Goal: Task Accomplishment & Management: Manage account settings

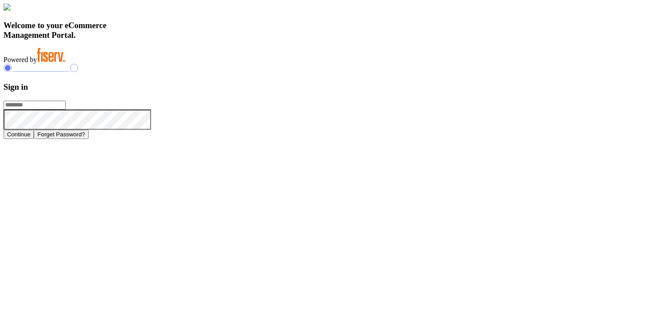
type input "**********"
click at [474, 92] on h3 "Sign in" at bounding box center [331, 87] width 654 height 10
click at [399, 132] on form "**********" at bounding box center [331, 110] width 654 height 57
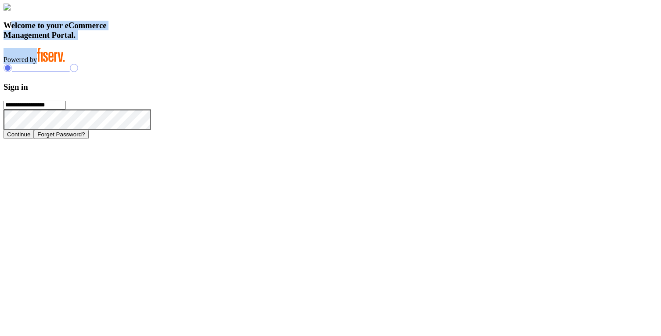
drag, startPoint x: 151, startPoint y: 221, endPoint x: 285, endPoint y: 284, distance: 147.7
click at [285, 64] on div "Welcome to your eCommerce Management Portal. Powered by" at bounding box center [331, 34] width 654 height 60
click at [11, 11] on img at bounding box center [7, 7] width 7 height 7
drag, startPoint x: 147, startPoint y: 46, endPoint x: 516, endPoint y: 248, distance: 420.8
click at [516, 139] on div "**********" at bounding box center [331, 71] width 654 height 135
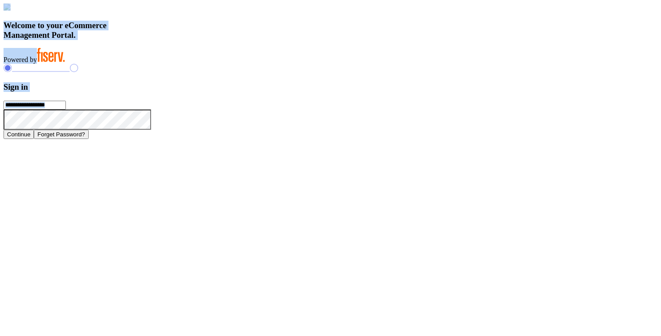
click at [88, 139] on button "Forget Password?" at bounding box center [61, 134] width 54 height 9
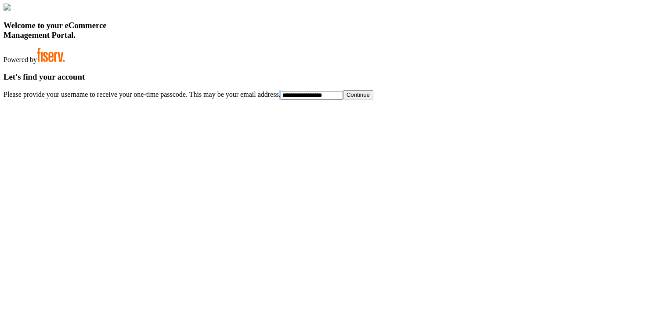
click at [531, 100] on div "**********" at bounding box center [331, 86] width 654 height 28
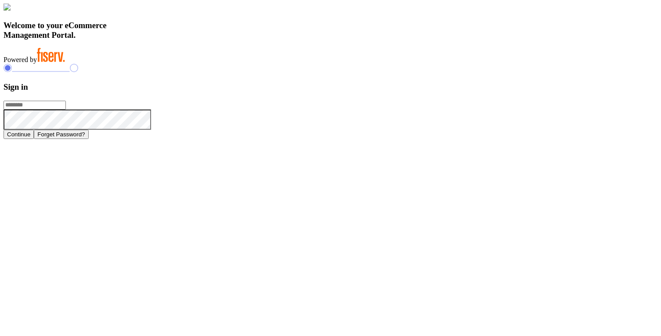
type input "**********"
click at [473, 92] on h3 "Sign in" at bounding box center [331, 87] width 654 height 10
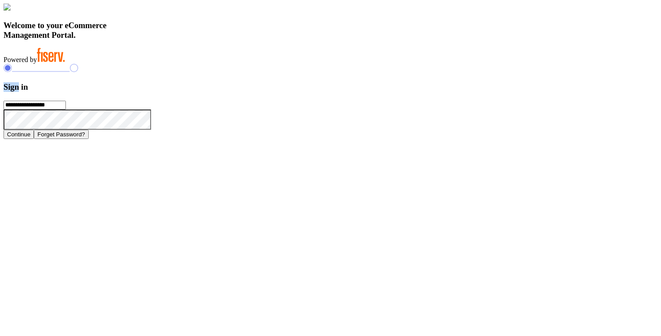
click at [473, 92] on h3 "Sign in" at bounding box center [331, 87] width 654 height 10
type input "**********"
click at [471, 92] on h3 "Sign in" at bounding box center [331, 87] width 654 height 10
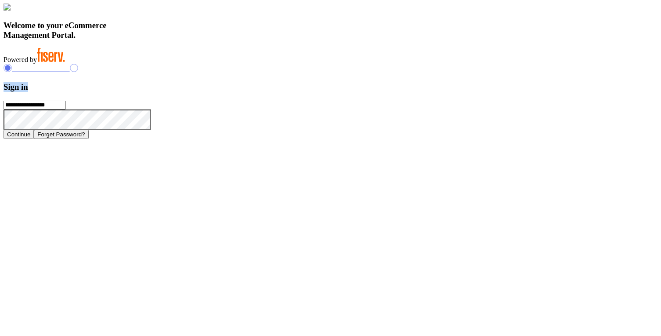
click at [471, 92] on h3 "Sign in" at bounding box center [331, 87] width 654 height 10
click at [368, 64] on div "Welcome to your eCommerce Management Portal. Powered by" at bounding box center [331, 34] width 654 height 60
click at [34, 139] on button "Continue" at bounding box center [19, 134] width 30 height 9
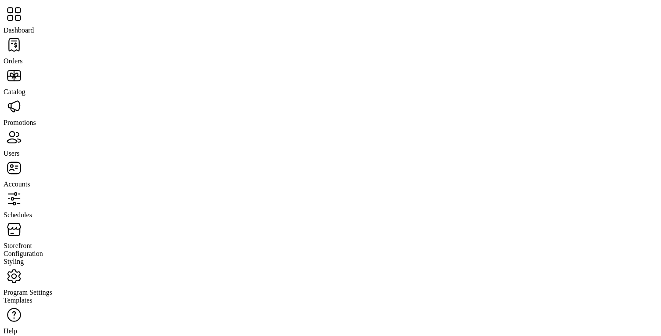
click at [36, 119] on span "Promotions" at bounding box center [20, 122] width 33 height 7
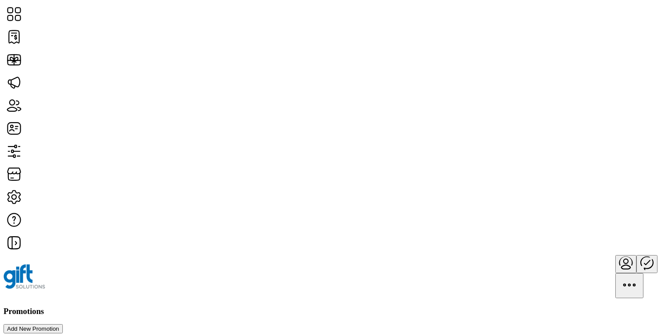
scroll to position [20, 0]
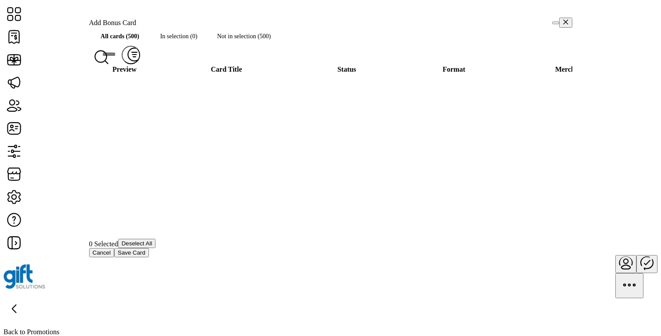
click at [145, 256] on span "Save Card" at bounding box center [132, 252] width 28 height 7
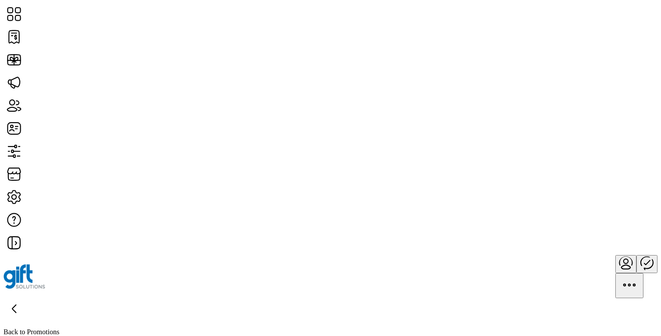
type input "**********"
type textarea "**********"
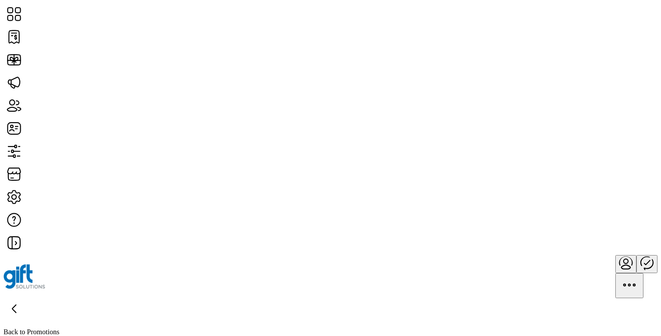
click at [87, 328] on p "Back to Promotions" at bounding box center [331, 332] width 654 height 8
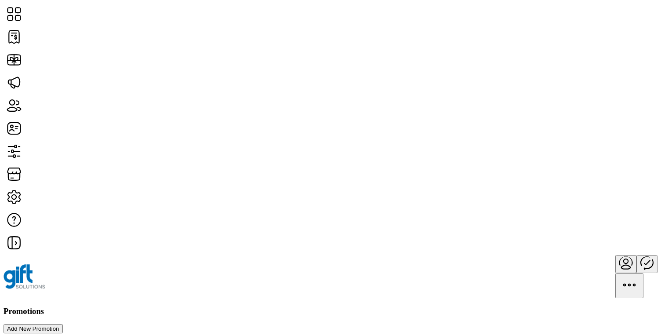
drag, startPoint x: 152, startPoint y: 188, endPoint x: 211, endPoint y: 214, distance: 65.1
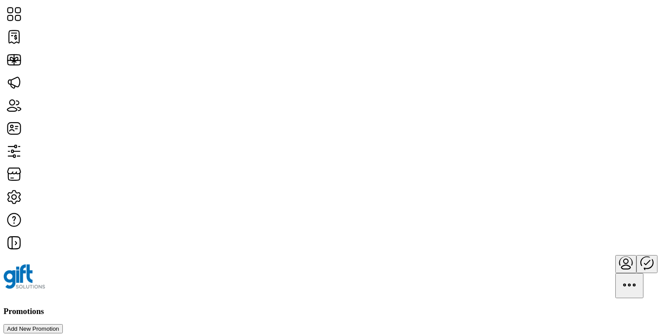
scroll to position [185, 0]
drag, startPoint x: 149, startPoint y: 175, endPoint x: 475, endPoint y: 202, distance: 326.5
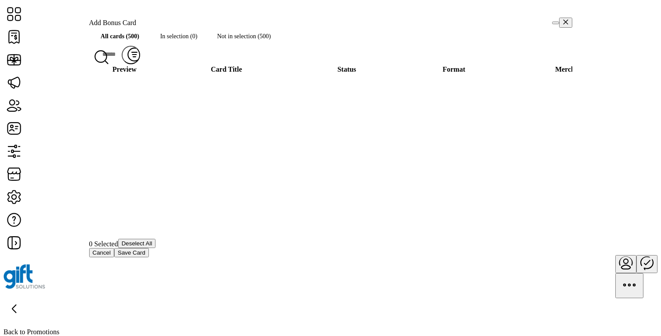
click at [145, 256] on span "Save Card" at bounding box center [132, 252] width 28 height 7
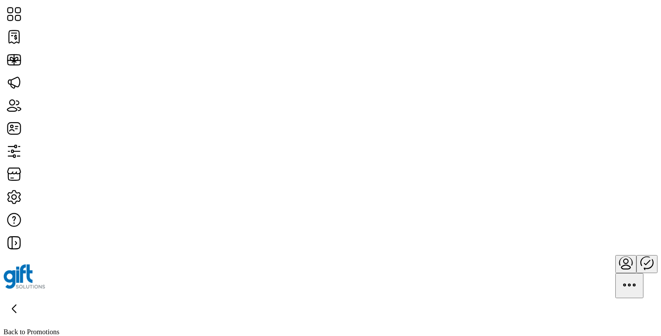
type input "**********"
type textarea "****"
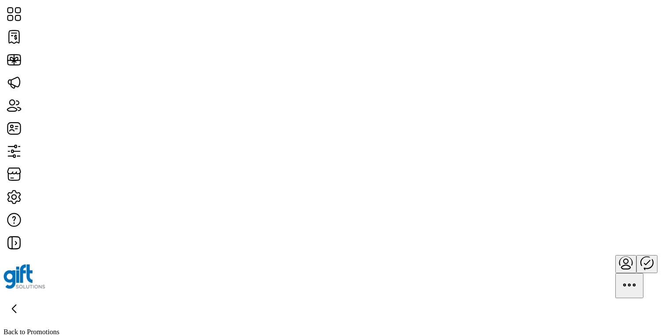
scroll to position [196, 0]
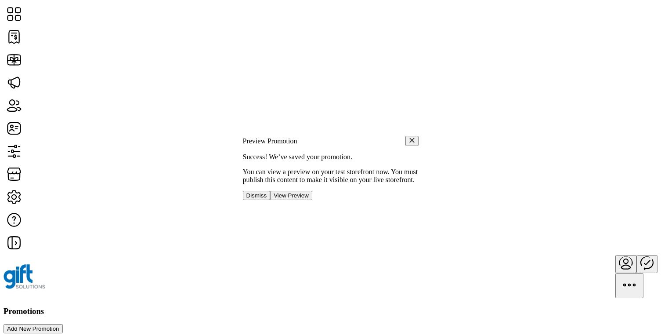
click at [267, 199] on span "Dismiss" at bounding box center [256, 195] width 21 height 7
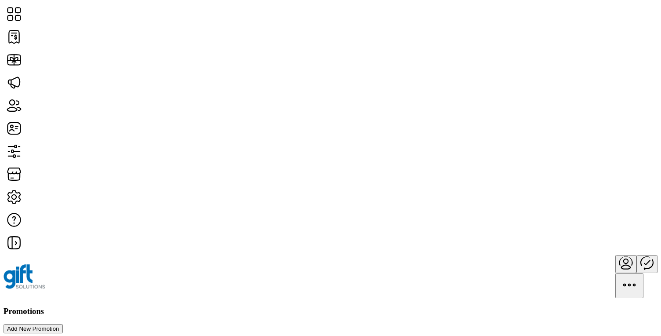
click at [286, 190] on span "Dismiss" at bounding box center [278, 187] width 14 height 5
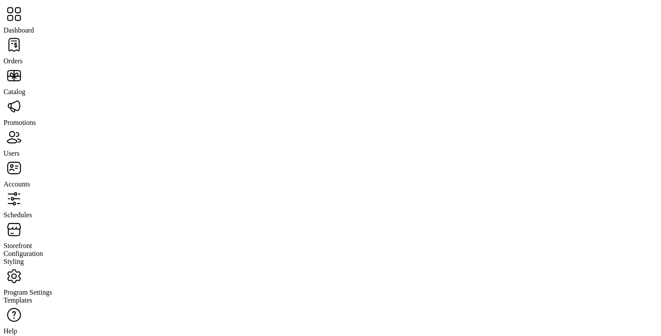
click at [24, 21] on icon at bounding box center [14, 14] width 21 height 21
click at [36, 119] on span "Promotions" at bounding box center [20, 122] width 33 height 7
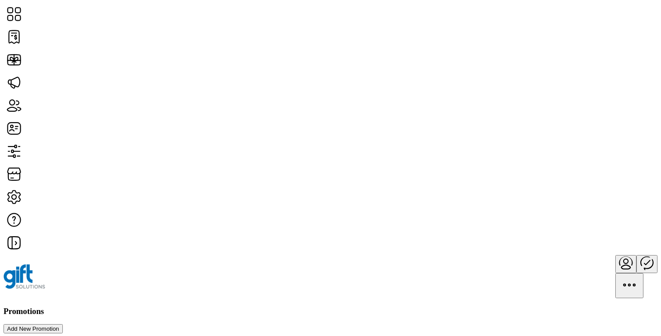
scroll to position [1682, 0]
type input "**********"
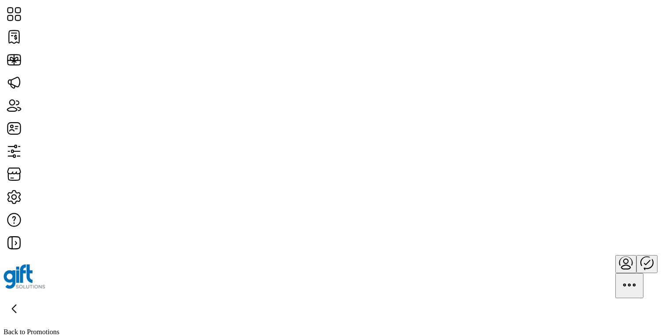
type textarea "****"
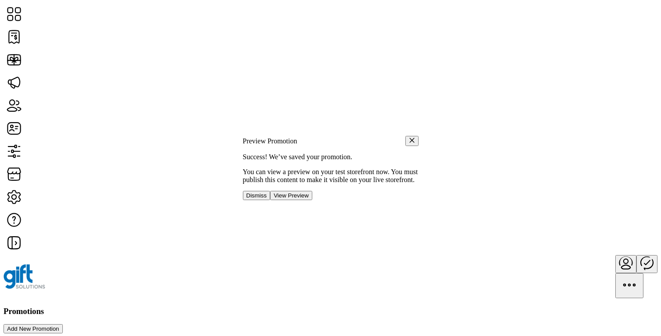
click at [309, 199] on span "View Preview" at bounding box center [291, 195] width 35 height 7
click at [267, 199] on span "Dismiss" at bounding box center [256, 195] width 21 height 7
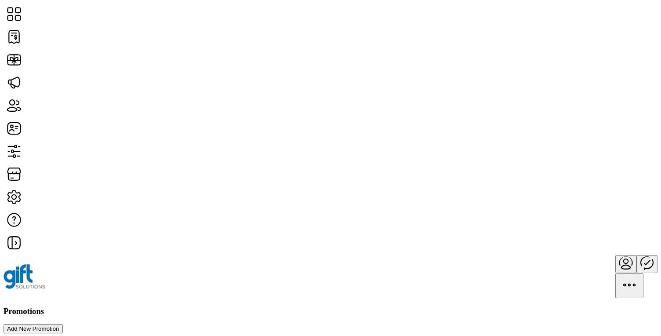
scroll to position [741, 0]
click at [636, 252] on icon "Publisher Panel" at bounding box center [646, 262] width 21 height 21
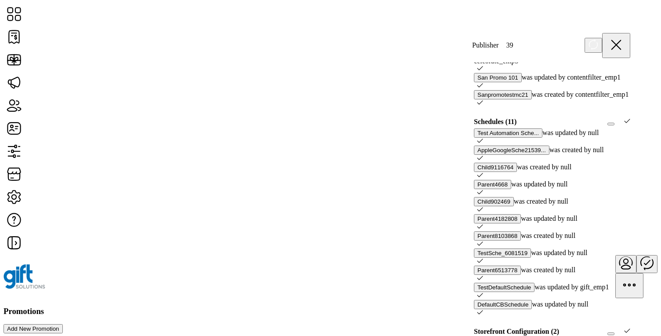
scroll to position [616, 0]
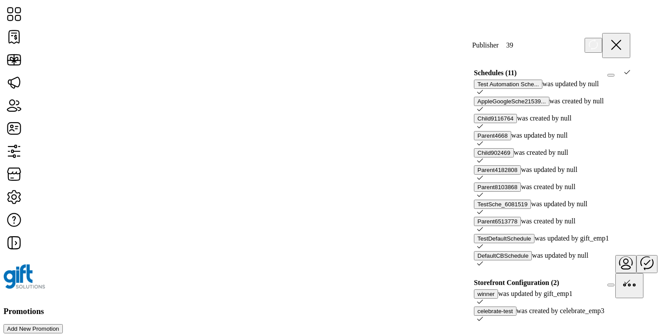
click at [331, 306] on div "Promotions Add New Promotion" at bounding box center [331, 319] width 654 height 27
click at [625, 39] on icon at bounding box center [616, 44] width 21 height 21
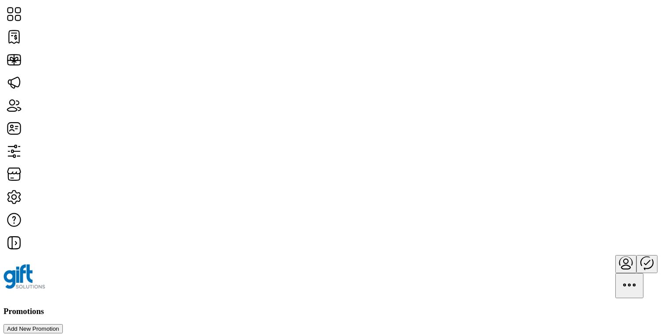
click at [410, 306] on div "Promotions Add New Promotion" at bounding box center [331, 319] width 654 height 27
click at [103, 306] on h3 "Promotions" at bounding box center [331, 311] width 654 height 10
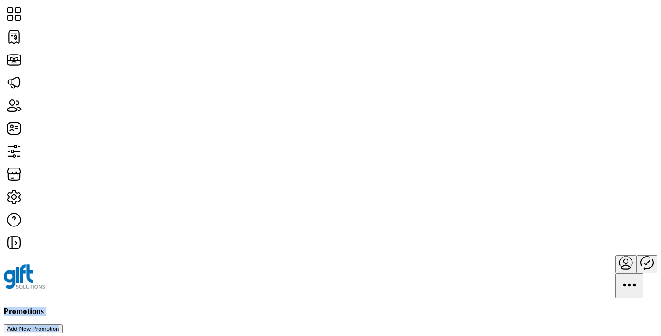
click at [128, 306] on h3 "Promotions" at bounding box center [331, 311] width 654 height 10
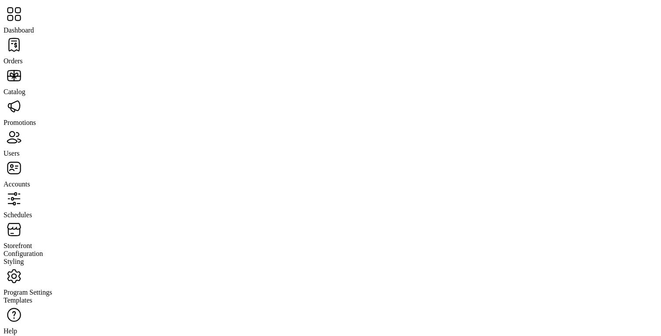
click at [34, 26] on span "Dashboard" at bounding box center [19, 29] width 30 height 7
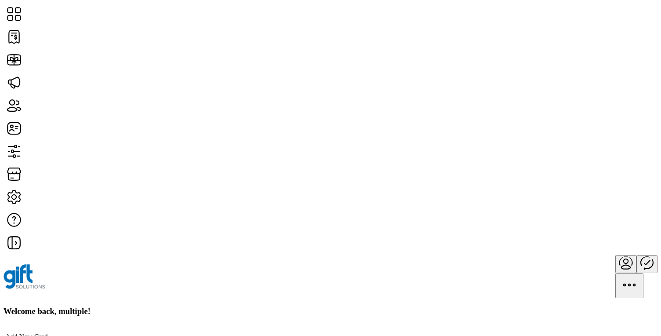
scroll to position [308, 0]
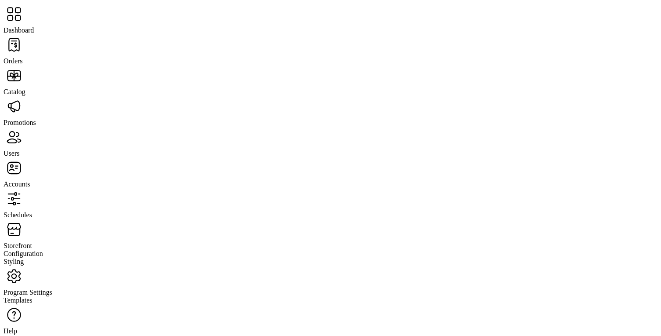
click at [19, 149] on span "Users" at bounding box center [12, 152] width 16 height 7
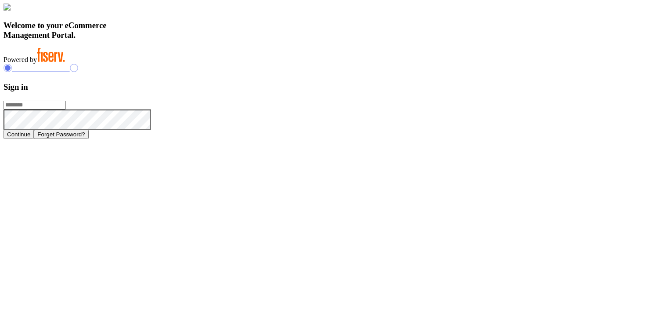
type input "**********"
click at [34, 139] on button "Continue" at bounding box center [19, 134] width 30 height 9
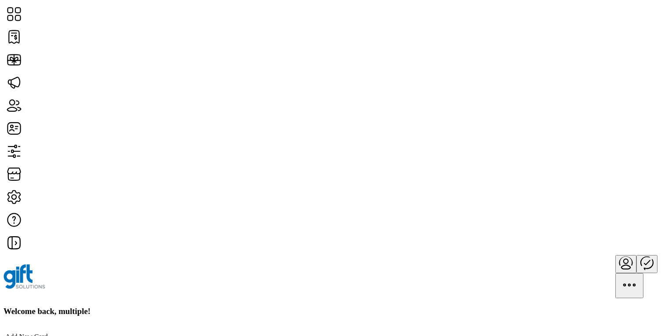
click at [157, 255] on div at bounding box center [331, 276] width 654 height 43
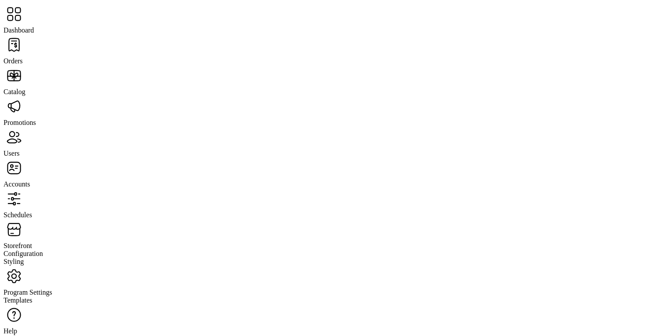
click at [23, 57] on span "Orders" at bounding box center [13, 60] width 19 height 7
click at [19, 149] on span "Users" at bounding box center [12, 152] width 16 height 7
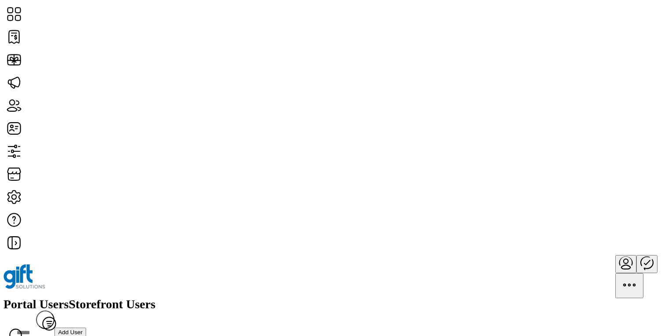
click at [83, 329] on span "Add User" at bounding box center [70, 332] width 25 height 7
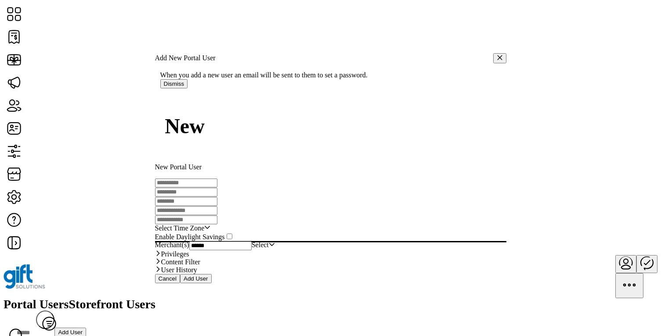
click at [394, 258] on link "Privileges" at bounding box center [330, 254] width 351 height 8
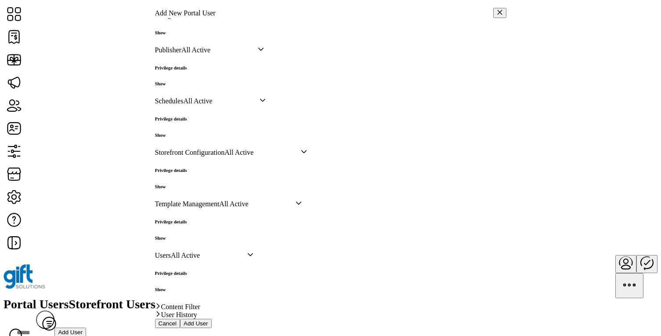
scroll to position [650, 0]
click at [187, 286] on h6 "Show" at bounding box center [171, 288] width 32 height 5
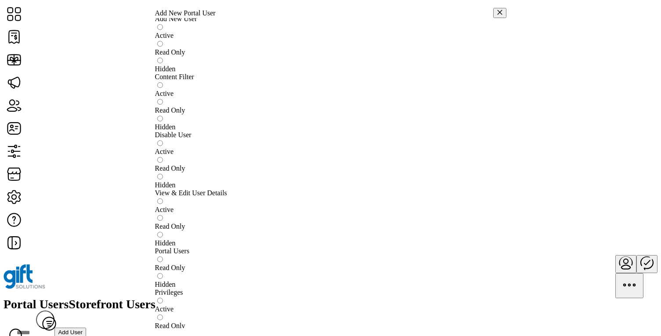
scroll to position [746, 0]
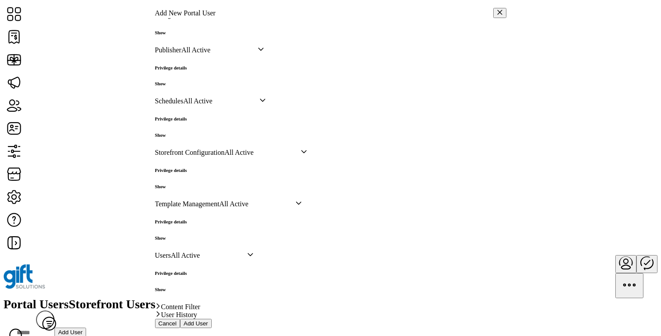
scroll to position [489, 0]
click at [187, 86] on h6 "Show" at bounding box center [171, 83] width 32 height 5
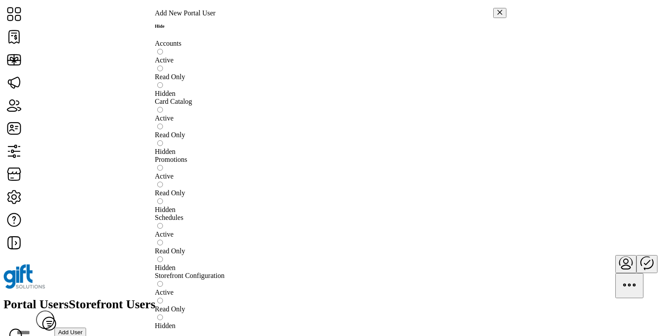
click at [187, 29] on h6 "Hide" at bounding box center [171, 25] width 32 height 5
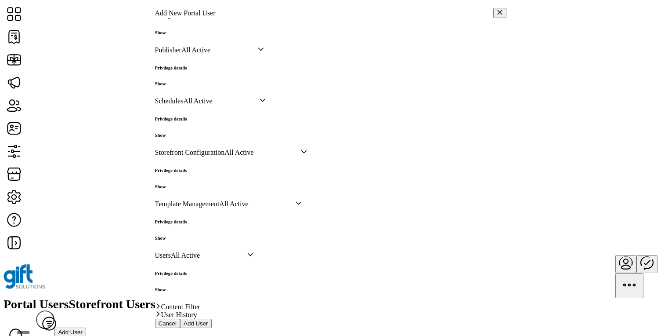
click at [264, 54] on div "dropdown trigger" at bounding box center [261, 50] width 6 height 8
click at [177, 320] on span "Cancel" at bounding box center [168, 323] width 18 height 7
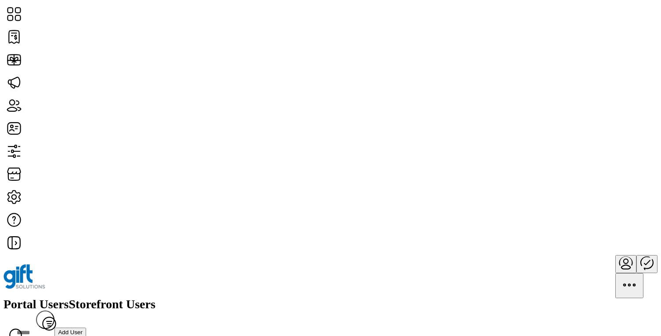
click at [636, 252] on icon "Publisher Panel" at bounding box center [646, 262] width 21 height 21
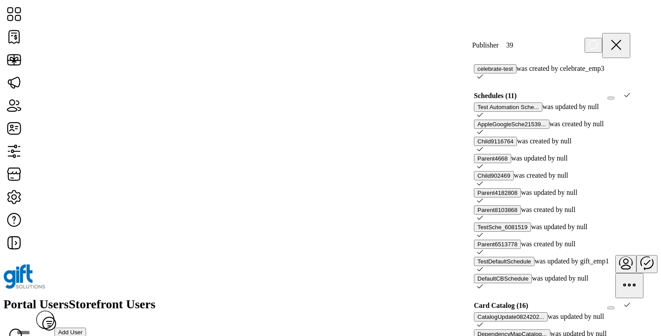
scroll to position [402, 0]
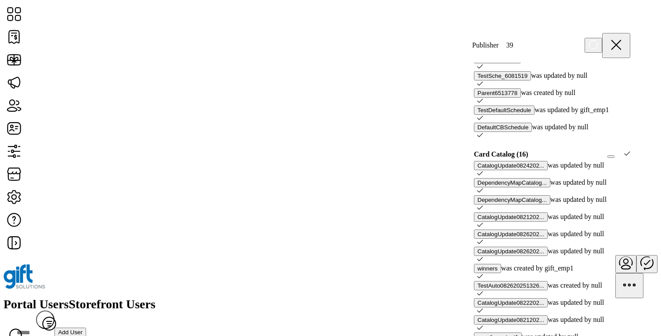
click at [563, 148] on div "Card Catalog (16)" at bounding box center [552, 154] width 167 height 13
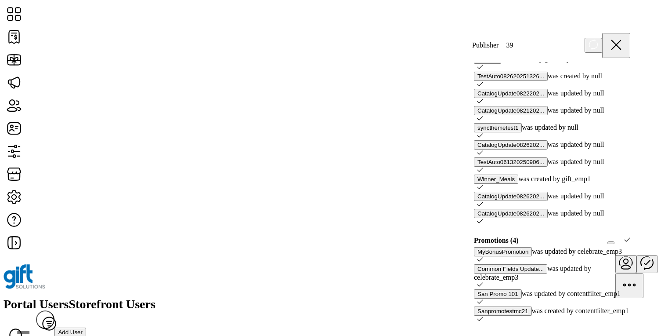
click at [483, 315] on p-checkbox at bounding box center [478, 319] width 9 height 8
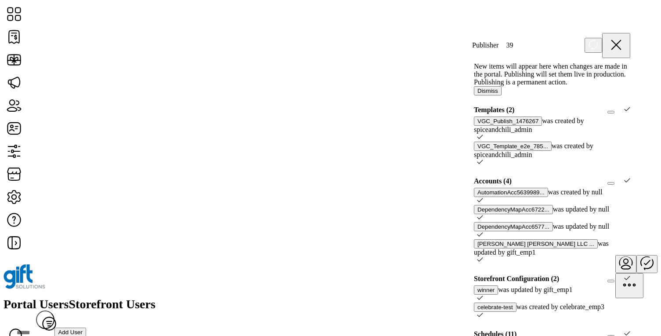
scroll to position [0, 0]
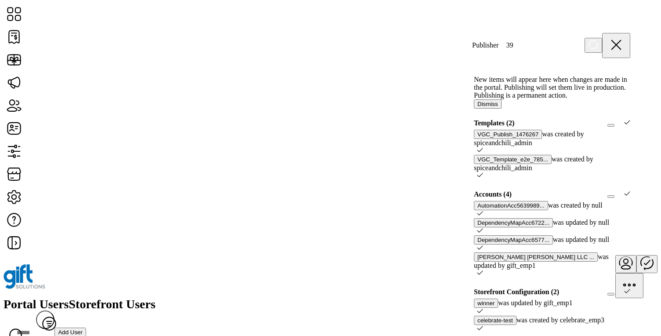
click at [623, 44] on icon at bounding box center [616, 44] width 21 height 21
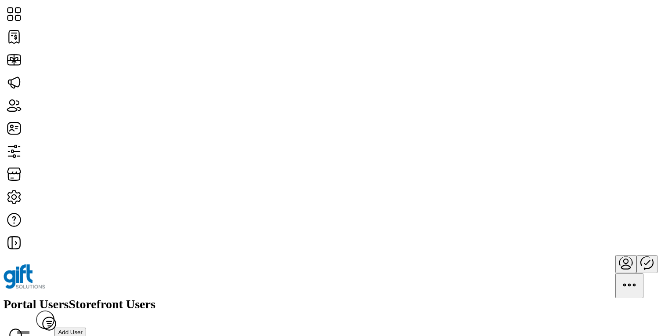
click at [86, 327] on button "Add User" at bounding box center [70, 331] width 32 height 9
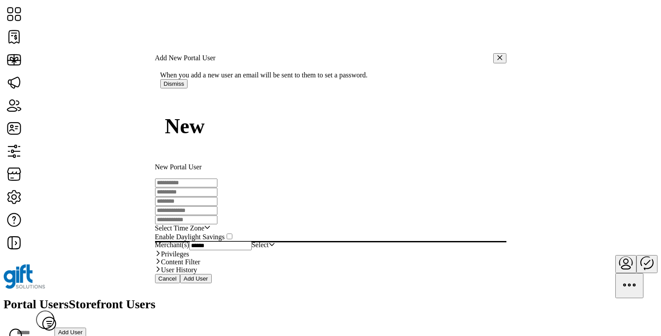
click at [401, 255] on link "Privileges" at bounding box center [330, 254] width 351 height 8
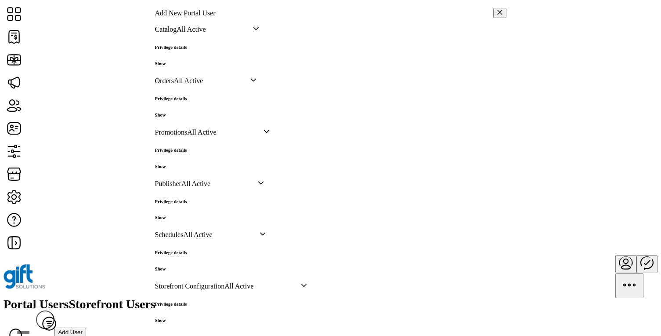
scroll to position [401, 0]
click at [187, 116] on h6 "Show" at bounding box center [171, 113] width 32 height 5
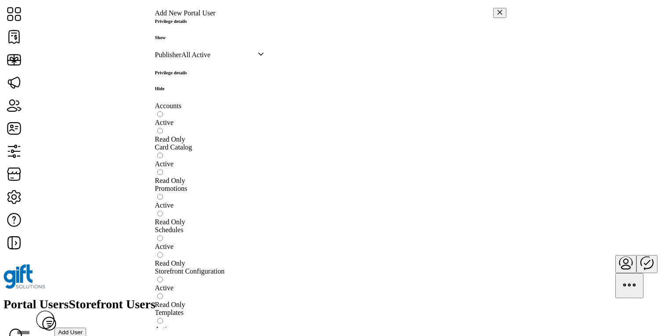
scroll to position [443, 0]
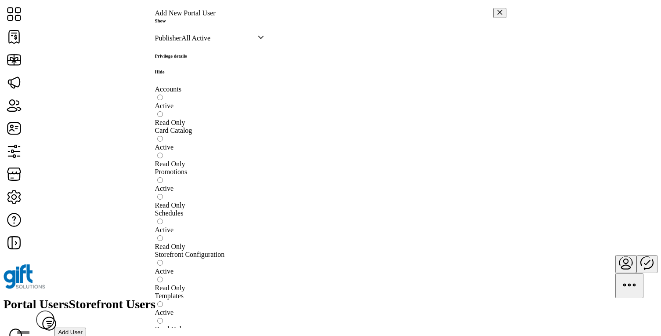
click at [264, 40] on icon "dropdown trigger" at bounding box center [261, 37] width 6 height 6
click at [493, 18] on button "button" at bounding box center [499, 13] width 13 height 10
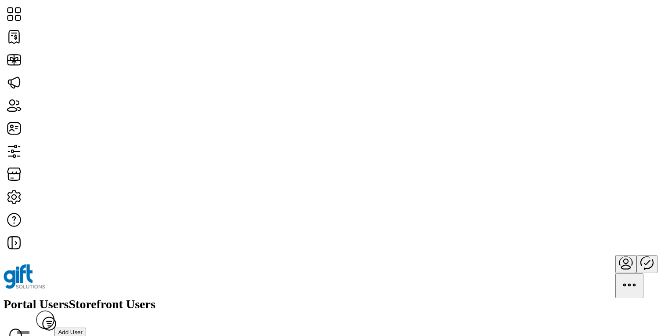
scroll to position [891, 0]
click at [636, 252] on icon "Publisher Panel" at bounding box center [646, 262] width 21 height 21
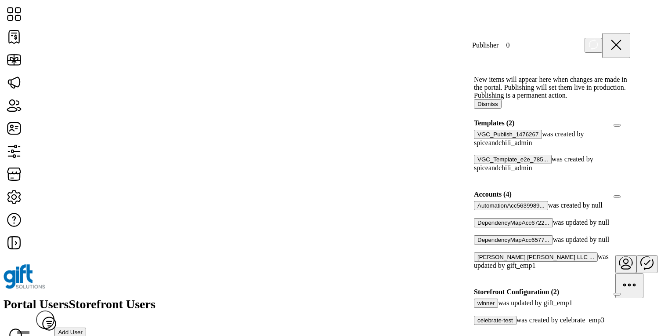
click at [630, 127] on div at bounding box center [630, 123] width 0 height 8
click at [624, 125] on icon at bounding box center [627, 122] width 6 height 6
click at [477, 218] on div at bounding box center [477, 214] width 0 height 8
click at [483, 216] on icon at bounding box center [480, 213] width 6 height 6
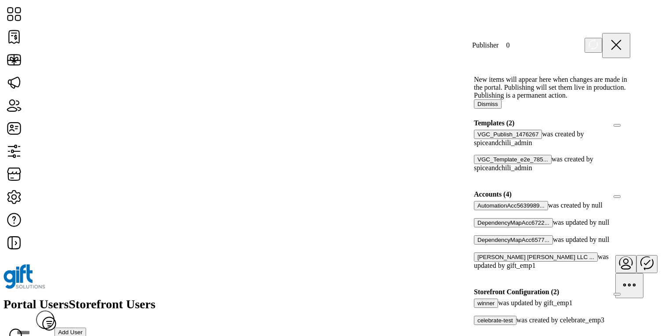
click at [477, 235] on div at bounding box center [477, 231] width 0 height 8
click at [483, 235] on div at bounding box center [480, 231] width 6 height 8
click at [477, 252] on div at bounding box center [477, 248] width 0 height 8
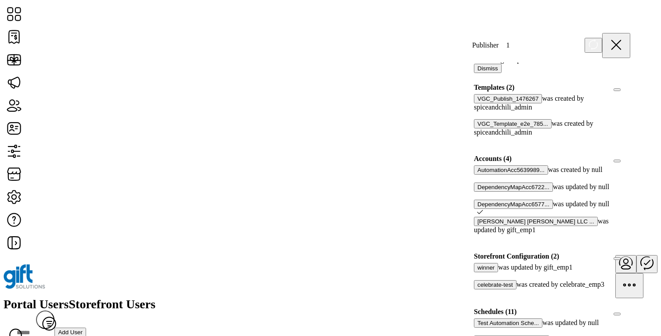
scroll to position [36, 0]
click at [477, 241] on div at bounding box center [477, 237] width 0 height 8
click at [483, 214] on icon at bounding box center [480, 211] width 6 height 6
click at [477, 144] on div at bounding box center [477, 140] width 0 height 8
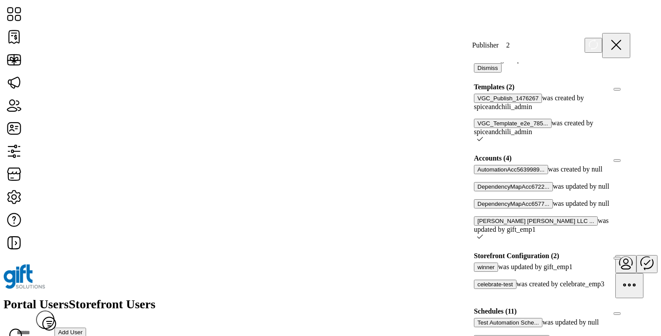
click at [477, 119] on div at bounding box center [477, 115] width 0 height 8
click at [621, 94] on div "Templates (2)" at bounding box center [552, 86] width 167 height 13
click at [630, 91] on div at bounding box center [630, 87] width 0 height 8
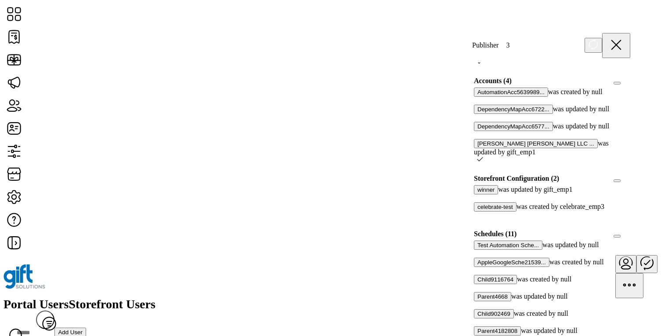
scroll to position [92, 0]
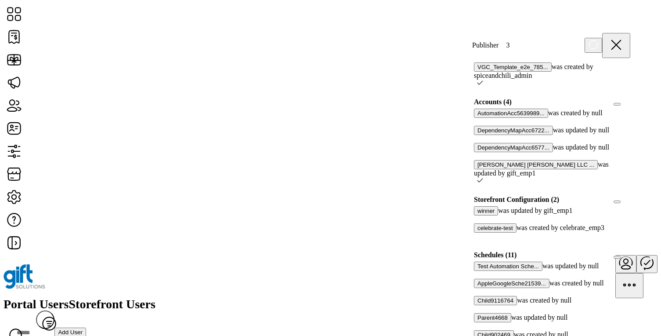
click at [630, 106] on div at bounding box center [630, 102] width 0 height 8
click at [624, 104] on icon at bounding box center [627, 101] width 6 height 6
click at [592, 108] on div "Accounts (4)" at bounding box center [552, 101] width 167 height 13
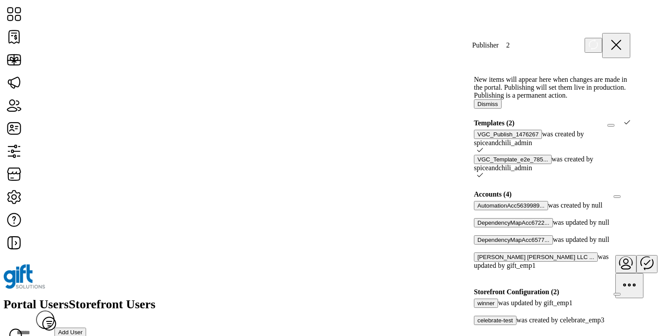
click at [624, 125] on icon at bounding box center [627, 122] width 6 height 6
click at [589, 130] on div "Templates (2)" at bounding box center [552, 122] width 167 height 13
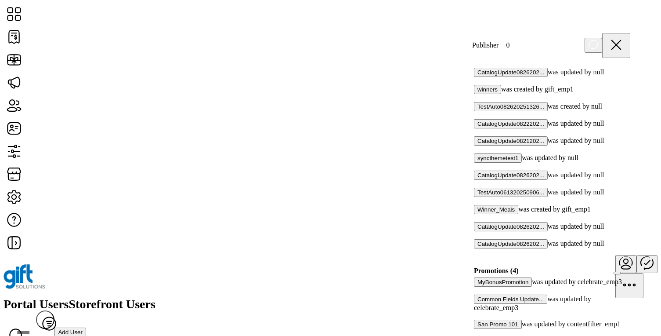
scroll to position [581, 0]
click at [477, 287] on div at bounding box center [477, 291] width 0 height 8
click at [477, 312] on div at bounding box center [477, 316] width 0 height 8
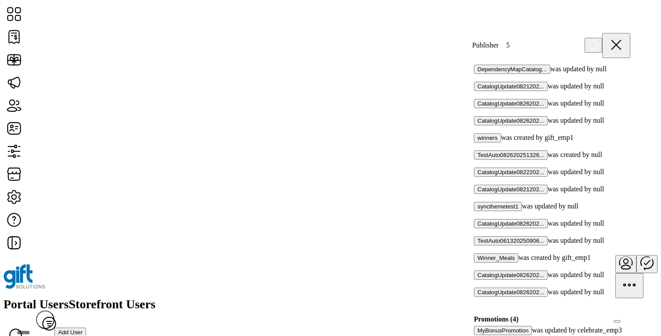
scroll to position [612, 0]
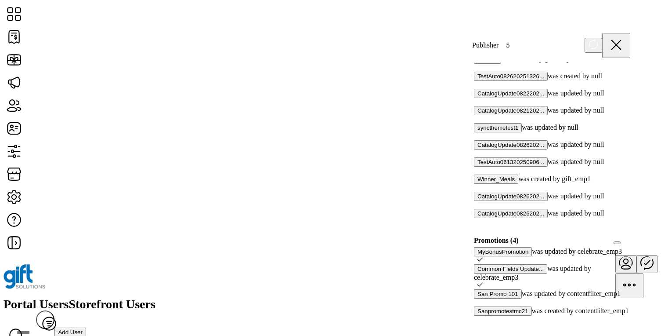
click at [483, 281] on icon at bounding box center [480, 284] width 6 height 6
click at [587, 234] on div "Promotions (4)" at bounding box center [552, 240] width 167 height 13
click at [483, 256] on icon at bounding box center [480, 259] width 6 height 6
click at [579, 234] on div "Promotions (4)" at bounding box center [552, 240] width 167 height 13
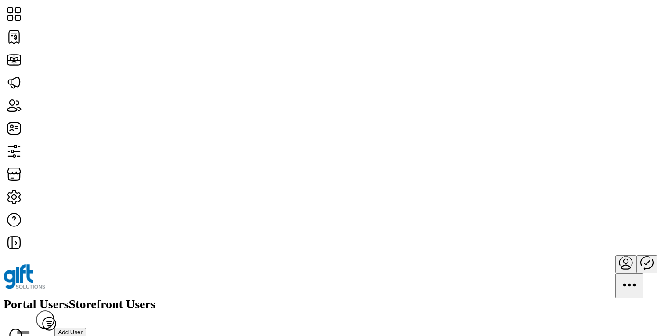
click at [636, 252] on icon "Publisher Panel" at bounding box center [646, 262] width 21 height 21
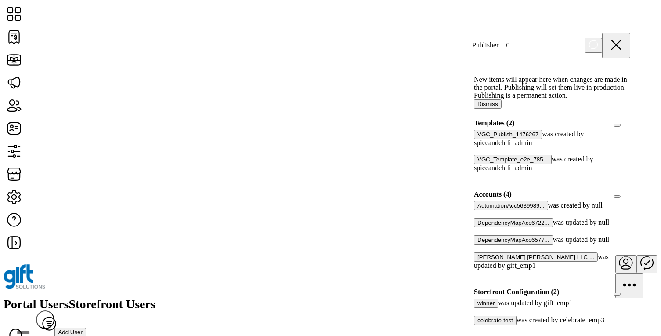
click at [630, 198] on div at bounding box center [630, 194] width 0 height 8
click at [624, 196] on icon at bounding box center [627, 193] width 6 height 6
click at [630, 127] on div at bounding box center [630, 123] width 0 height 8
click at [567, 130] on div "Templates (2)" at bounding box center [552, 122] width 167 height 13
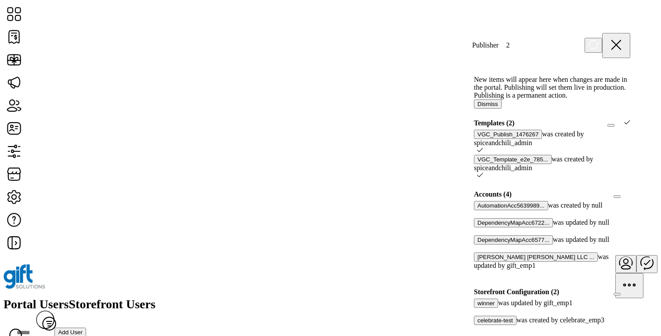
click at [483, 153] on icon at bounding box center [480, 150] width 6 height 6
click at [595, 147] on div "VGC_Publish_1476267 was created by spiceandchili_admin" at bounding box center [552, 138] width 156 height 17
click at [630, 127] on div at bounding box center [630, 123] width 0 height 8
click at [625, 124] on icon at bounding box center [628, 122] width 6 height 4
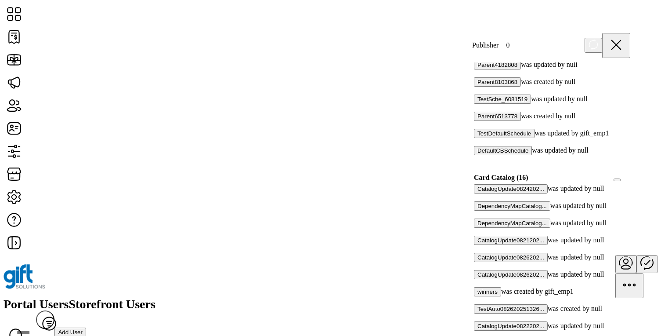
scroll to position [612, 0]
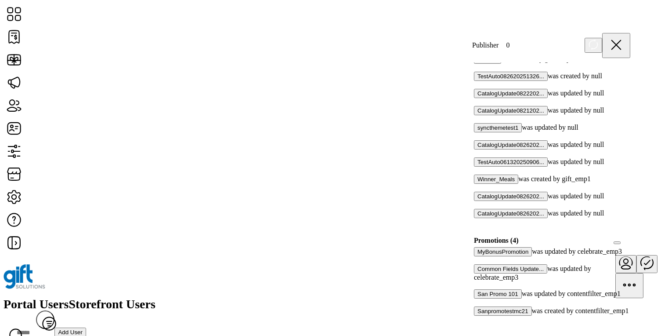
click at [477, 315] on p-checkbox at bounding box center [475, 319] width 3 height 8
click at [477, 315] on div at bounding box center [477, 319] width 0 height 8
click at [483, 315] on icon at bounding box center [480, 318] width 6 height 6
click at [630, 236] on div at bounding box center [630, 240] width 0 height 8
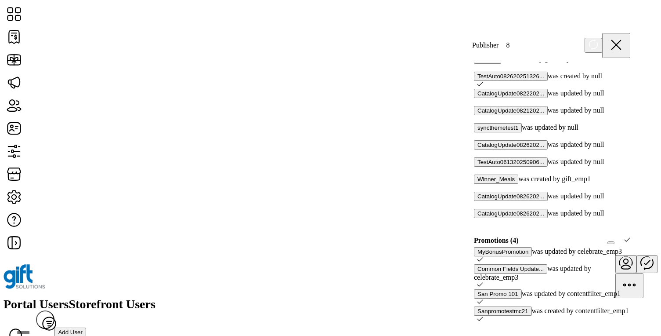
click at [483, 256] on icon at bounding box center [480, 259] width 6 height 6
click at [483, 281] on icon at bounding box center [480, 284] width 6 height 6
click at [483, 298] on icon at bounding box center [480, 301] width 6 height 6
click at [483, 316] on icon at bounding box center [480, 318] width 6 height 4
click at [630, 236] on div at bounding box center [630, 240] width 0 height 8
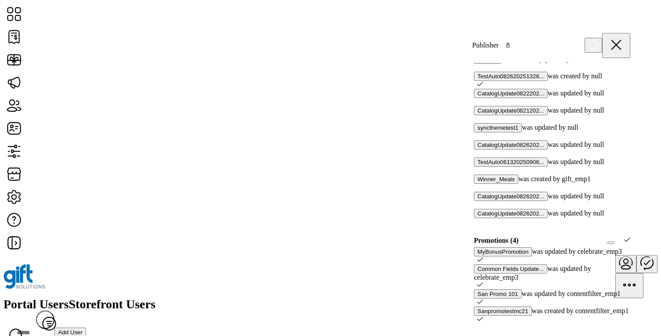
click at [602, 247] on div "MyBonusPromotion was updated by celebrate_emp3" at bounding box center [552, 255] width 156 height 17
click at [624, 236] on icon at bounding box center [627, 239] width 6 height 6
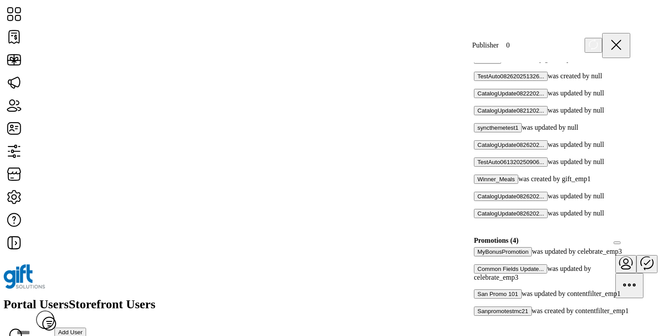
click at [477, 218] on div at bounding box center [477, 222] width 0 height 8
click at [627, 236] on span at bounding box center [628, 240] width 3 height 8
click at [630, 236] on div at bounding box center [630, 240] width 0 height 8
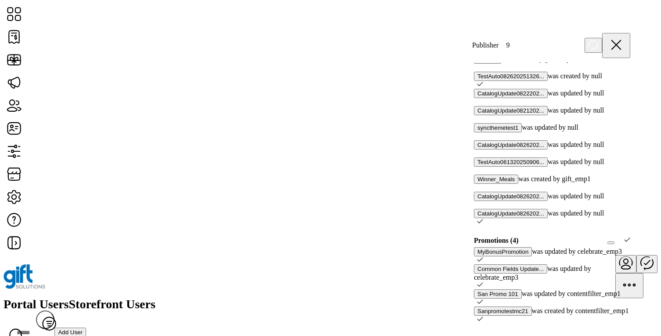
click at [624, 236] on icon at bounding box center [627, 239] width 6 height 6
click at [622, 191] on div "CatalogUpdate0826202... was updated by null" at bounding box center [552, 199] width 156 height 17
click at [477, 201] on div at bounding box center [477, 205] width 0 height 8
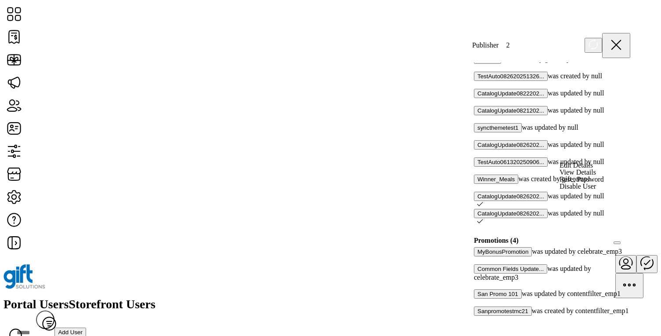
click at [630, 236] on div at bounding box center [630, 240] width 0 height 8
click at [625, 236] on div at bounding box center [627, 240] width 6 height 8
click at [630, 236] on div at bounding box center [630, 240] width 0 height 8
click at [625, 236] on div at bounding box center [627, 240] width 6 height 8
click at [621, 141] on div "CatalogUpdate0824202... was updated by null DependencyMapCatalog... was updated…" at bounding box center [552, 91] width 167 height 279
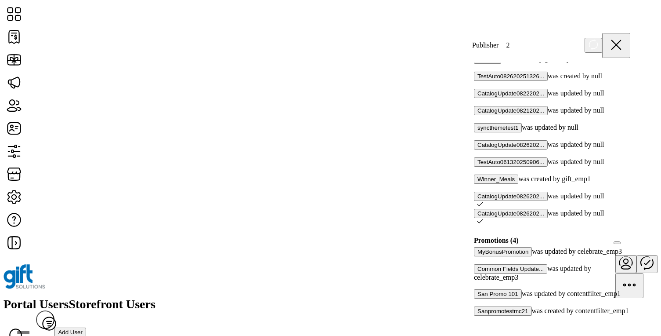
click at [630, 236] on div at bounding box center [630, 240] width 0 height 8
click at [624, 236] on div at bounding box center [627, 240] width 6 height 8
click at [621, 40] on icon at bounding box center [616, 44] width 9 height 9
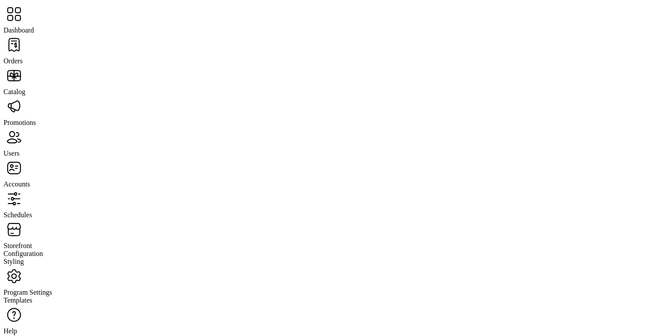
click at [23, 57] on span "Orders" at bounding box center [13, 60] width 19 height 7
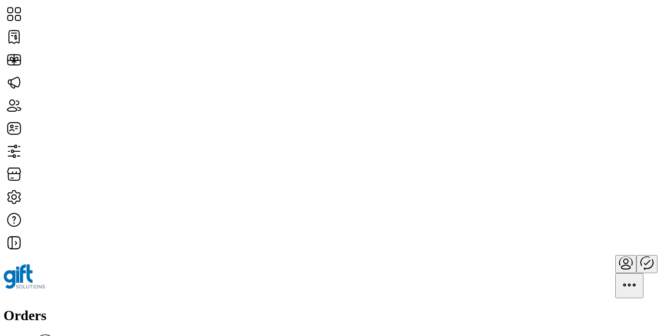
click at [329, 307] on div "Orders Filter Focused All Orders" at bounding box center [331, 333] width 654 height 53
click at [387, 307] on div "Orders Filter Focused All Orders" at bounding box center [331, 333] width 654 height 53
click at [475, 307] on div "Orders Filter Focused All Orders" at bounding box center [331, 333] width 654 height 53
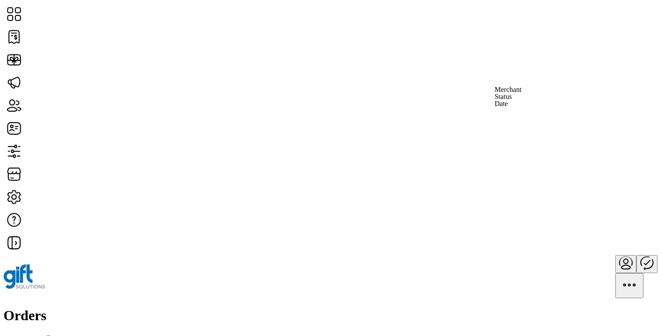
click at [521, 93] on span "Merchant" at bounding box center [508, 89] width 27 height 7
click at [100, 307] on h1 "Orders" at bounding box center [331, 315] width 654 height 16
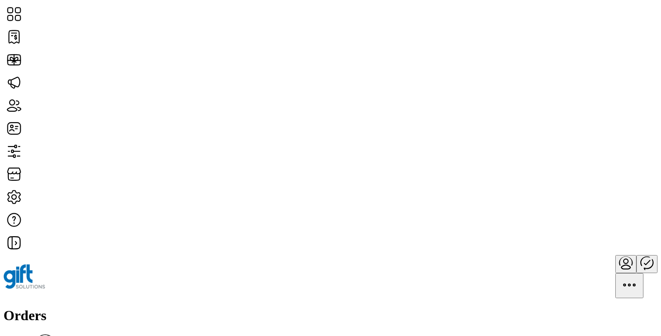
click at [175, 307] on div "Orders Filter Focused All Orders" at bounding box center [331, 333] width 654 height 53
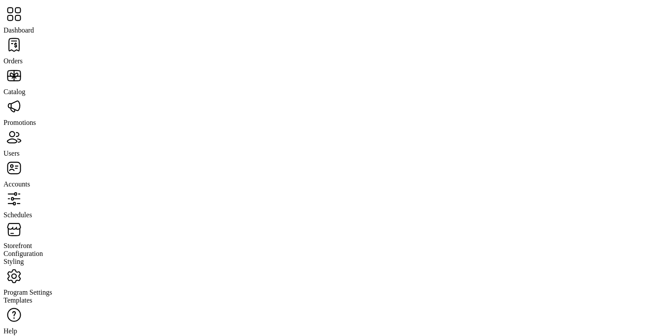
click at [34, 26] on span "Dashboard" at bounding box center [19, 29] width 30 height 7
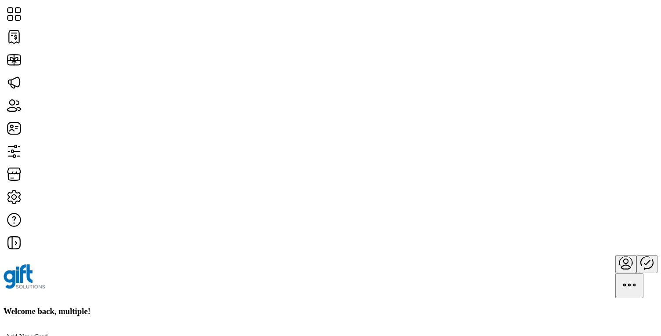
click at [204, 306] on h3 "Welcome back, multiple!" at bounding box center [331, 311] width 654 height 10
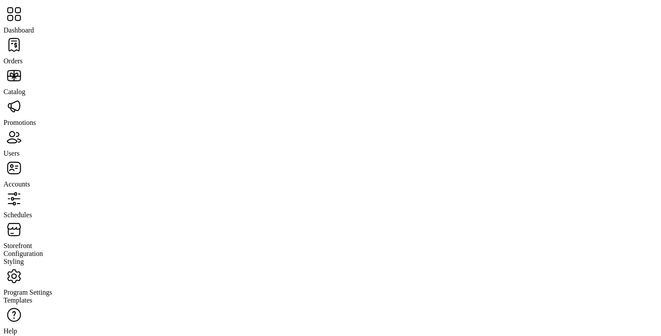
click at [23, 57] on span "Orders" at bounding box center [13, 60] width 19 height 7
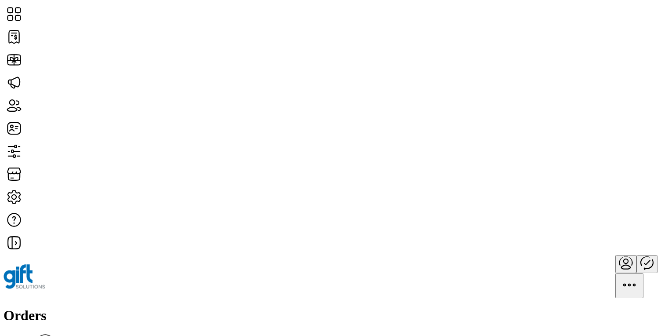
click at [108, 307] on h1 "Orders" at bounding box center [331, 315] width 654 height 16
click at [228, 307] on div "Orders Filter Focused All Orders" at bounding box center [331, 333] width 654 height 53
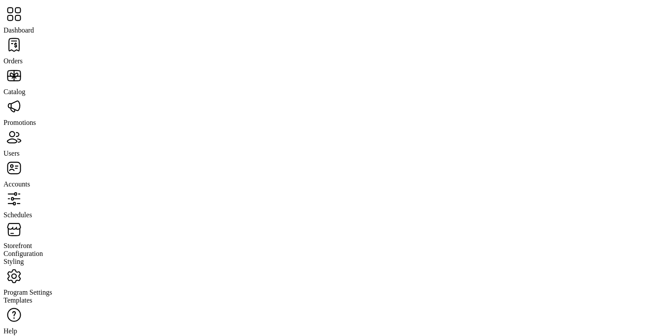
click at [34, 26] on span "Dashboard" at bounding box center [19, 29] width 30 height 7
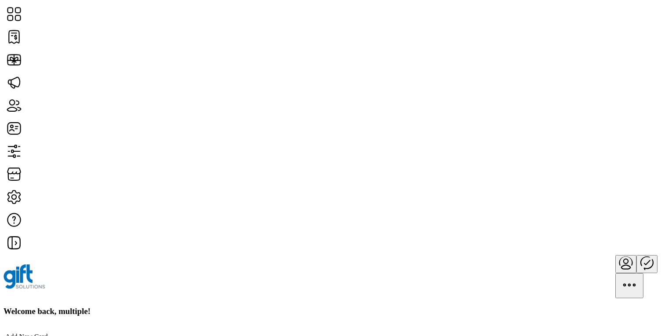
click at [303, 306] on div "Welcome back, multiple!" at bounding box center [331, 311] width 654 height 10
click at [111, 307] on h1 "Orders" at bounding box center [331, 315] width 654 height 16
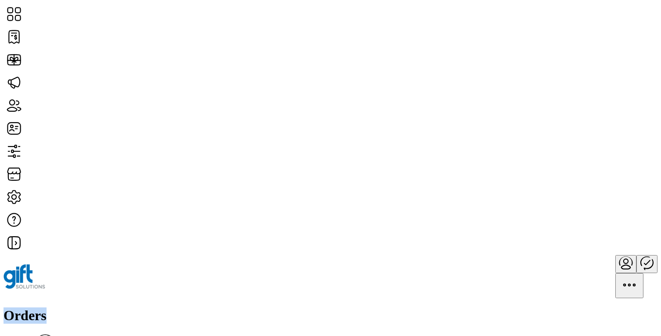
click at [111, 307] on h1 "Orders" at bounding box center [331, 315] width 654 height 16
click at [243, 307] on div "Orders Filter Focused All Orders" at bounding box center [331, 333] width 654 height 53
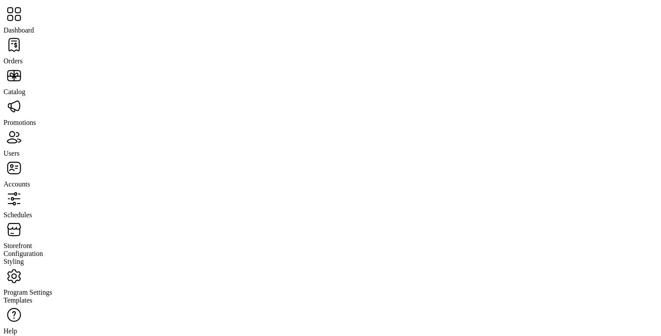
click at [34, 26] on span "Dashboard" at bounding box center [19, 29] width 30 height 7
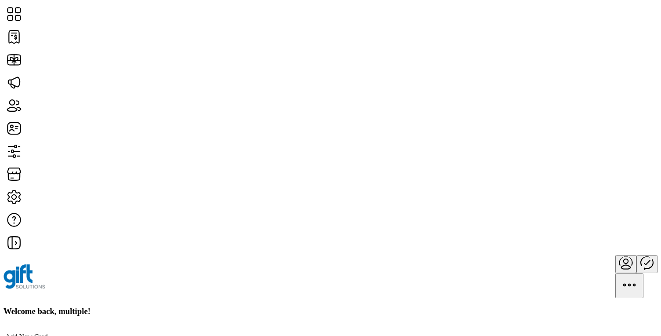
click at [206, 306] on h3 "Welcome back, multiple!" at bounding box center [331, 311] width 654 height 10
click at [260, 306] on div "Welcome back, multiple!" at bounding box center [331, 311] width 654 height 10
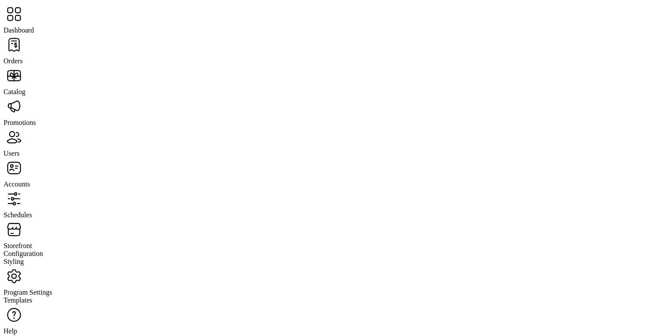
click at [19, 149] on span "Users" at bounding box center [12, 152] width 16 height 7
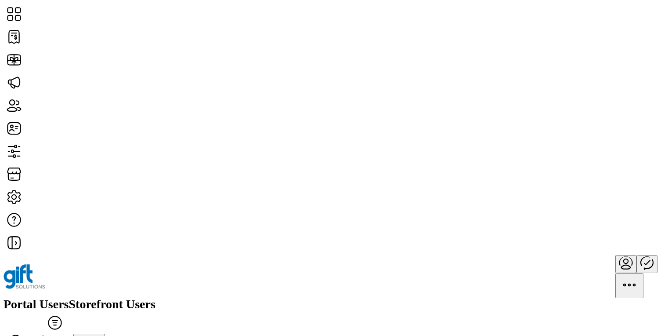
click at [72, 334] on span "Filter" at bounding box center [55, 337] width 34 height 7
click at [554, 96] on span "Status" at bounding box center [545, 92] width 17 height 7
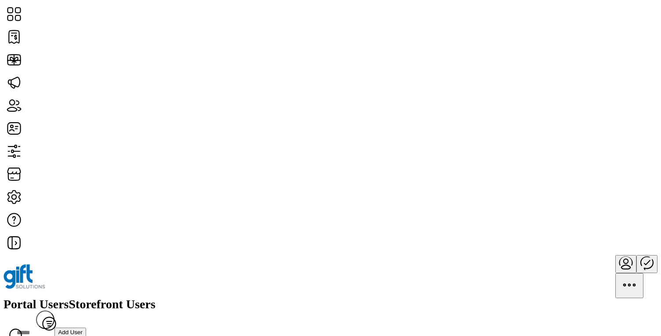
click at [413, 298] on div "Portal Users Storefront Users Filter Add User" at bounding box center [331, 320] width 654 height 44
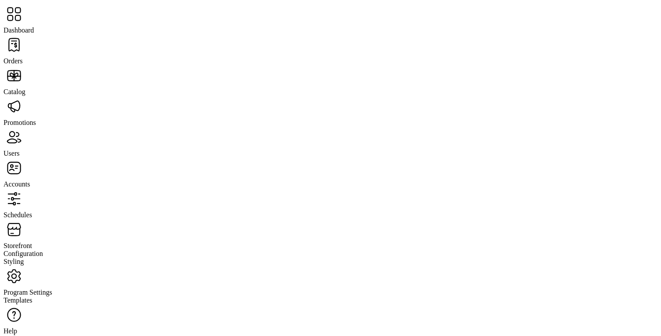
click at [23, 57] on span "Orders" at bounding box center [13, 60] width 19 height 7
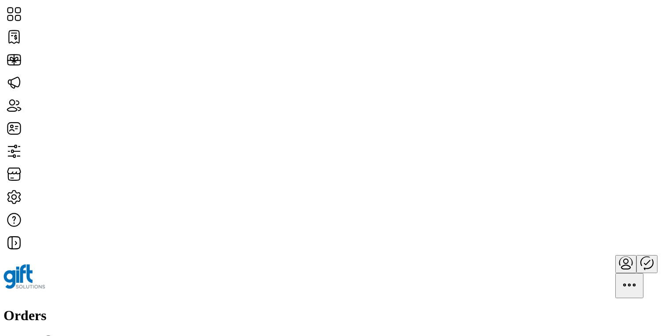
click at [511, 100] on span "Status" at bounding box center [502, 96] width 17 height 7
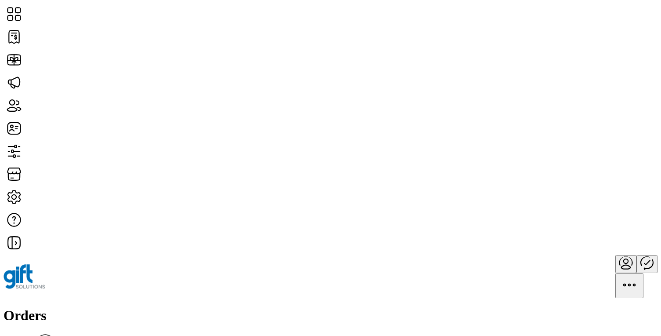
click at [413, 307] on div "Orders Filter Focused All Orders" at bounding box center [331, 333] width 654 height 53
click at [636, 252] on icon "Publisher Panel" at bounding box center [646, 262] width 21 height 21
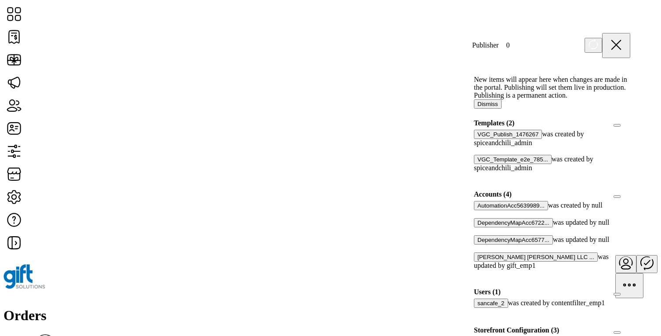
click at [627, 44] on icon at bounding box center [616, 44] width 21 height 21
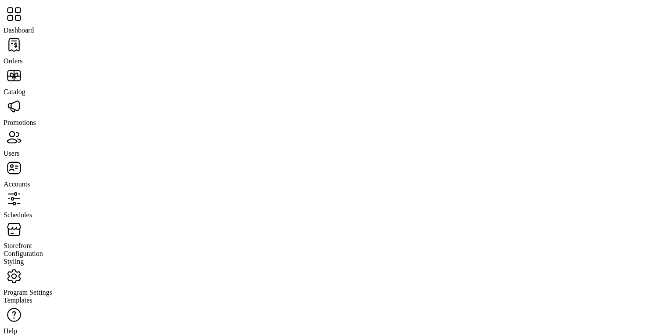
click at [34, 26] on span "Dashboard" at bounding box center [19, 29] width 30 height 7
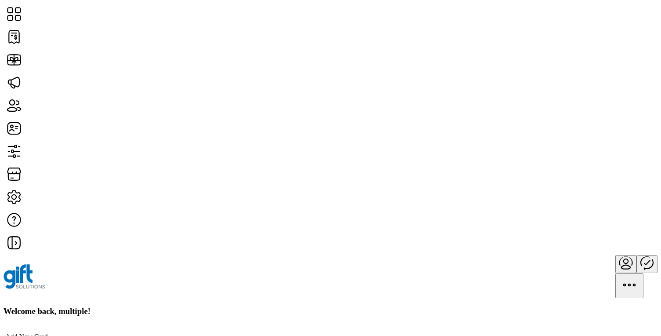
click at [204, 306] on h3 "Welcome back, multiple!" at bounding box center [331, 311] width 654 height 10
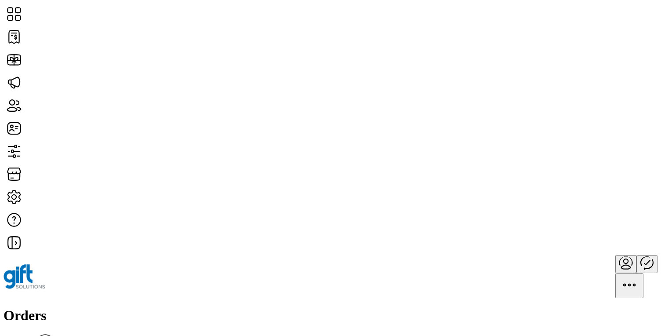
click at [397, 307] on div "Orders Filter Focused All Orders" at bounding box center [331, 333] width 654 height 53
click at [521, 107] on link "Date" at bounding box center [507, 103] width 27 height 7
click at [146, 307] on div "Orders Filter Focused All Orders 08/03/2025 - 09/02/2025" at bounding box center [331, 338] width 654 height 62
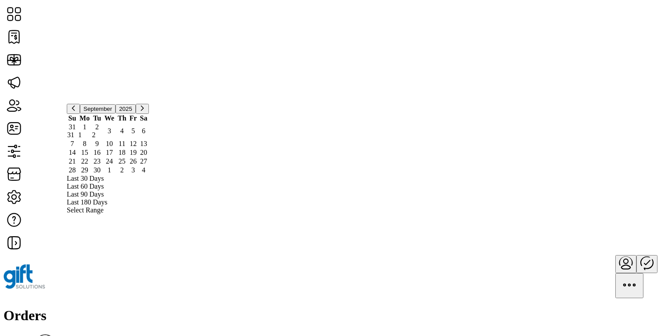
click at [107, 198] on span "Last 180 Days" at bounding box center [87, 202] width 40 height 8
click at [279, 307] on div "Orders Filter Focused All Orders 03/06/2025 - 09/02/2025" at bounding box center [331, 338] width 654 height 62
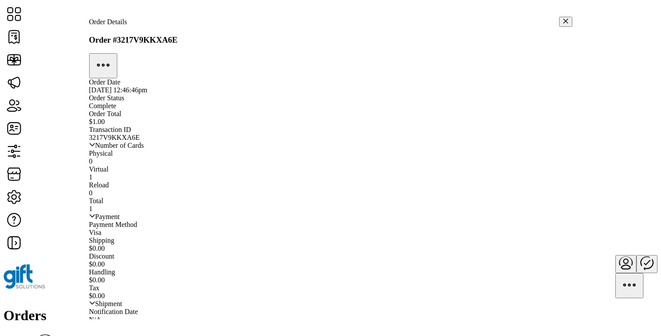
click at [563, 18] on icon "button" at bounding box center [566, 21] width 6 height 6
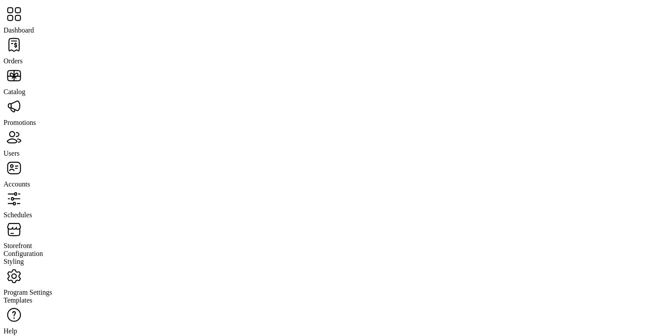
click at [36, 119] on span "Promotions" at bounding box center [20, 122] width 33 height 7
click at [19, 149] on span "Users" at bounding box center [12, 152] width 16 height 7
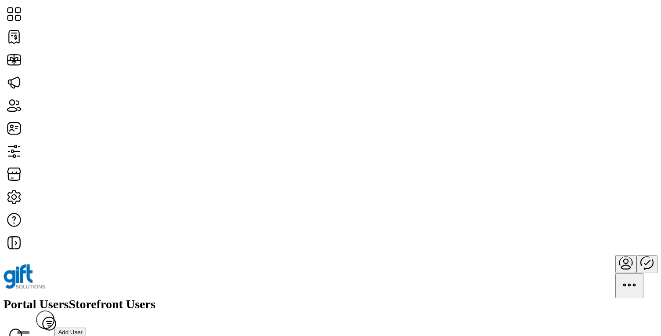
click at [490, 298] on div "Portal Users Storefront Users Filter Add User" at bounding box center [331, 320] width 654 height 44
click at [83, 329] on span "Add User" at bounding box center [70, 332] width 25 height 7
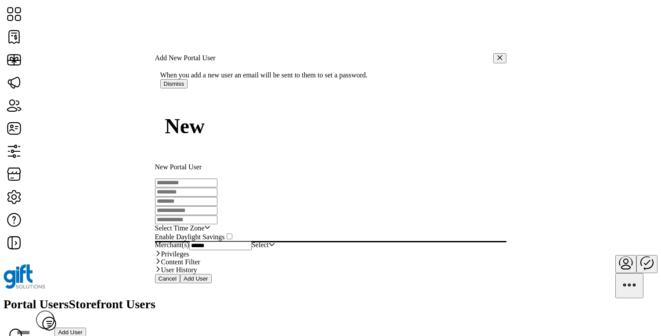
click at [188, 79] on button "Dismiss" at bounding box center [174, 83] width 28 height 9
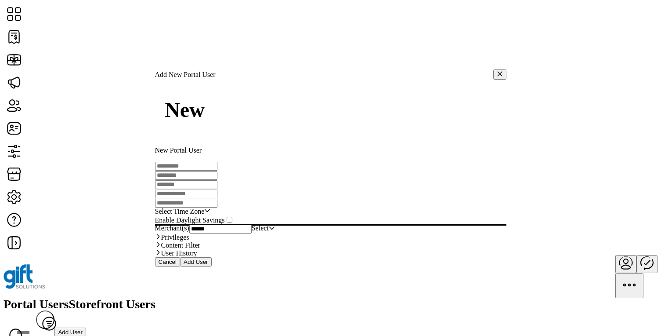
click at [269, 224] on div "Select" at bounding box center [260, 228] width 17 height 9
click at [192, 244] on div "All items unselected" at bounding box center [192, 248] width 0 height 8
click at [199, 244] on icon "All items selected" at bounding box center [195, 247] width 6 height 6
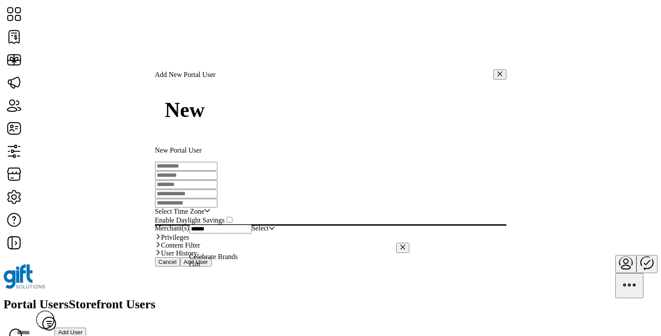
click at [308, 260] on li "Gift" at bounding box center [299, 264] width 220 height 8
click at [230, 154] on div "New New Portal User" at bounding box center [330, 116] width 351 height 75
click at [497, 71] on icon "button" at bounding box center [500, 74] width 6 height 6
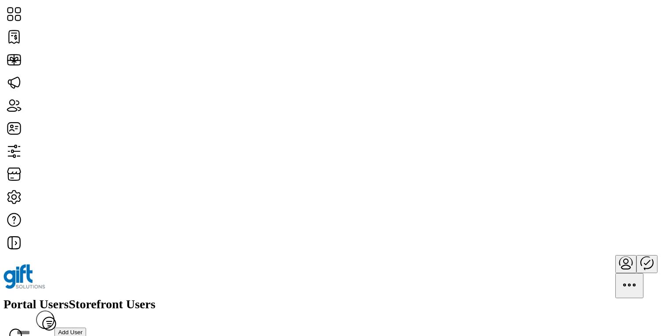
click at [155, 298] on span "Storefront Users" at bounding box center [112, 304] width 87 height 12
click at [596, 220] on span "View Details" at bounding box center [578, 216] width 36 height 7
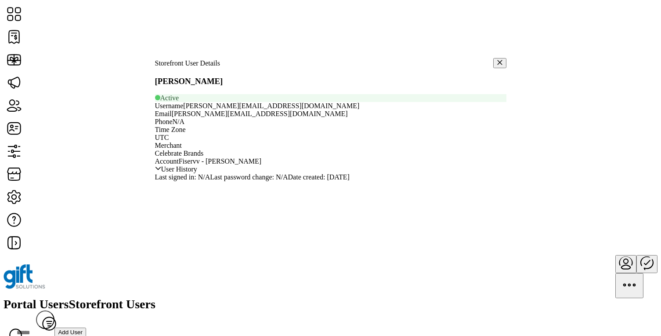
click at [497, 60] on icon "button" at bounding box center [499, 62] width 5 height 5
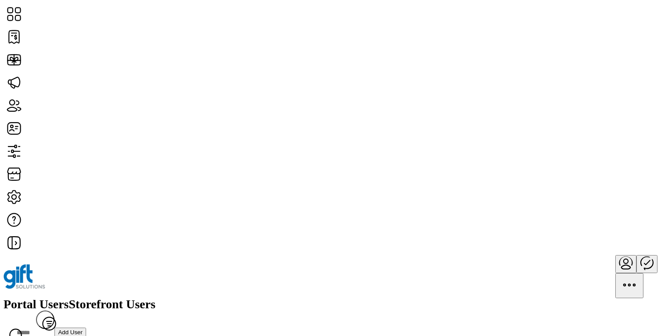
click at [69, 298] on span "Portal Users" at bounding box center [36, 304] width 65 height 12
click at [83, 329] on span "Add User" at bounding box center [70, 332] width 25 height 7
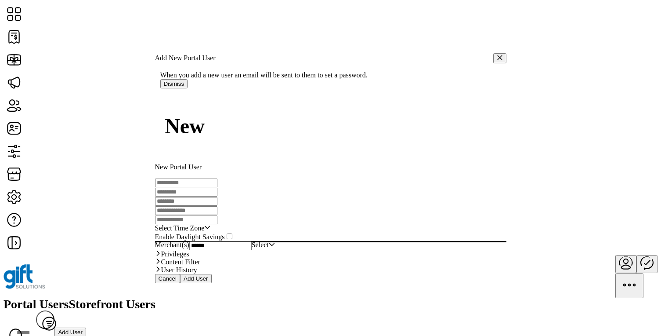
click at [364, 253] on link "Privileges" at bounding box center [330, 254] width 351 height 8
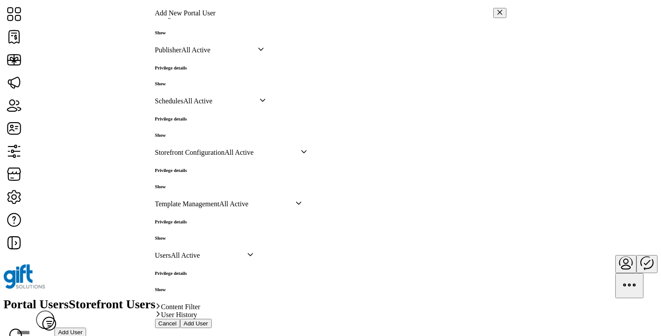
scroll to position [689, 0]
click at [362, 303] on link "Content Filter" at bounding box center [330, 307] width 351 height 8
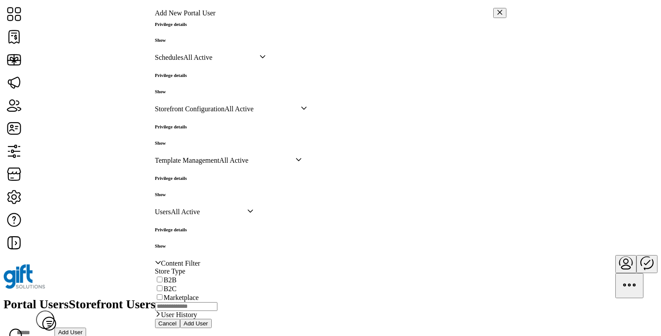
scroll to position [755, 0]
click at [349, 311] on link "User History" at bounding box center [330, 315] width 351 height 8
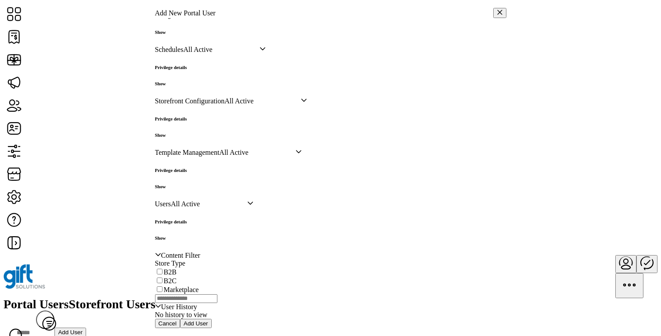
scroll to position [783, 0]
click at [200, 276] on div "B2C" at bounding box center [330, 280] width 351 height 9
click at [164, 276] on div at bounding box center [164, 280] width 0 height 9
click at [170, 276] on icon at bounding box center [167, 279] width 6 height 6
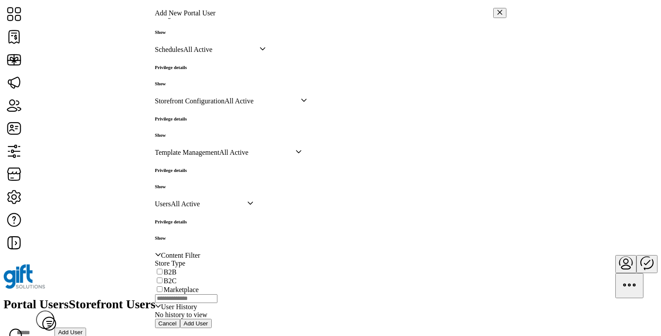
click at [164, 285] on div at bounding box center [164, 289] width 0 height 9
click at [164, 276] on div at bounding box center [164, 280] width 0 height 9
click at [170, 285] on icon at bounding box center [167, 288] width 6 height 6
click at [164, 267] on div at bounding box center [164, 271] width 0 height 9
click at [170, 267] on icon at bounding box center [167, 270] width 6 height 6
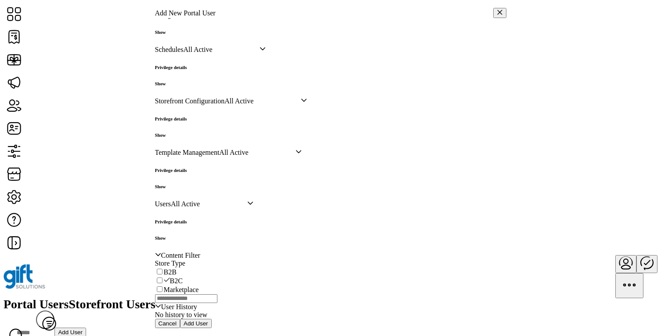
click at [170, 276] on icon at bounding box center [167, 279] width 6 height 6
click at [161, 251] on icon at bounding box center [158, 254] width 6 height 6
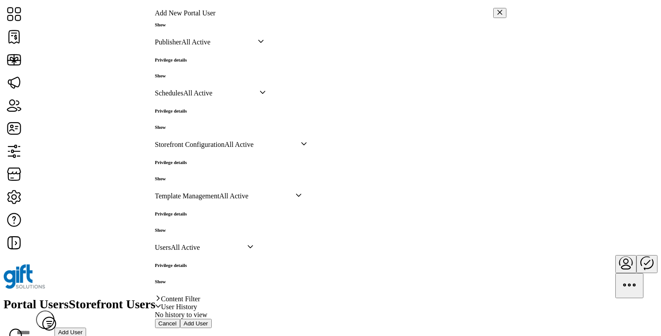
click at [161, 303] on icon at bounding box center [158, 306] width 6 height 6
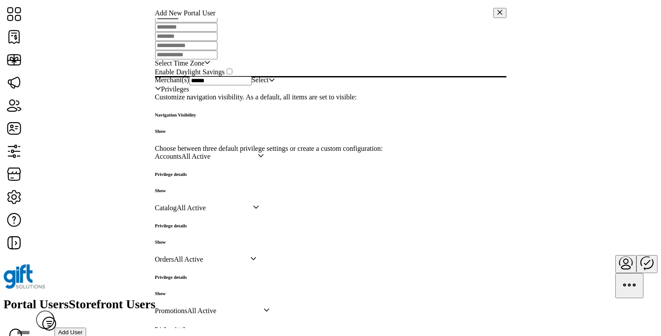
scroll to position [196, 0]
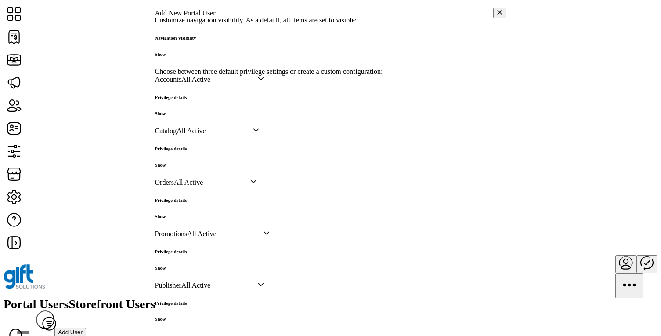
click at [187, 116] on h6 "Show" at bounding box center [171, 113] width 32 height 5
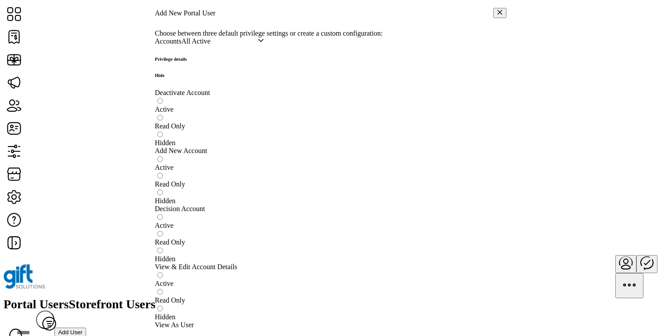
scroll to position [250, 0]
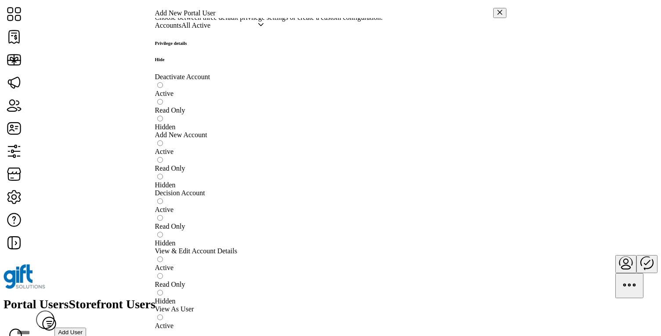
click at [187, 62] on h6 "Hide" at bounding box center [171, 59] width 32 height 5
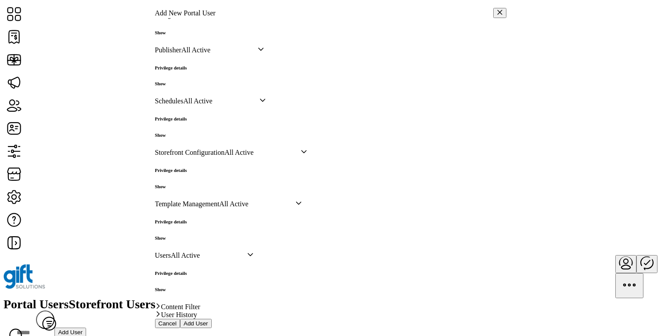
scroll to position [563, 0]
click at [187, 189] on h6 "Show" at bounding box center [171, 186] width 32 height 5
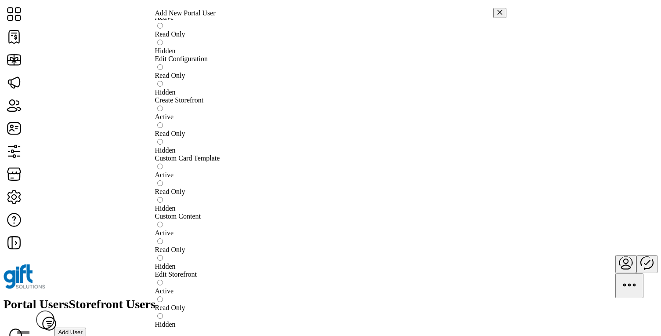
scroll to position [679, 0]
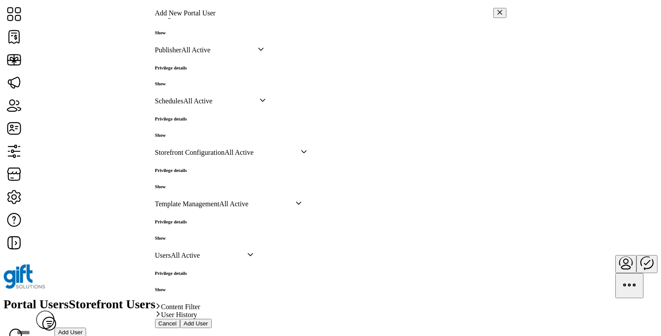
scroll to position [516, 0]
click at [187, 86] on h6 "Show" at bounding box center [171, 83] width 32 height 5
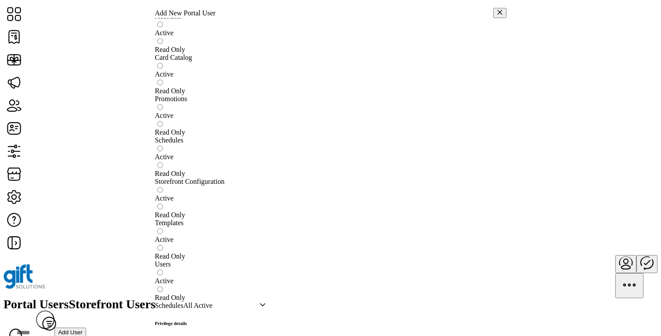
scroll to position [536, 0]
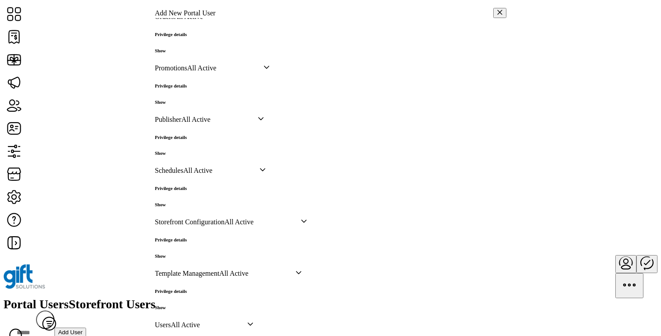
scroll to position [360, 0]
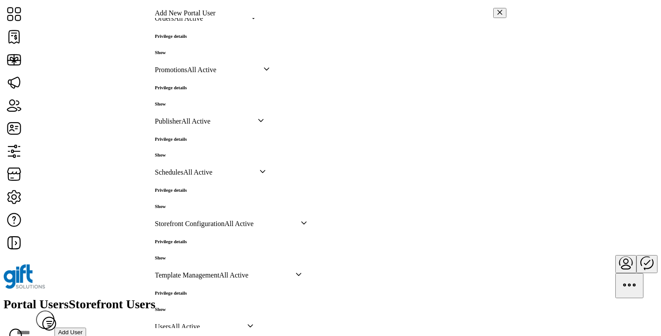
click at [187, 55] on h6 "Show" at bounding box center [171, 52] width 32 height 5
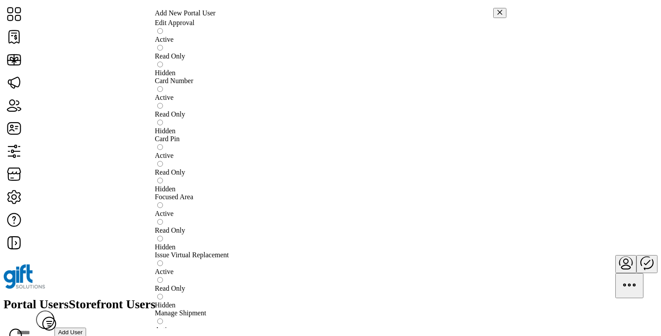
scroll to position [418, 0]
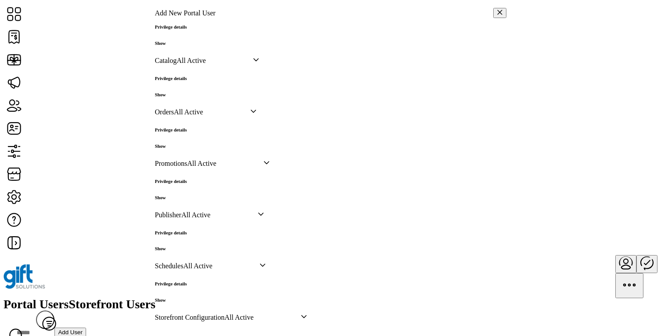
scroll to position [261, 0]
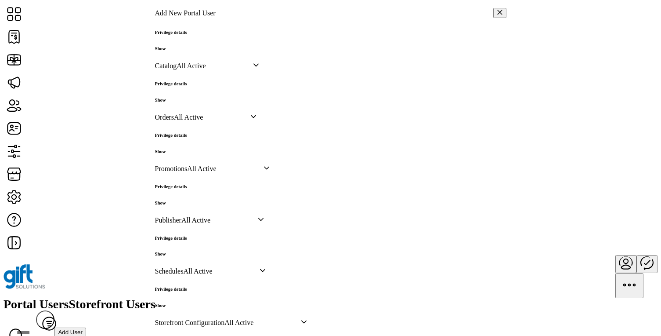
click at [187, 102] on h6 "Show" at bounding box center [171, 99] width 32 height 5
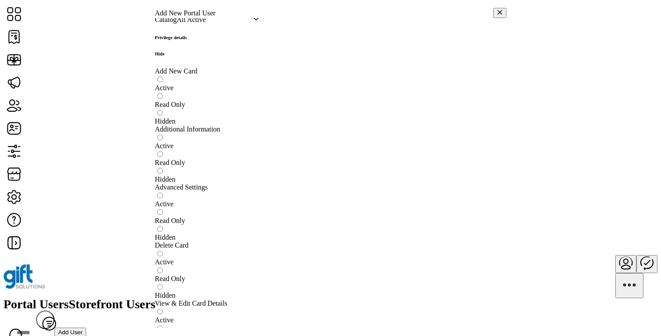
scroll to position [311, 0]
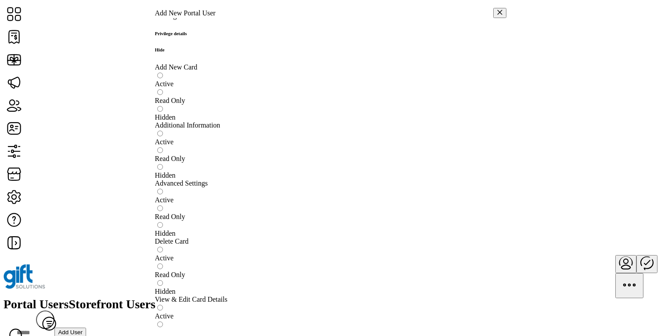
click at [187, 52] on h6 "Hide" at bounding box center [171, 49] width 32 height 5
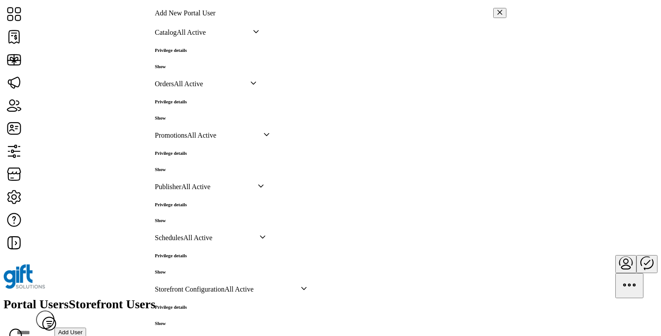
scroll to position [265, 0]
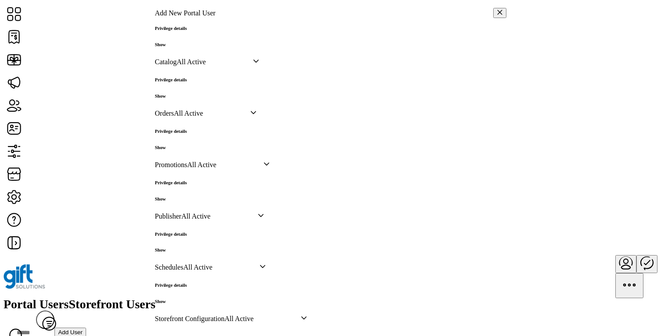
click at [187, 47] on h6 "Show" at bounding box center [171, 44] width 32 height 5
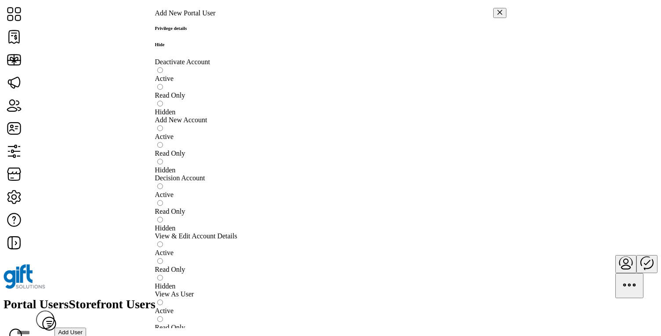
click at [187, 47] on h6 "Hide" at bounding box center [171, 44] width 32 height 5
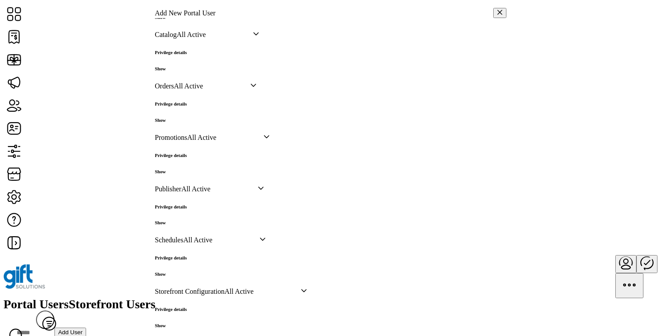
scroll to position [349, 0]
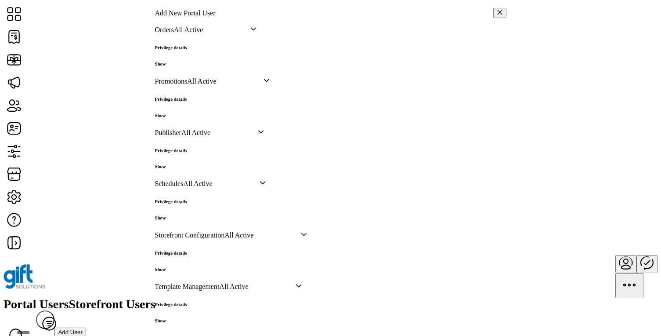
click at [187, 118] on h6 "Show" at bounding box center [171, 114] width 32 height 5
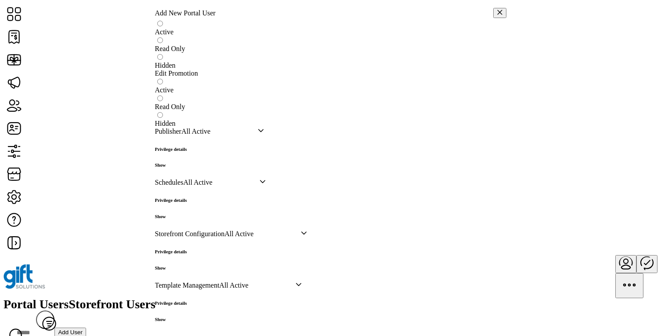
scroll to position [458, 0]
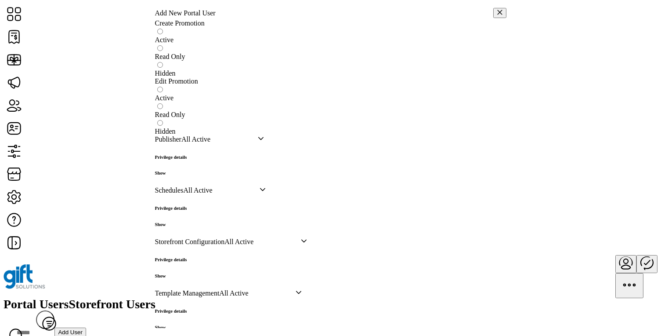
click at [187, 8] on h6 "Hide" at bounding box center [171, 5] width 32 height 5
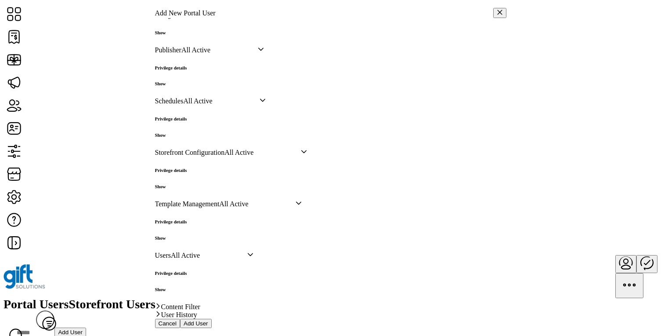
click at [187, 86] on h6 "Show" at bounding box center [171, 83] width 32 height 5
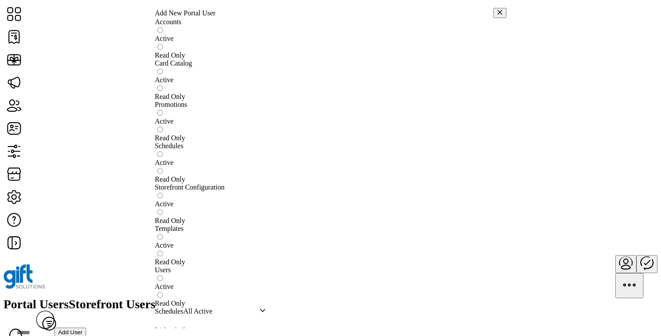
scroll to position [533, 0]
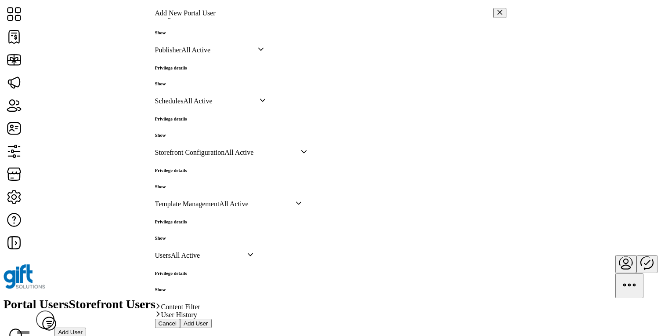
click at [187, 137] on h6 "Show" at bounding box center [171, 134] width 32 height 5
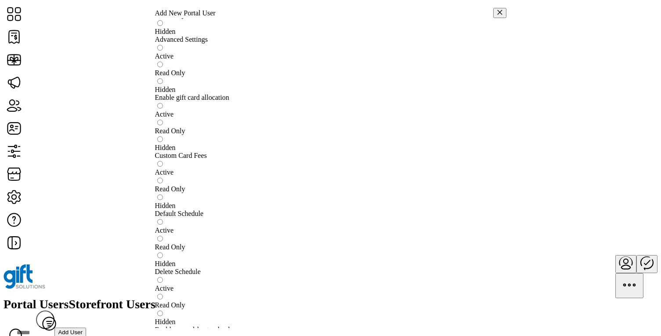
scroll to position [627, 0]
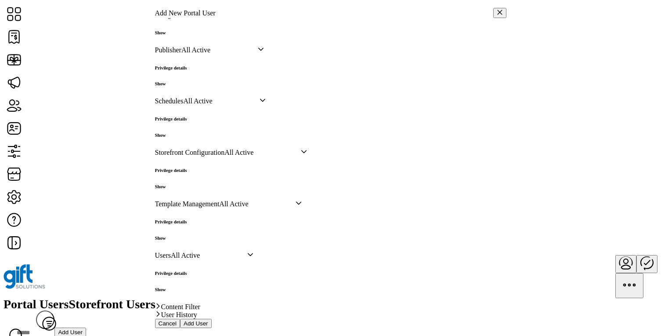
click at [187, 184] on h6 "Show" at bounding box center [171, 186] width 32 height 5
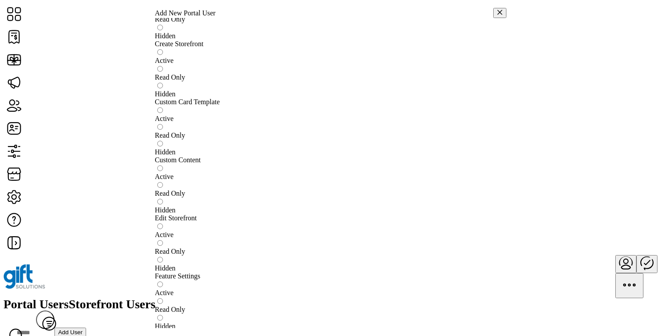
scroll to position [690, 0]
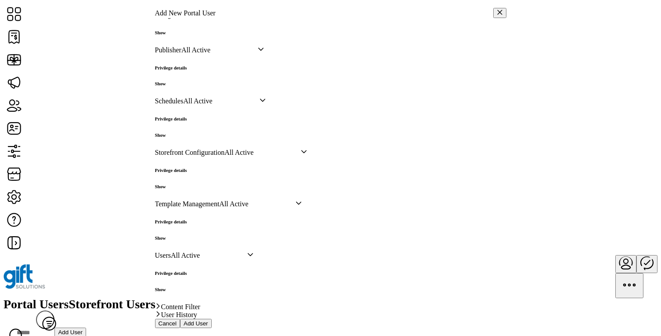
click at [187, 235] on h6 "Show" at bounding box center [171, 237] width 32 height 5
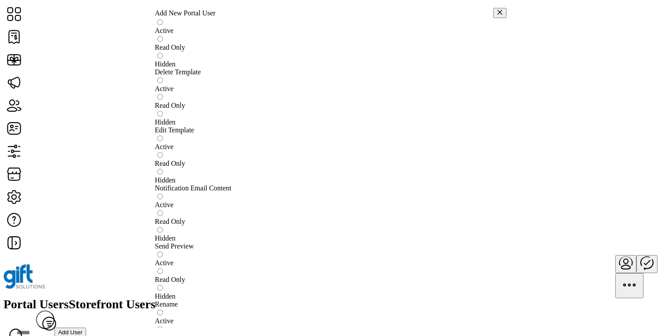
scroll to position [733, 0]
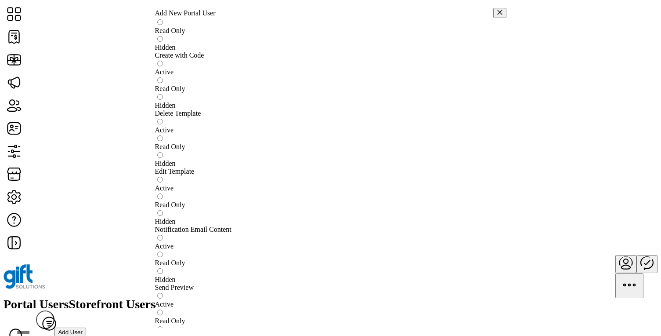
scroll to position [689, 0]
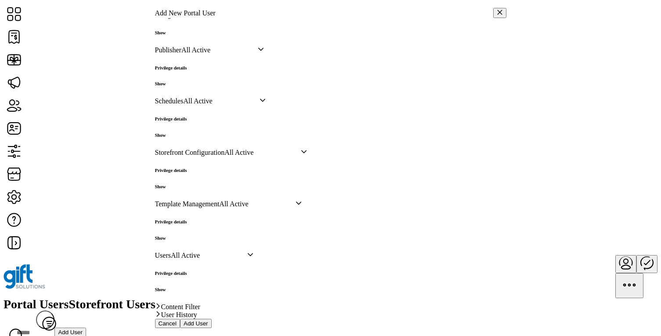
click at [187, 286] on h6 "Show" at bounding box center [171, 288] width 32 height 5
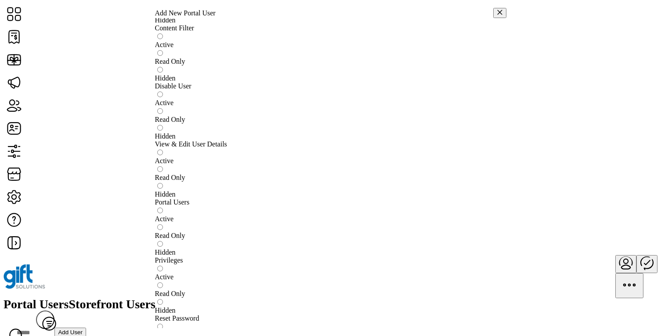
scroll to position [774, 0]
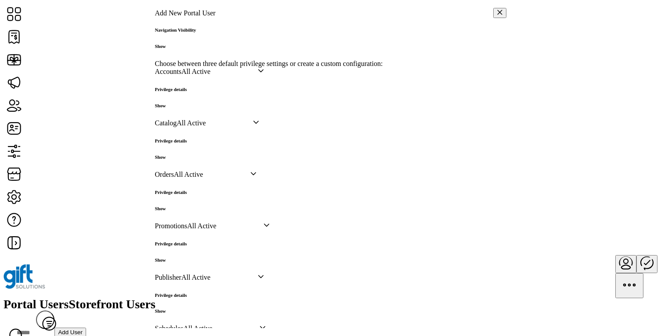
scroll to position [0, 0]
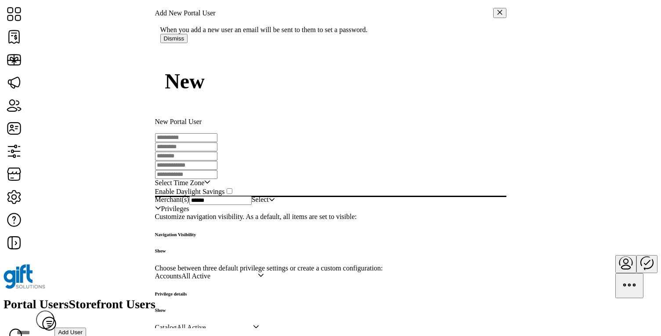
click at [188, 43] on button "Dismiss" at bounding box center [174, 38] width 28 height 9
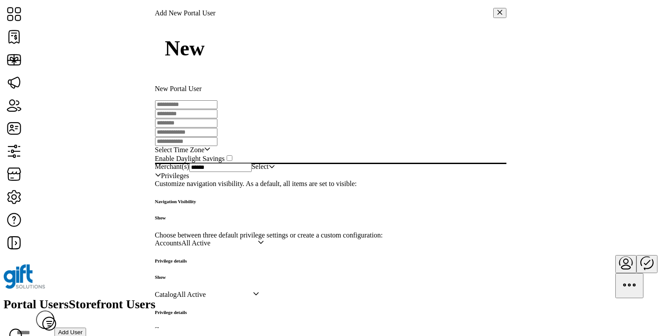
click at [497, 15] on icon "button" at bounding box center [500, 12] width 6 height 6
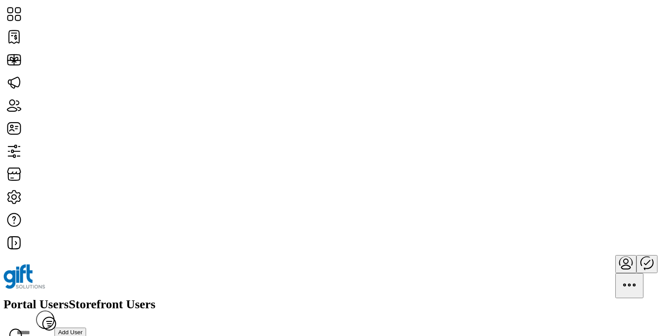
click at [155, 298] on span "Storefront Users" at bounding box center [112, 304] width 87 height 12
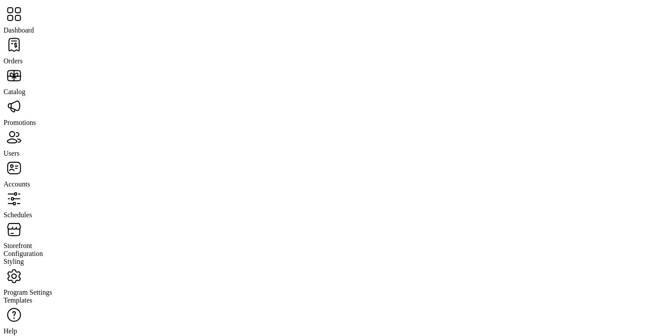
click at [23, 57] on span "Orders" at bounding box center [13, 60] width 19 height 7
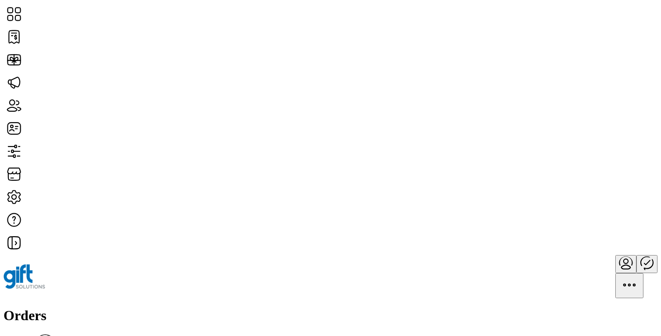
click at [123, 307] on h1 "Orders" at bounding box center [331, 315] width 654 height 16
click at [164, 307] on div "Orders Filter Focused All Orders" at bounding box center [331, 333] width 654 height 53
click at [45, 264] on img at bounding box center [25, 276] width 42 height 25
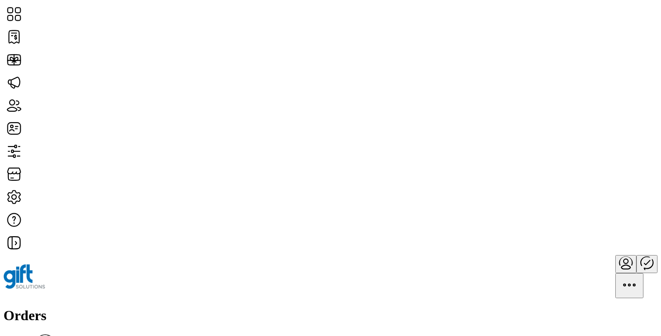
click at [45, 264] on img at bounding box center [25, 276] width 42 height 25
click at [636, 252] on icon "Publisher Panel" at bounding box center [646, 262] width 21 height 21
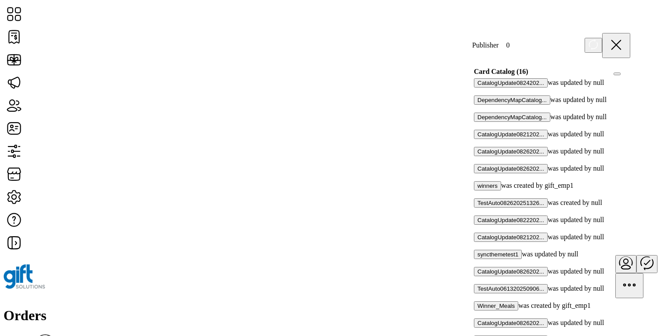
scroll to position [672, 0]
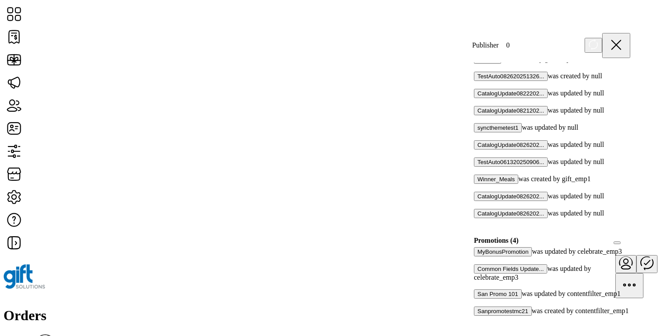
click at [477, 281] on div at bounding box center [477, 285] width 0 height 8
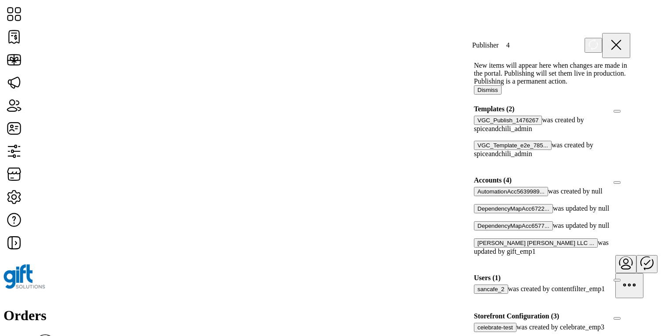
scroll to position [13, 0]
click at [502, 94] on button "Dismiss" at bounding box center [488, 90] width 28 height 9
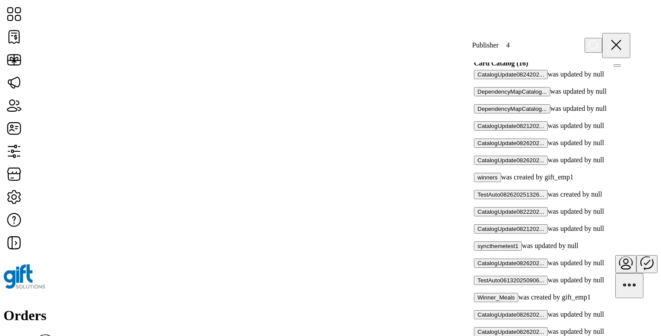
scroll to position [589, 0]
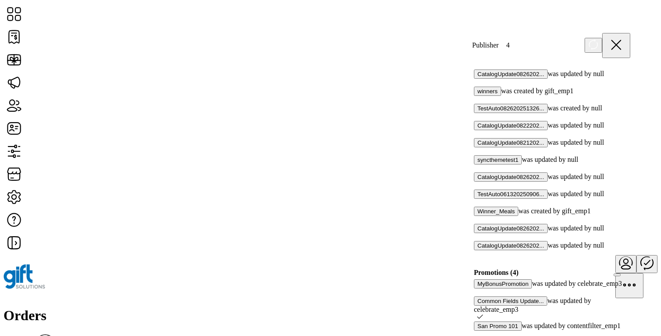
click at [477, 330] on div at bounding box center [477, 334] width 0 height 8
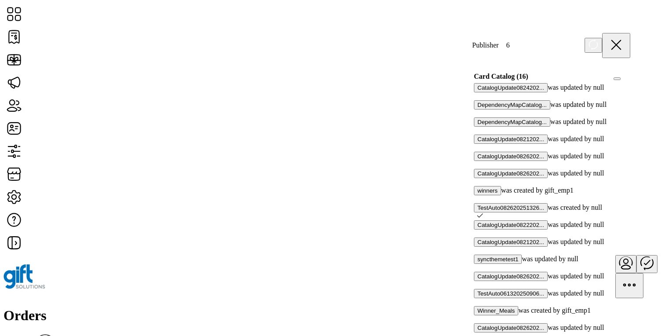
scroll to position [585, 0]
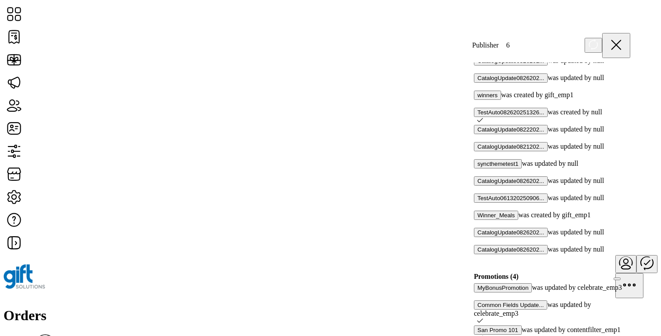
click at [483, 334] on icon at bounding box center [480, 337] width 6 height 6
click at [477, 334] on div at bounding box center [477, 338] width 0 height 8
click at [483, 317] on icon at bounding box center [480, 320] width 6 height 6
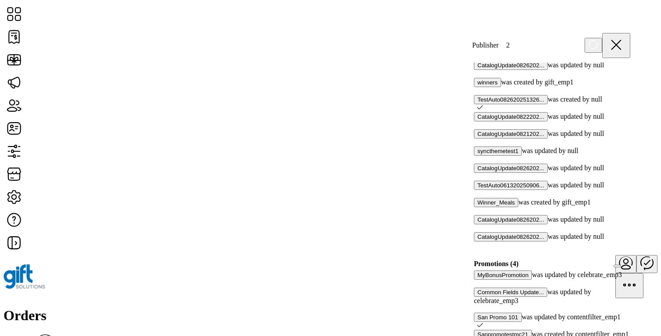
scroll to position [601, 0]
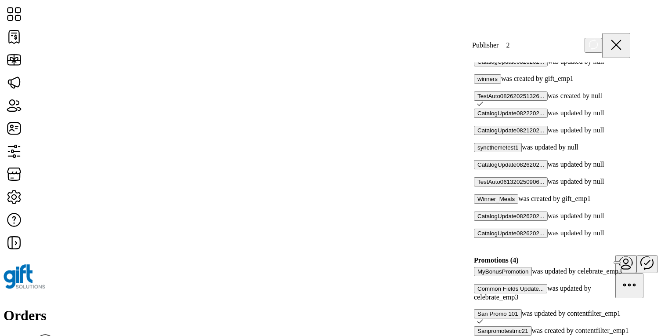
click at [483, 319] on icon at bounding box center [480, 321] width 6 height 4
click at [477, 301] on div at bounding box center [477, 305] width 0 height 8
click at [483, 301] on icon at bounding box center [480, 304] width 6 height 6
click at [477, 276] on div at bounding box center [477, 280] width 0 height 8
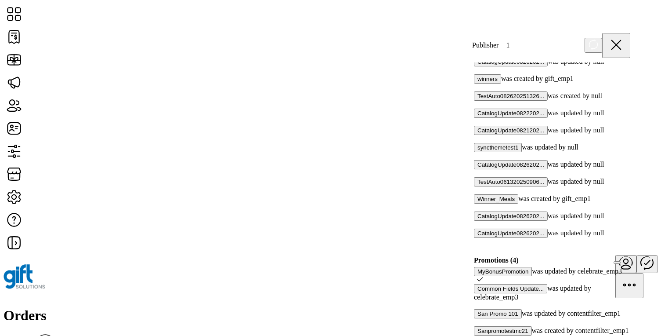
click at [483, 277] on icon at bounding box center [480, 279] width 6 height 4
click at [477, 335] on div at bounding box center [477, 339] width 0 height 8
click at [483, 335] on icon at bounding box center [480, 338] width 6 height 6
click at [477, 301] on div at bounding box center [477, 305] width 0 height 8
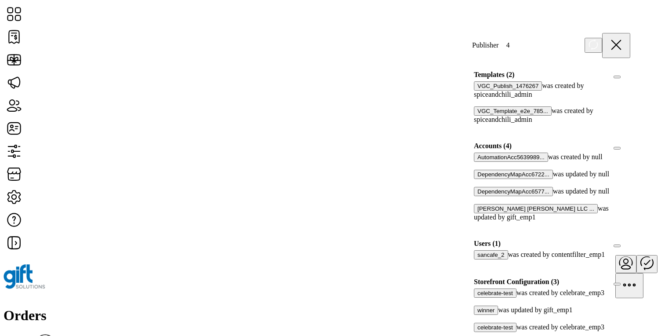
scroll to position [0, 0]
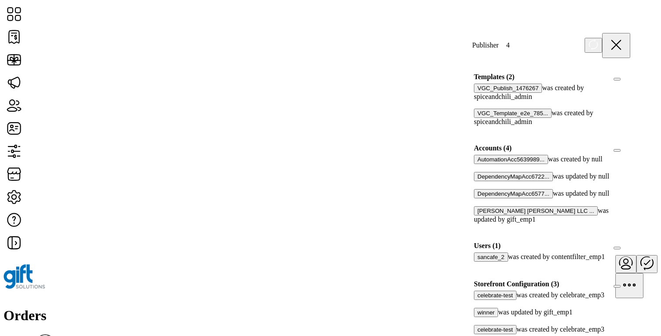
click at [617, 79] on span "Templates (2)" at bounding box center [617, 79] width 0 height 0
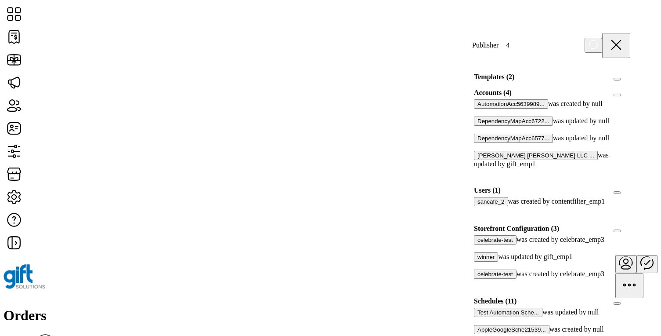
click at [617, 95] on span "Accounts (4)" at bounding box center [617, 95] width 0 height 0
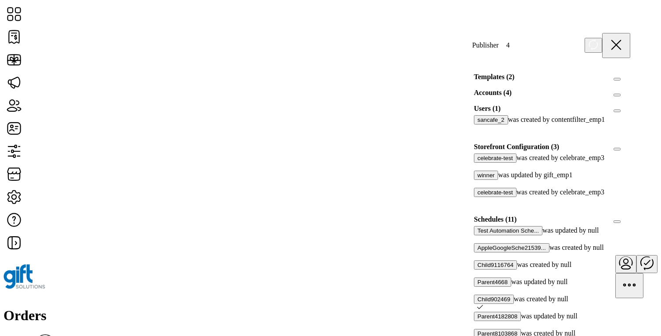
click at [617, 111] on span "Users (1)" at bounding box center [617, 111] width 0 height 0
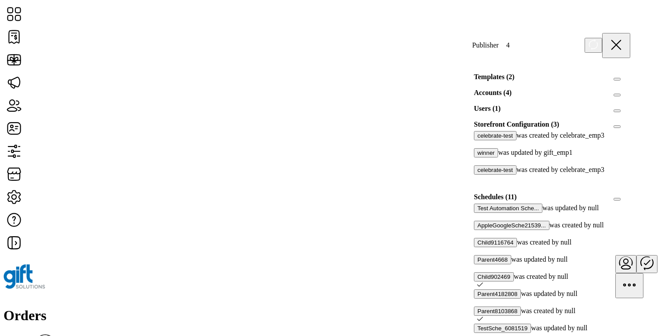
click at [614, 128] on button "Storefront Configuration (3)" at bounding box center [617, 126] width 7 height 3
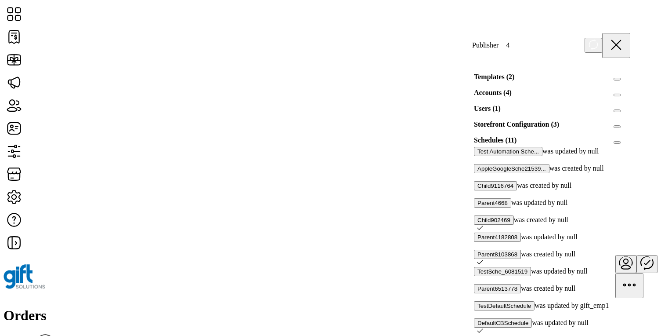
click at [614, 128] on button "Storefront Configuration (3)" at bounding box center [617, 126] width 7 height 3
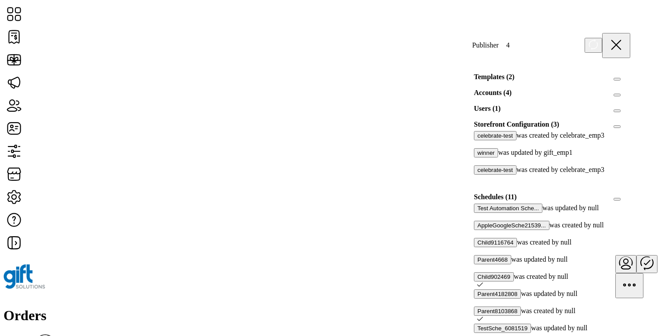
click at [617, 111] on span "Users (1)" at bounding box center [617, 111] width 0 height 0
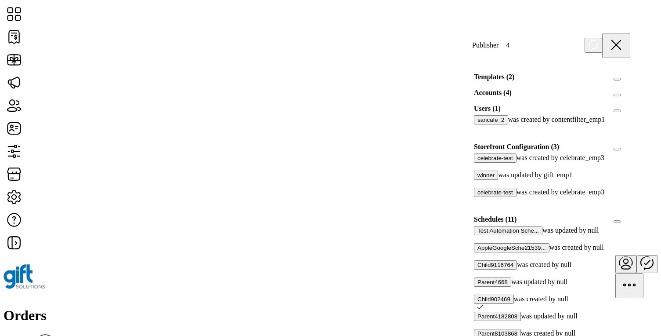
click at [617, 95] on span "Accounts (4)" at bounding box center [617, 95] width 0 height 0
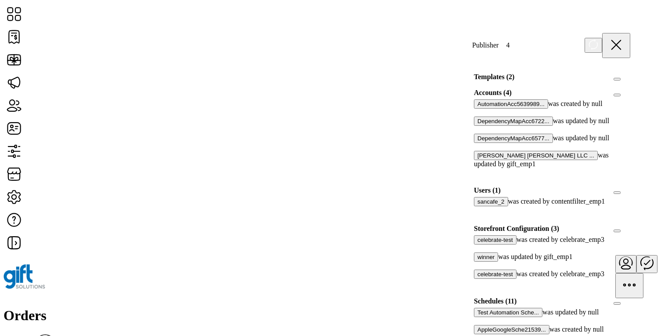
click at [617, 79] on span "Templates (2)" at bounding box center [617, 79] width 0 height 0
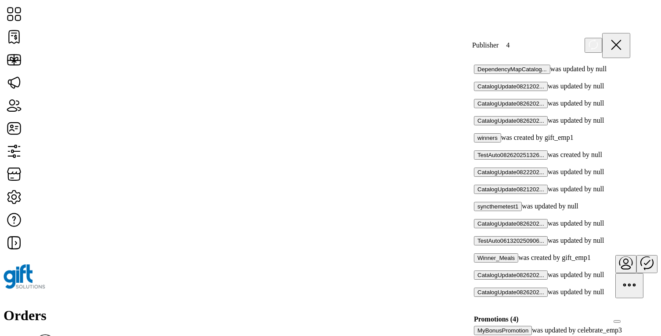
scroll to position [607, 0]
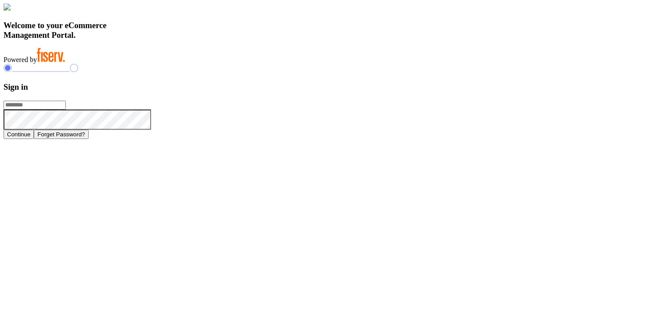
type input "**********"
click at [34, 139] on button "Continue" at bounding box center [19, 134] width 30 height 9
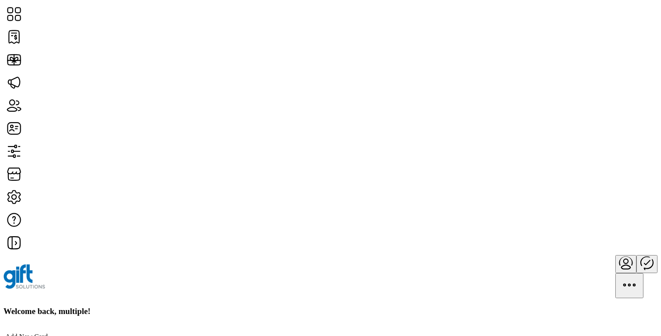
click at [436, 306] on div "Welcome back, multiple!" at bounding box center [331, 311] width 654 height 10
click at [636, 252] on icon "Publisher Panel" at bounding box center [646, 262] width 21 height 21
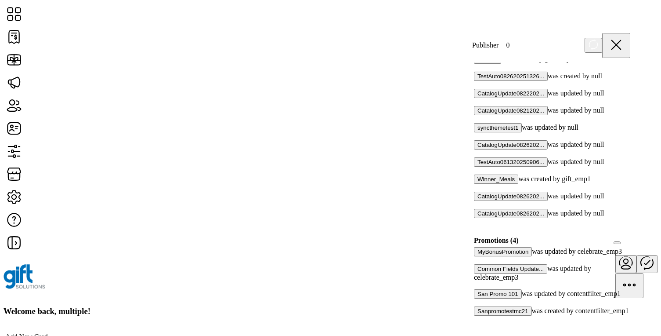
scroll to position [694, 0]
click at [477, 281] on div at bounding box center [477, 285] width 0 height 8
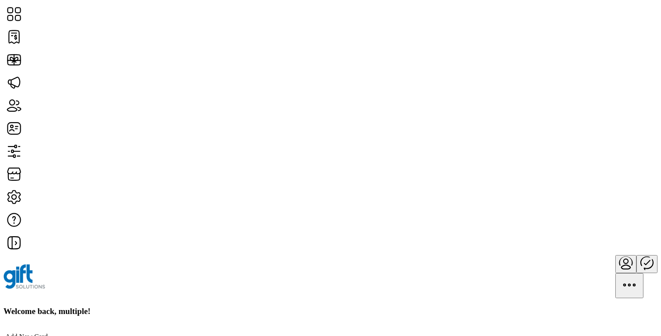
click at [641, 255] on icon "Publisher Panel" at bounding box center [647, 262] width 12 height 14
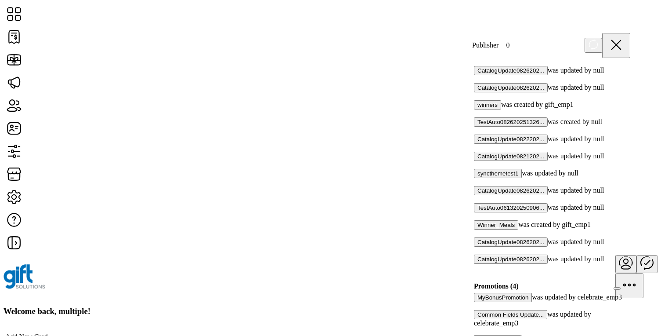
scroll to position [694, 0]
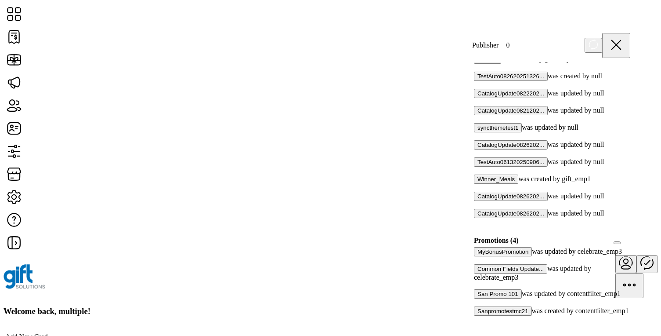
click at [477, 281] on div at bounding box center [477, 285] width 0 height 8
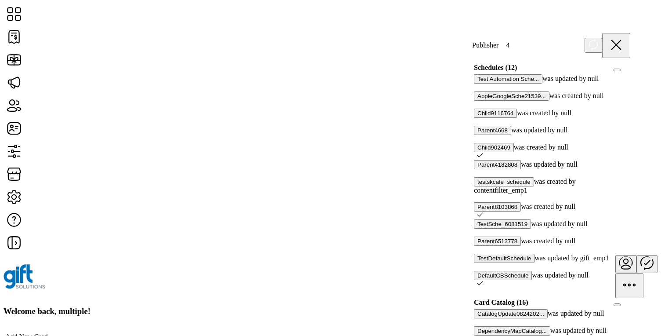
scroll to position [325, 0]
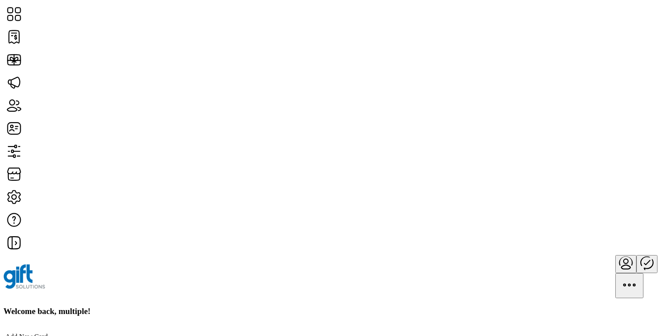
click at [636, 252] on icon "Publisher Panel" at bounding box center [646, 262] width 21 height 21
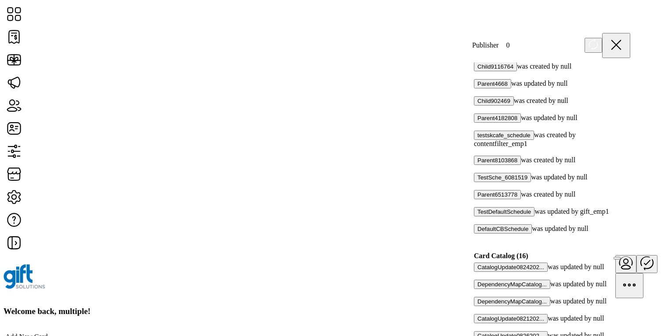
scroll to position [694, 0]
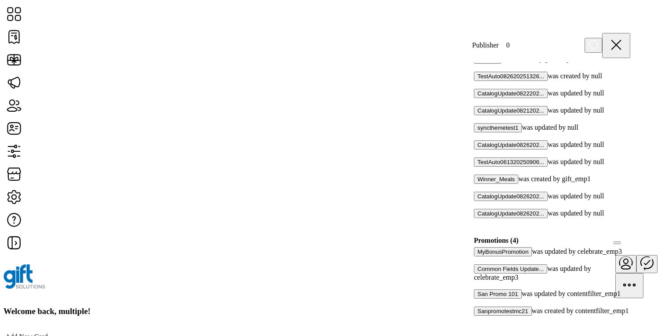
click at [477, 281] on div at bounding box center [477, 285] width 0 height 8
click at [483, 281] on icon at bounding box center [480, 284] width 6 height 6
click at [630, 236] on div at bounding box center [630, 240] width 0 height 8
click at [624, 236] on icon at bounding box center [627, 239] width 6 height 6
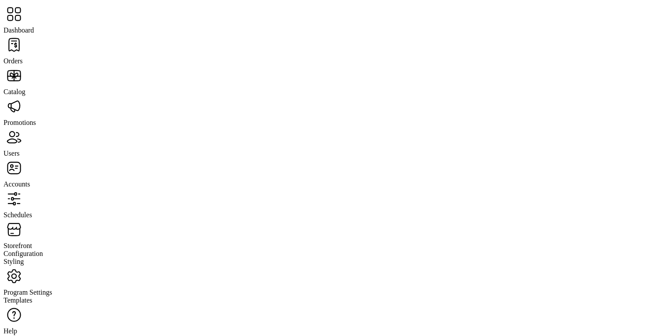
click at [25, 88] on span "Catalog" at bounding box center [15, 91] width 22 height 7
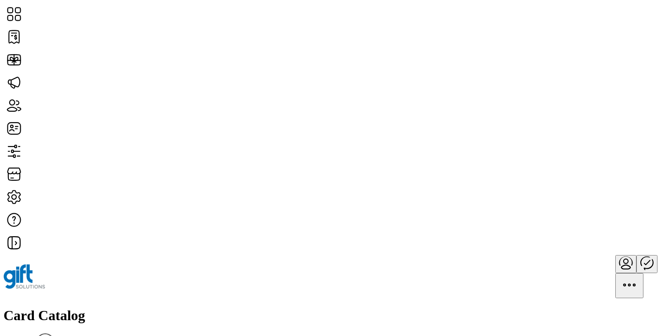
click at [592, 177] on span "View Details" at bounding box center [574, 173] width 36 height 7
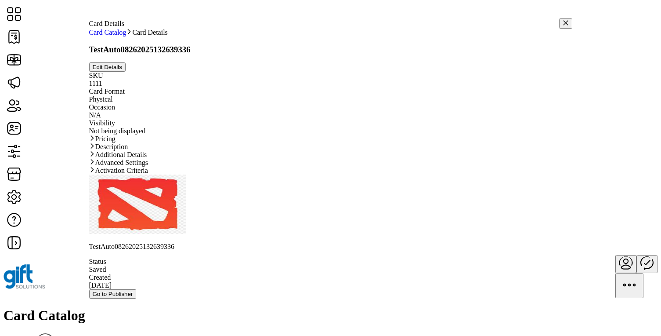
click at [353, 143] on link "Pricing" at bounding box center [330, 139] width 483 height 8
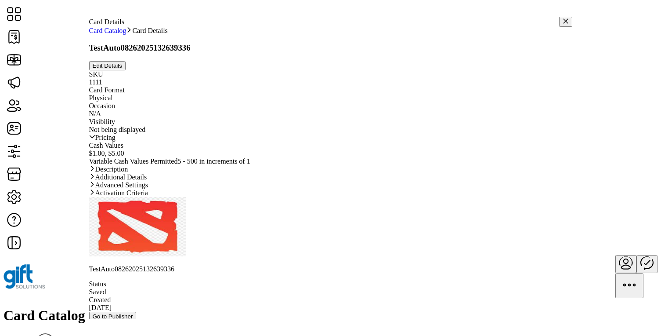
click at [353, 141] on link "Pricing" at bounding box center [330, 138] width 483 height 8
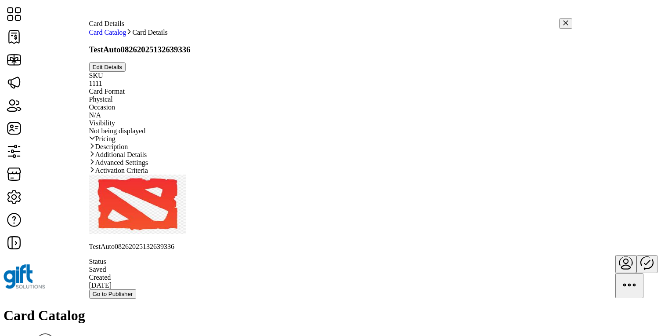
click at [353, 143] on link "Pricing" at bounding box center [330, 139] width 483 height 8
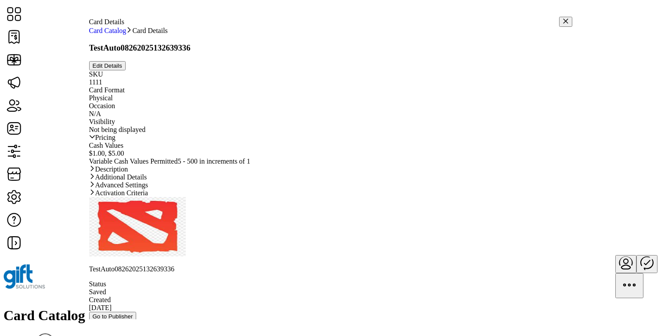
click at [353, 141] on link "Pricing" at bounding box center [330, 138] width 483 height 8
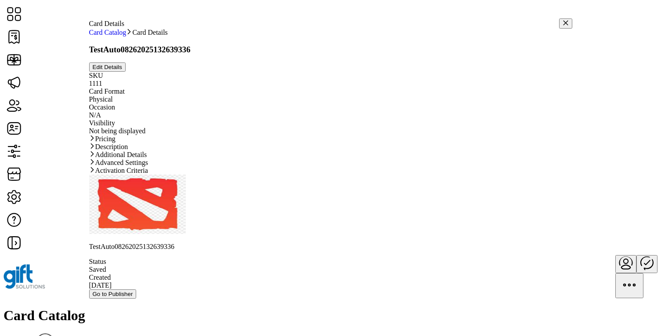
click at [350, 166] on link "Advanced Settings" at bounding box center [330, 163] width 483 height 8
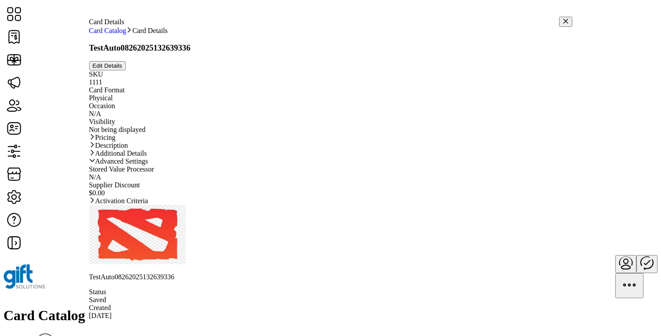
click at [340, 165] on link "Advanced Settings" at bounding box center [330, 161] width 483 height 8
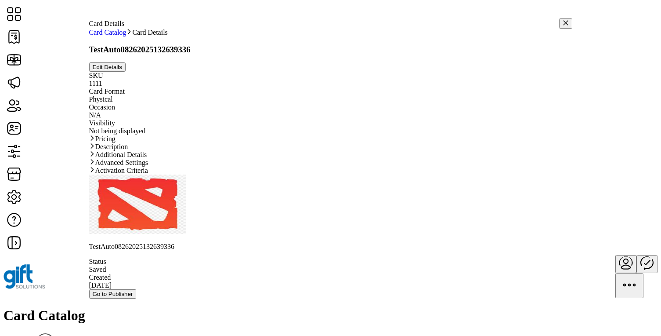
click at [335, 159] on link "Additional Details" at bounding box center [330, 155] width 483 height 8
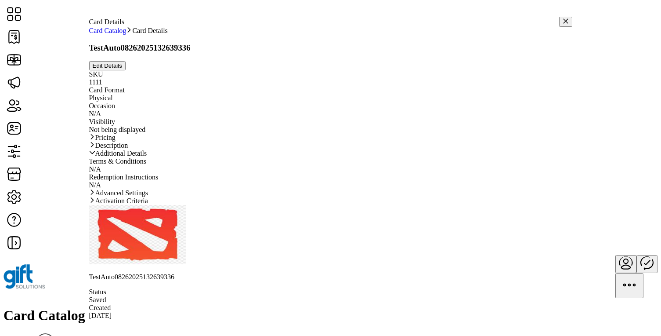
click at [335, 157] on link "Additional Details" at bounding box center [330, 153] width 483 height 8
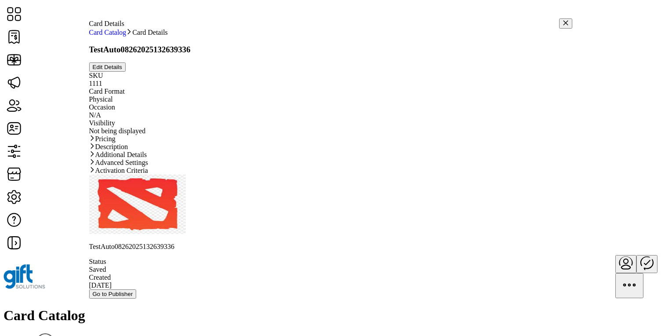
click at [563, 20] on icon "button" at bounding box center [566, 23] width 6 height 6
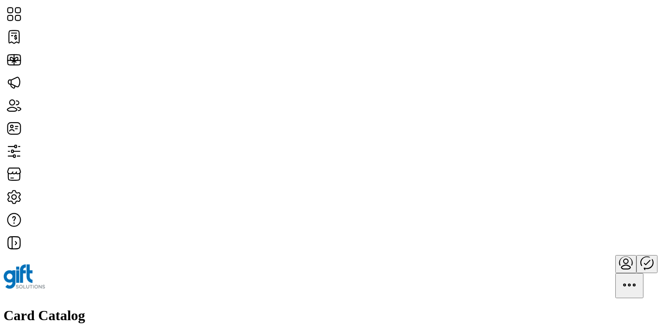
click at [539, 100] on span "Status" at bounding box center [530, 96] width 17 height 7
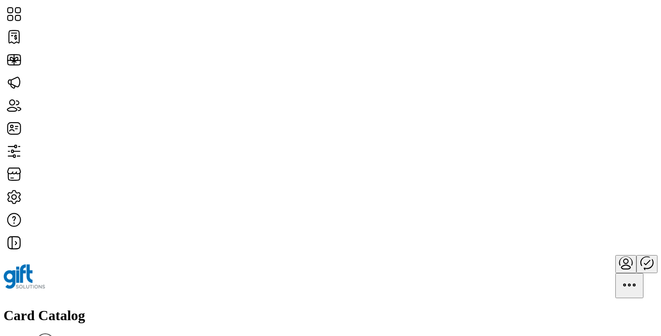
click at [592, 177] on span "View Details" at bounding box center [574, 173] width 36 height 7
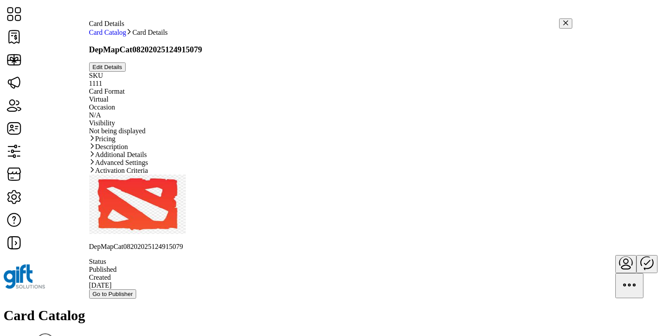
click at [122, 64] on span "Edit Details" at bounding box center [107, 67] width 29 height 7
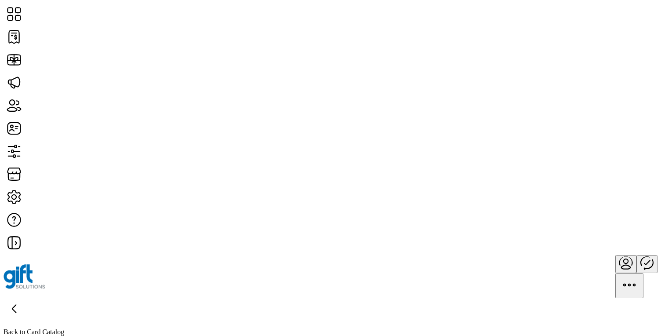
type textarea "**********"
type input "*"
click at [25, 298] on icon at bounding box center [14, 308] width 21 height 21
click at [153, 307] on h1 "Card Catalog" at bounding box center [331, 315] width 654 height 16
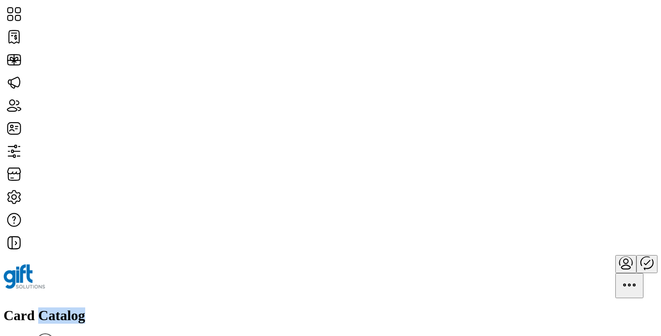
click at [153, 307] on h1 "Card Catalog" at bounding box center [331, 315] width 654 height 16
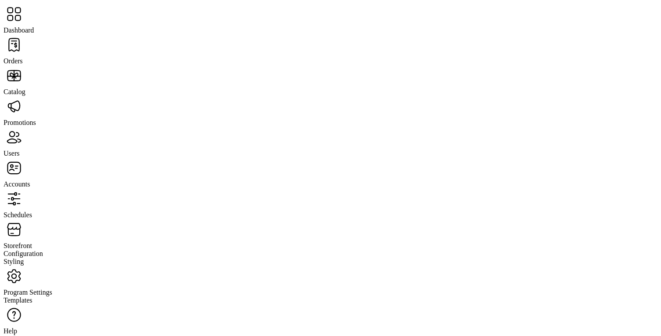
click at [23, 57] on span "Orders" at bounding box center [13, 60] width 19 height 7
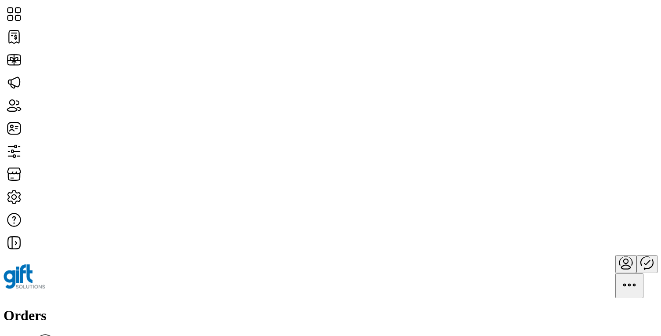
click at [238, 307] on div "Orders Filter Focused All Orders" at bounding box center [331, 333] width 654 height 53
click at [592, 169] on span "View Details" at bounding box center [574, 165] width 36 height 7
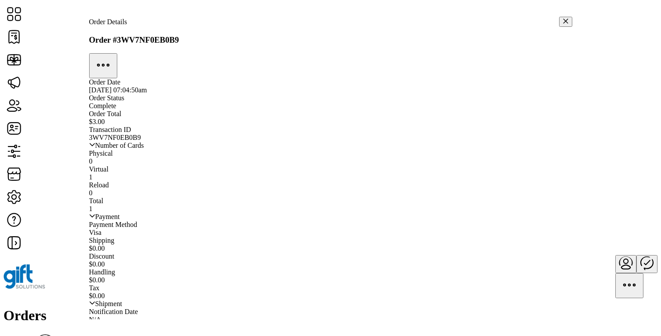
click at [563, 18] on icon "button" at bounding box center [566, 21] width 6 height 6
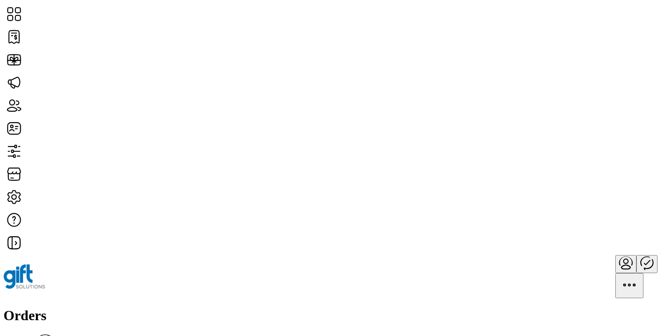
click at [636, 252] on icon "Publisher Panel" at bounding box center [646, 262] width 21 height 21
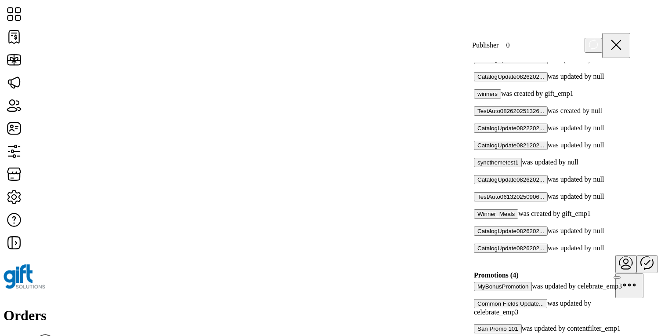
scroll to position [716, 0]
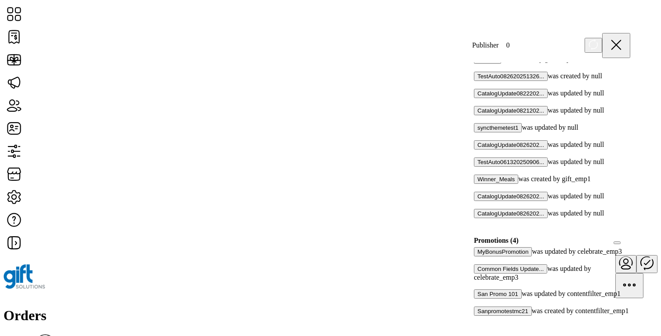
click at [630, 236] on div at bounding box center [630, 240] width 0 height 8
click at [624, 236] on icon at bounding box center [627, 239] width 6 height 6
click at [477, 281] on div at bounding box center [477, 285] width 0 height 8
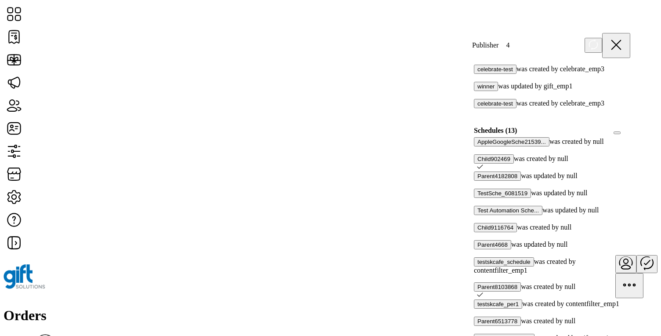
scroll to position [260, 0]
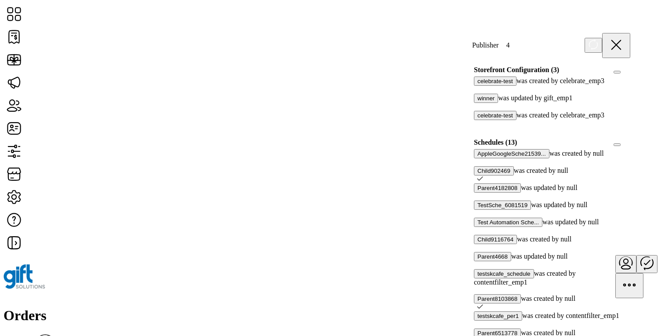
click at [630, 146] on div at bounding box center [630, 142] width 0 height 8
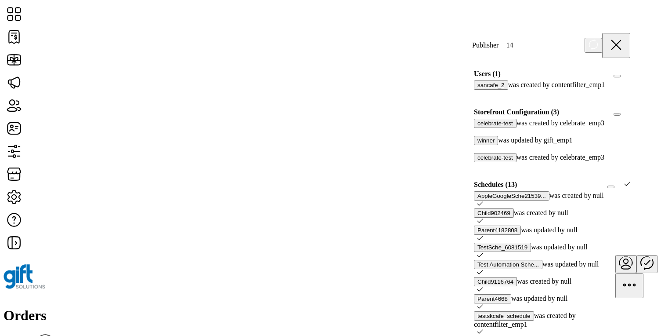
scroll to position [225, 0]
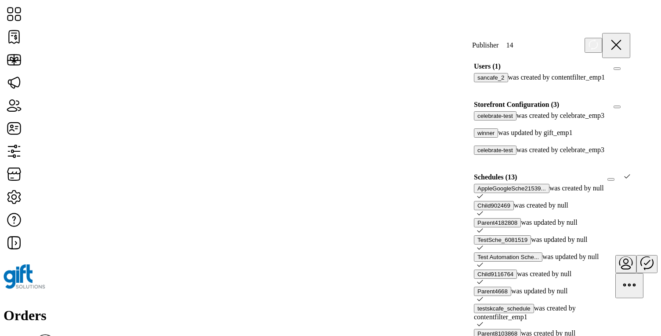
click at [624, 179] on icon at bounding box center [627, 176] width 6 height 6
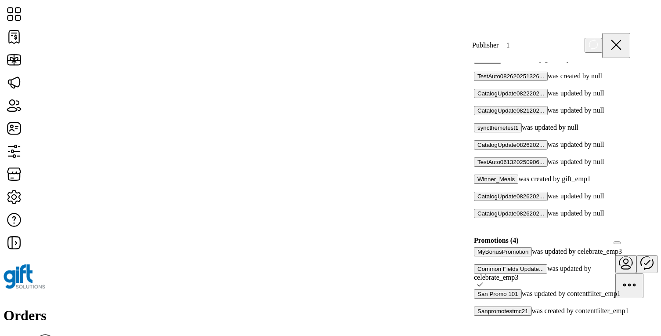
scroll to position [716, 0]
click at [483, 281] on icon at bounding box center [480, 284] width 6 height 6
click at [477, 281] on div at bounding box center [477, 285] width 0 height 8
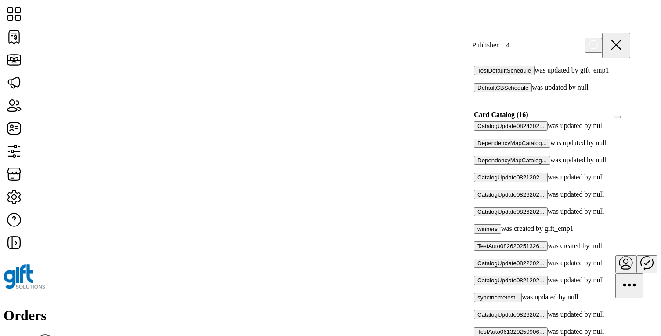
scroll to position [538, 0]
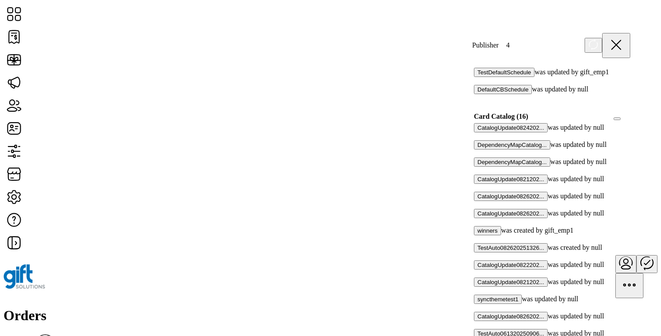
click at [477, 252] on div at bounding box center [477, 256] width 0 height 8
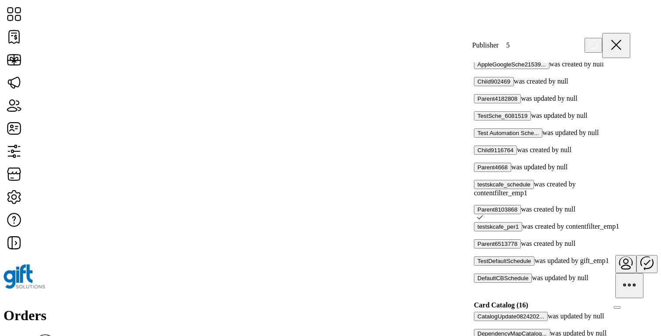
scroll to position [333, 0]
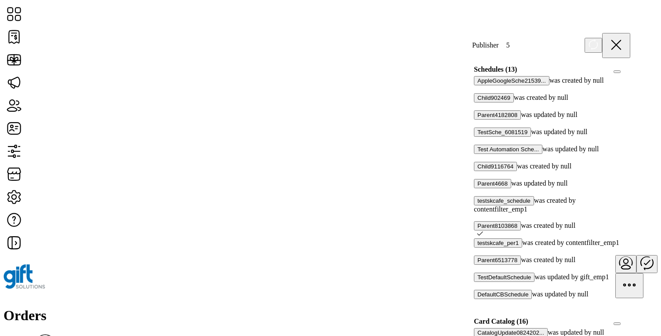
click at [483, 230] on p-checkbox at bounding box center [478, 234] width 9 height 8
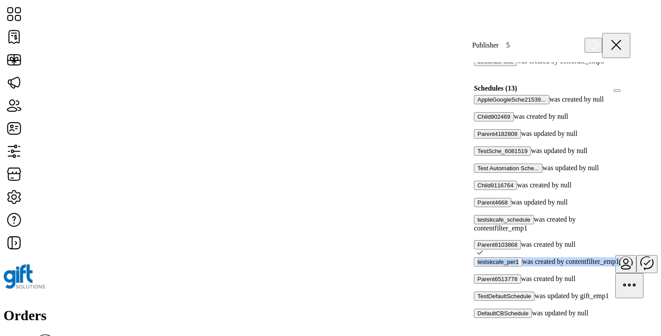
scroll to position [311, 0]
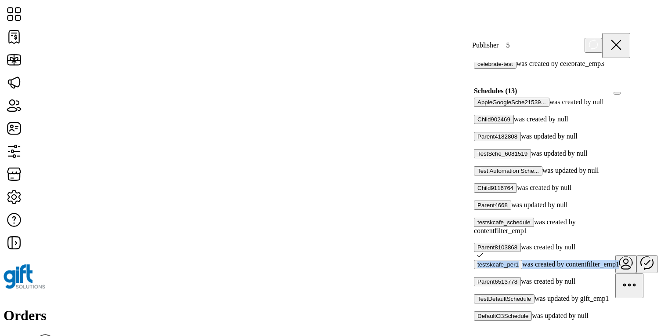
click at [630, 95] on div at bounding box center [630, 91] width 0 height 8
click at [624, 95] on div at bounding box center [627, 91] width 6 height 8
click at [630, 95] on div at bounding box center [630, 91] width 0 height 8
click at [624, 93] on icon at bounding box center [627, 90] width 6 height 6
click at [573, 175] on div "Test Automation Sche... was updated by null" at bounding box center [552, 170] width 156 height 9
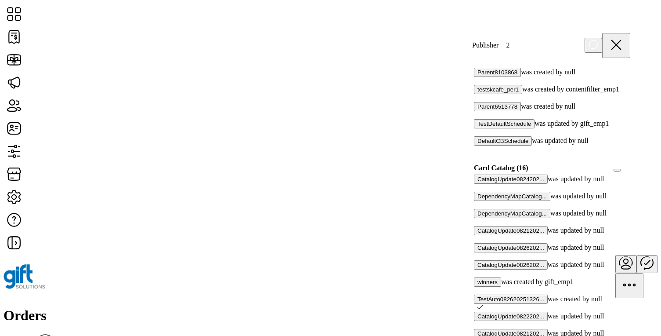
scroll to position [606, 0]
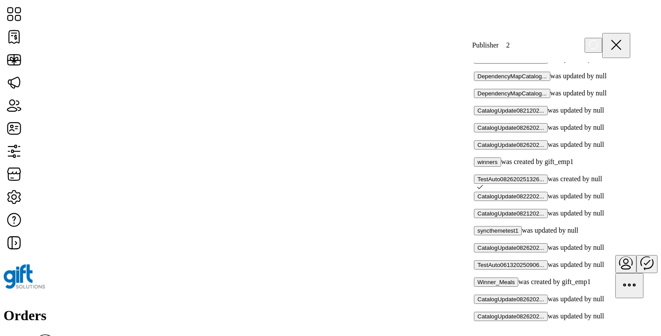
click at [483, 184] on icon at bounding box center [480, 187] width 6 height 6
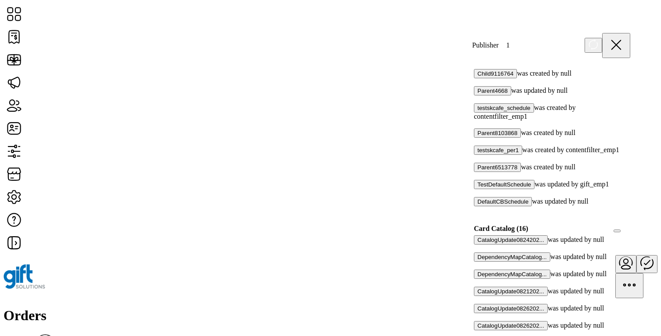
scroll to position [415, 0]
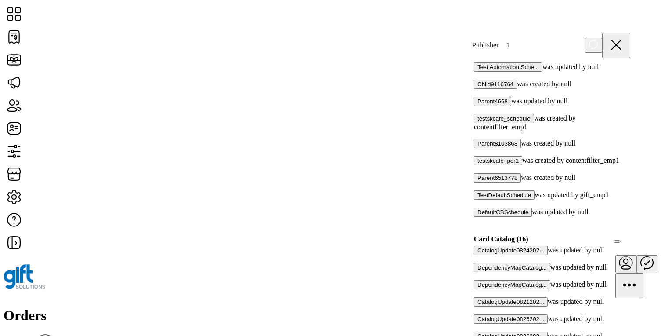
click at [477, 217] on p-checkbox at bounding box center [475, 221] width 3 height 8
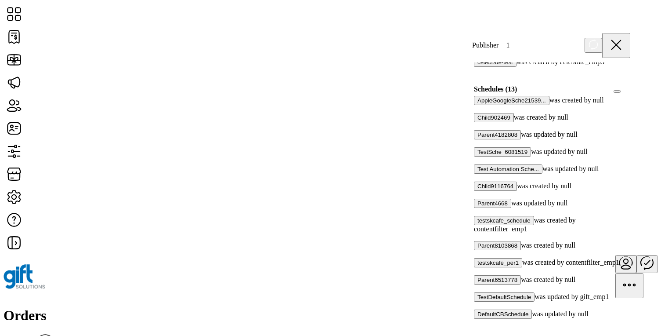
scroll to position [303, 0]
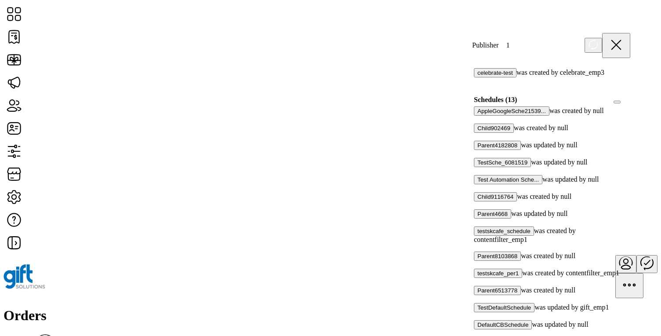
click at [630, 104] on div at bounding box center [630, 100] width 0 height 8
click at [624, 102] on icon at bounding box center [627, 99] width 6 height 6
click at [630, 104] on div at bounding box center [630, 100] width 0 height 8
click at [624, 102] on icon at bounding box center [627, 99] width 6 height 6
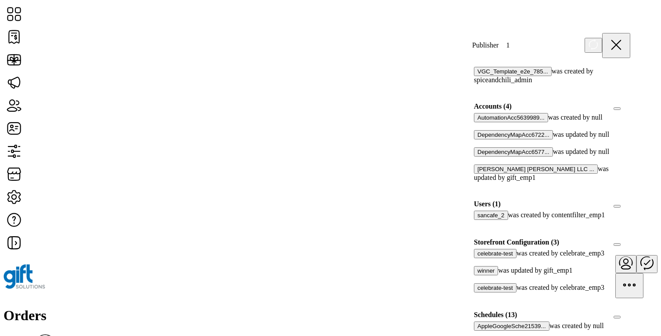
scroll to position [4, 0]
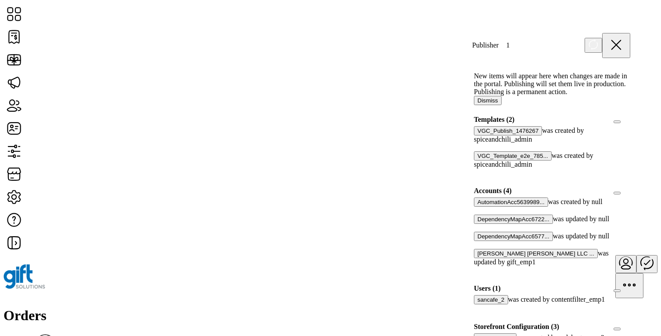
click at [630, 123] on div at bounding box center [630, 120] width 0 height 8
click at [624, 122] on icon at bounding box center [627, 119] width 6 height 6
click at [630, 195] on div at bounding box center [630, 191] width 0 height 8
click at [624, 193] on icon at bounding box center [627, 190] width 6 height 6
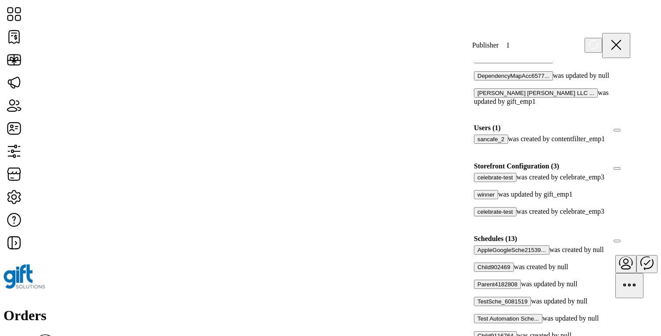
scroll to position [180, 0]
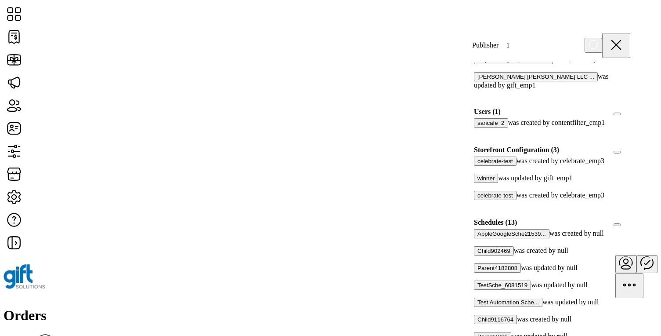
click at [630, 116] on div at bounding box center [630, 112] width 0 height 8
click at [624, 116] on div at bounding box center [627, 112] width 6 height 8
click at [630, 154] on div at bounding box center [630, 150] width 0 height 8
click at [624, 154] on div at bounding box center [627, 150] width 6 height 8
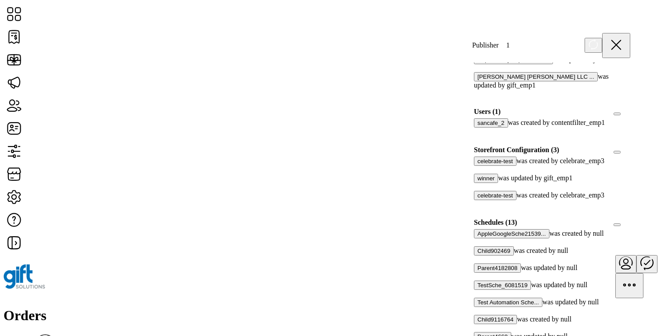
click at [630, 154] on div at bounding box center [630, 150] width 0 height 8
click at [624, 154] on div at bounding box center [627, 150] width 6 height 8
click at [630, 226] on div at bounding box center [630, 222] width 0 height 8
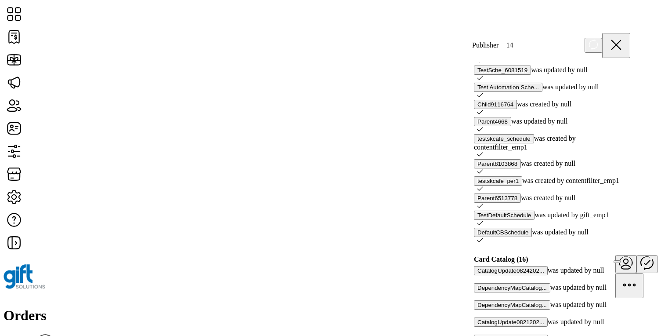
scroll to position [453, 0]
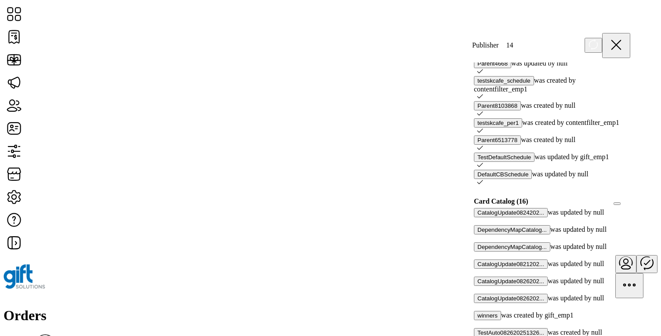
click at [621, 195] on div "Card Catalog (16)" at bounding box center [552, 201] width 167 height 13
click at [630, 197] on div at bounding box center [630, 201] width 0 height 8
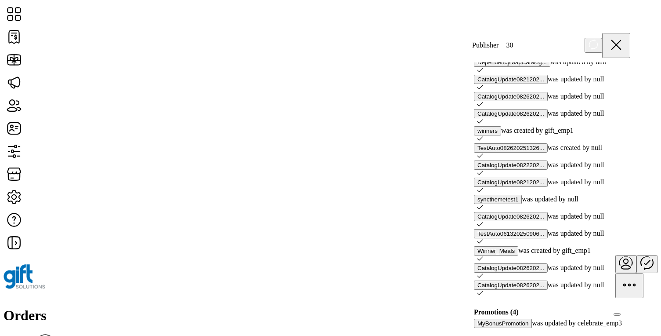
scroll to position [716, 0]
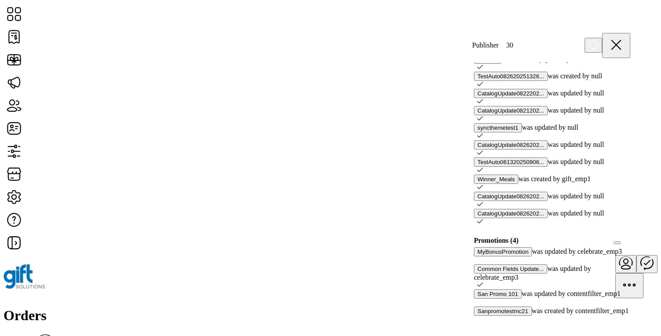
click at [630, 236] on div at bounding box center [630, 240] width 0 height 8
click at [624, 236] on icon at bounding box center [627, 239] width 6 height 6
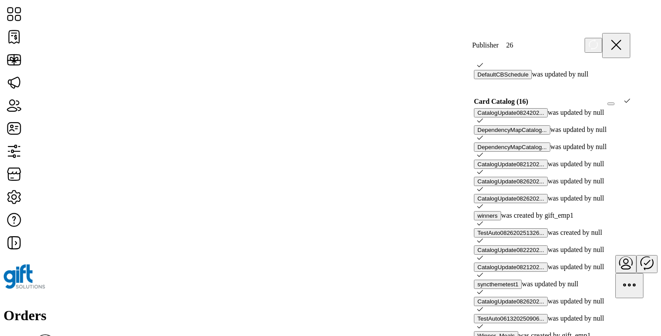
scroll to position [525, 0]
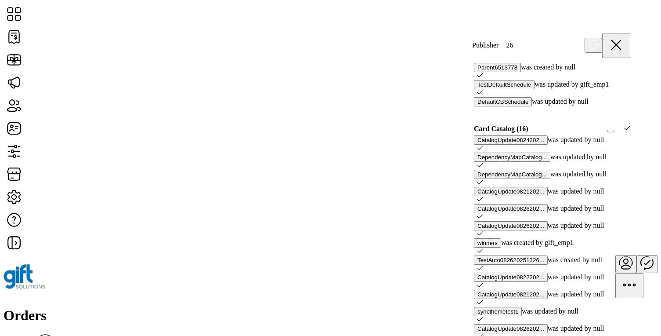
click at [625, 126] on icon at bounding box center [628, 128] width 6 height 4
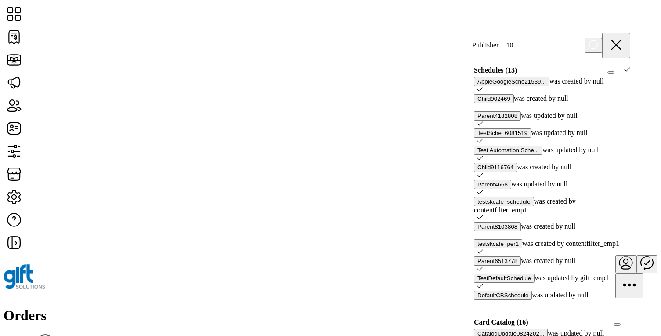
scroll to position [317, 0]
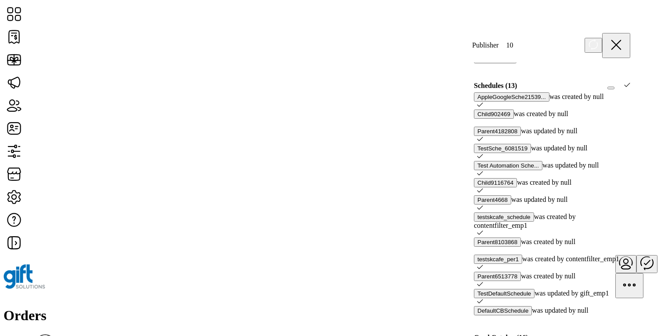
click at [624, 88] on icon at bounding box center [627, 85] width 6 height 6
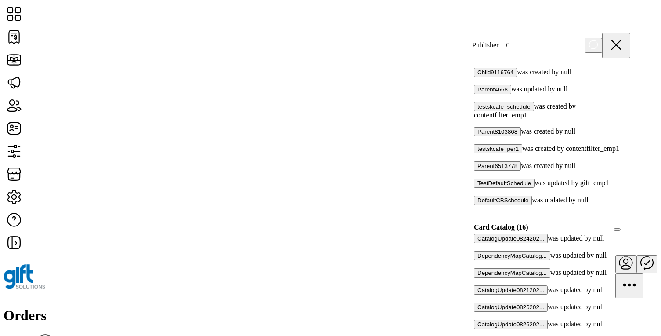
scroll to position [414, 0]
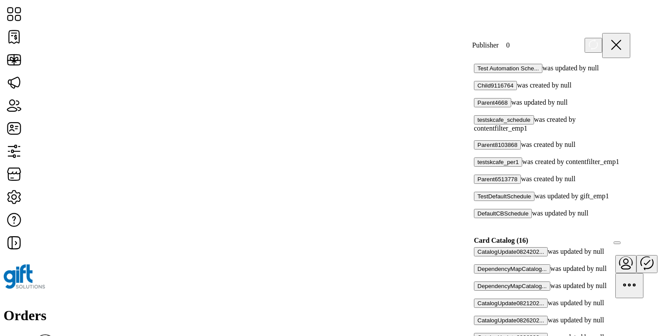
click at [477, 149] on p-checkbox at bounding box center [475, 153] width 3 height 8
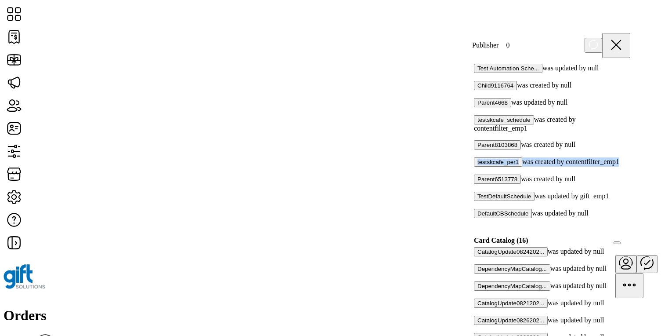
click at [477, 149] on p-checkbox at bounding box center [475, 153] width 3 height 8
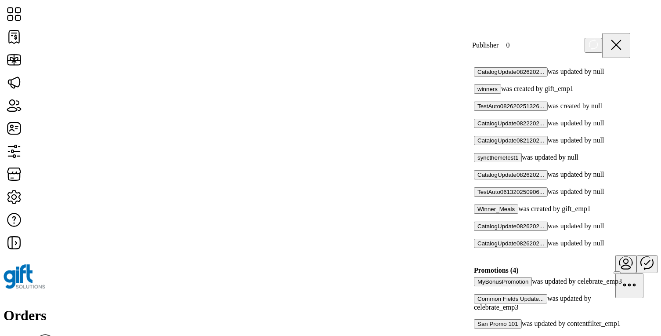
scroll to position [716, 0]
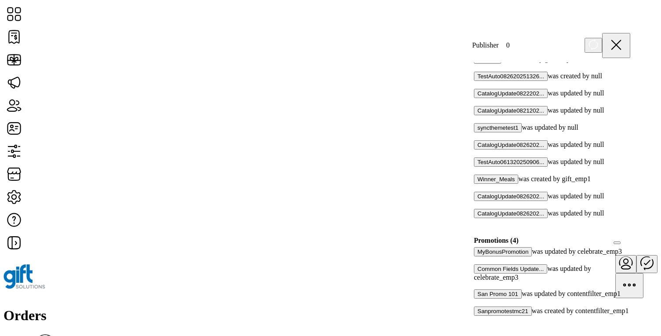
click at [599, 42] on icon at bounding box center [593, 44] width 11 height 11
click at [477, 281] on div at bounding box center [477, 285] width 0 height 8
click at [483, 281] on icon at bounding box center [480, 284] width 6 height 6
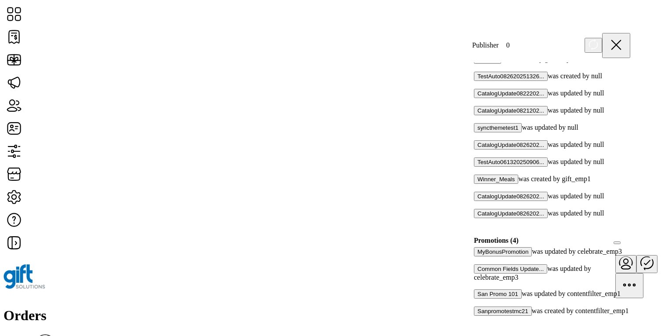
click at [477, 281] on div at bounding box center [477, 285] width 0 height 8
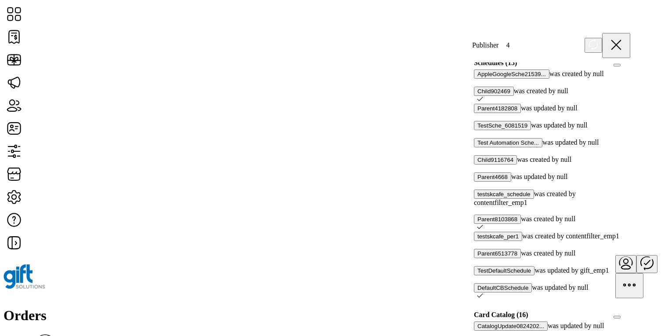
scroll to position [336, 0]
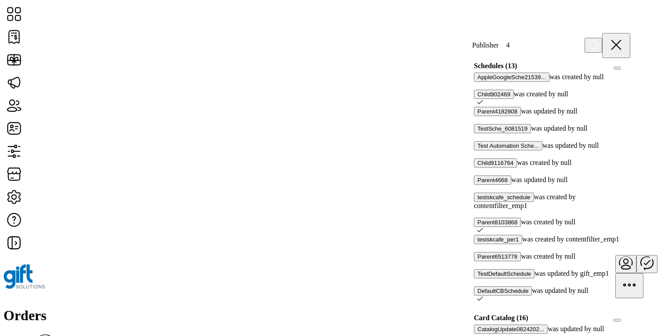
click at [630, 70] on div at bounding box center [630, 66] width 0 height 8
click at [624, 68] on icon at bounding box center [627, 65] width 6 height 6
click at [630, 70] on div at bounding box center [630, 66] width 0 height 8
click at [624, 68] on icon at bounding box center [627, 65] width 6 height 6
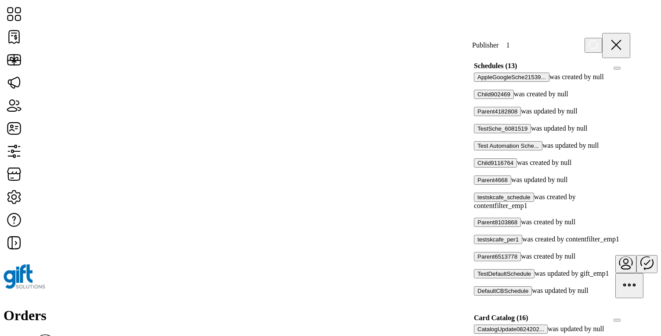
click at [477, 295] on p-checkbox at bounding box center [475, 299] width 3 height 8
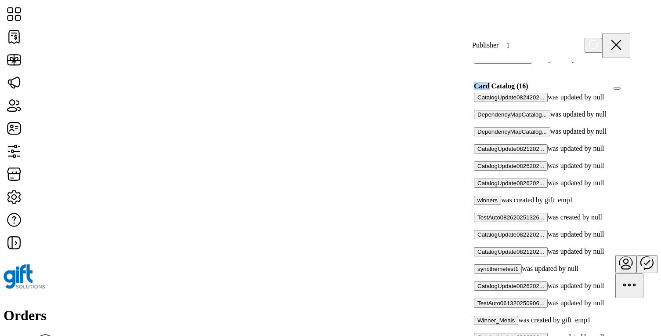
scroll to position [495, 0]
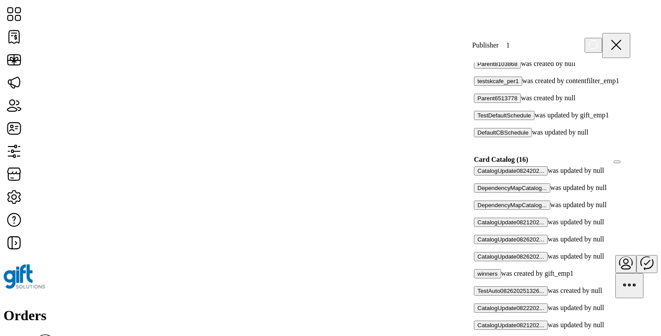
click at [477, 137] on p-checkbox at bounding box center [475, 141] width 3 height 8
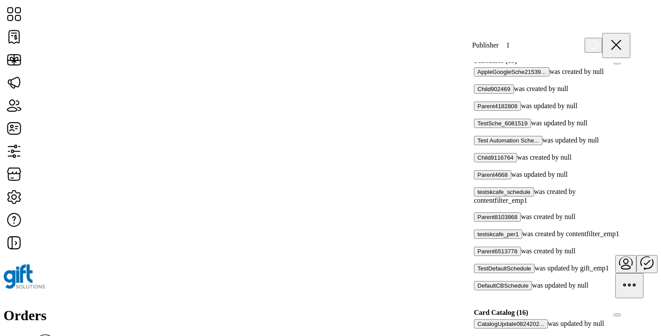
scroll to position [313, 0]
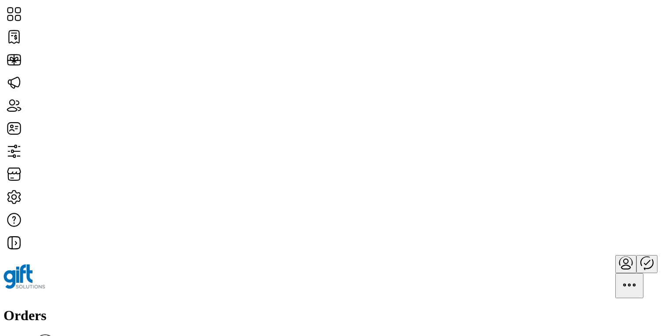
click at [636, 252] on icon "Publisher Panel" at bounding box center [646, 262] width 21 height 21
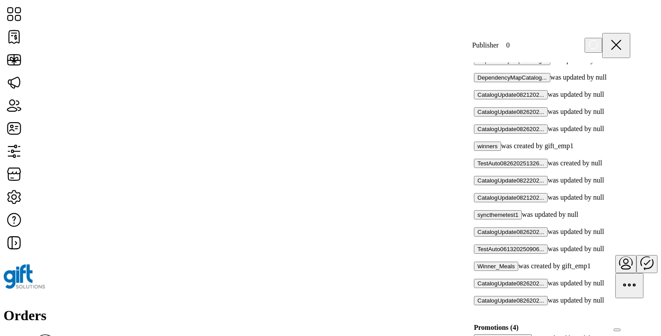
scroll to position [716, 0]
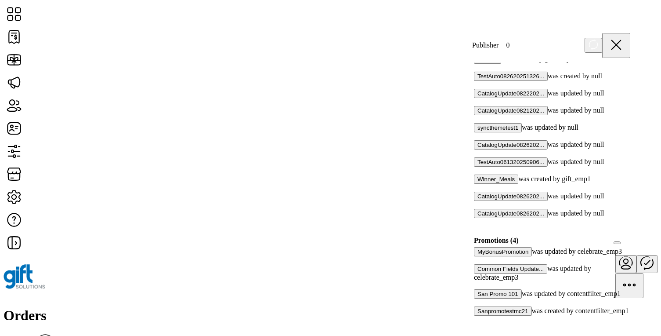
click at [477, 281] on div at bounding box center [477, 285] width 0 height 8
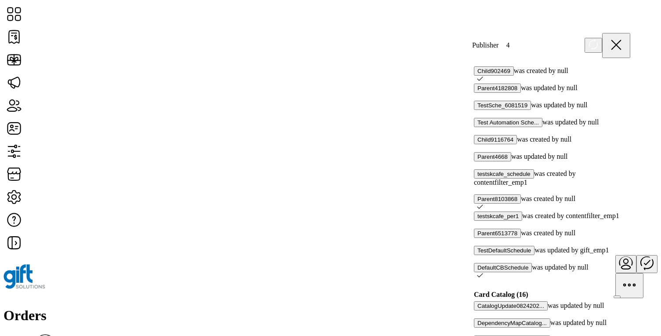
scroll to position [333, 0]
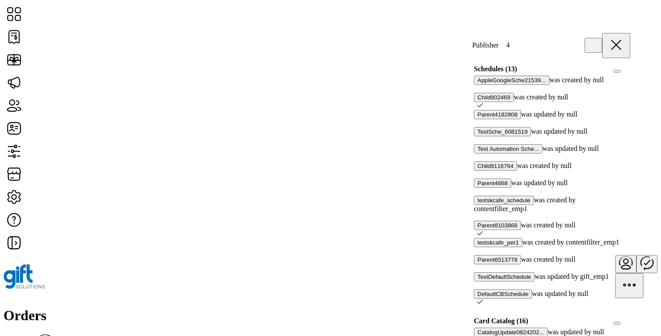
click at [630, 73] on div at bounding box center [630, 69] width 0 height 8
click at [624, 71] on icon at bounding box center [627, 68] width 6 height 6
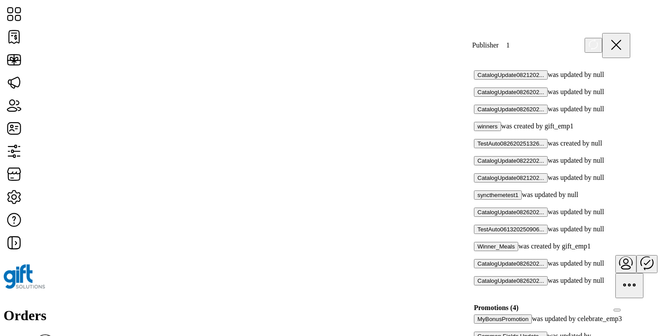
scroll to position [716, 0]
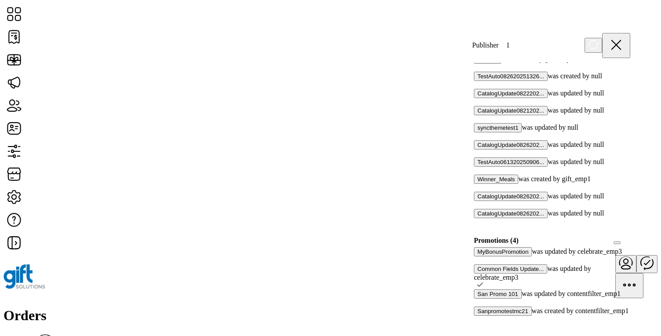
click at [483, 281] on icon at bounding box center [480, 284] width 6 height 6
click at [477, 281] on div at bounding box center [477, 285] width 0 height 8
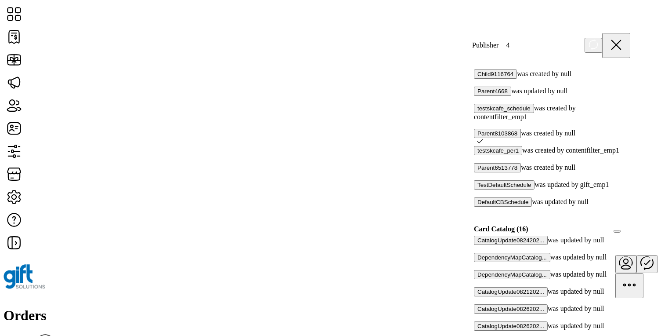
scroll to position [419, 0]
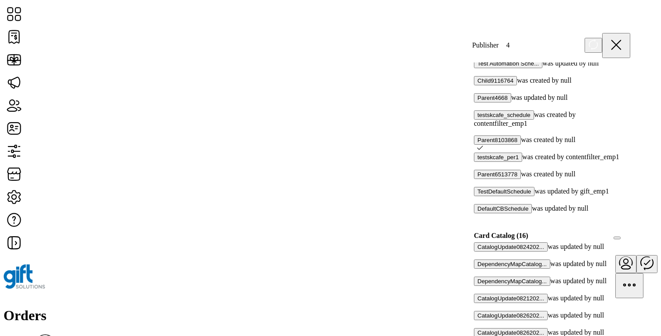
click at [483, 144] on p-checkbox at bounding box center [478, 148] width 9 height 8
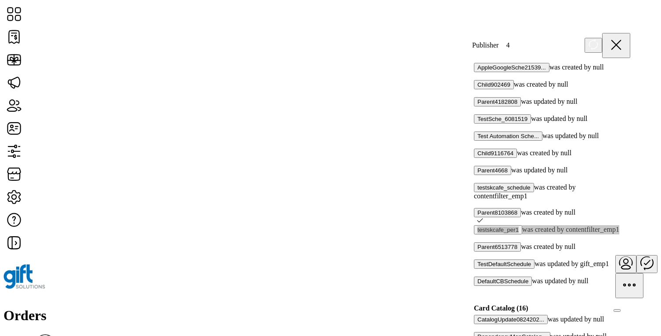
scroll to position [256, 0]
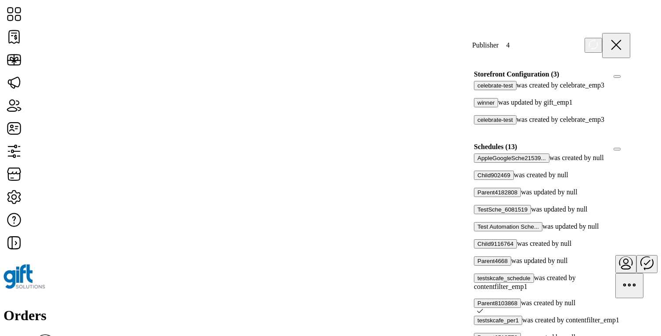
click at [477, 188] on p-checkbox at bounding box center [475, 184] width 3 height 8
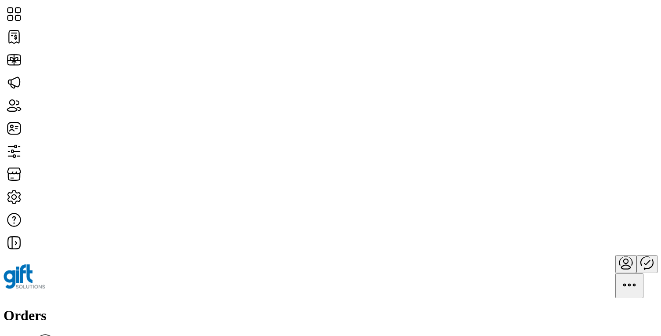
click at [644, 260] on icon "Publisher Panel" at bounding box center [647, 262] width 6 height 4
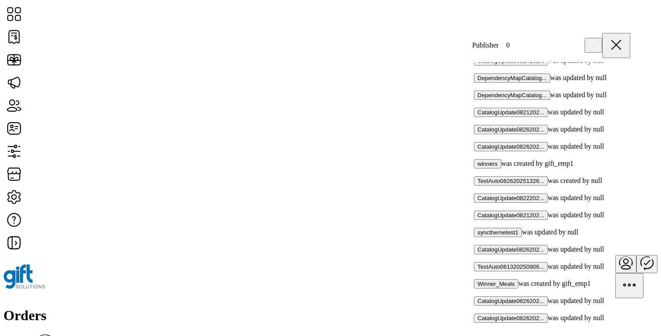
scroll to position [716, 0]
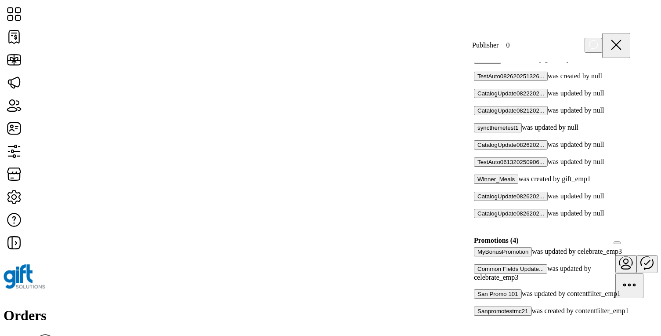
click at [477, 281] on div at bounding box center [477, 285] width 0 height 8
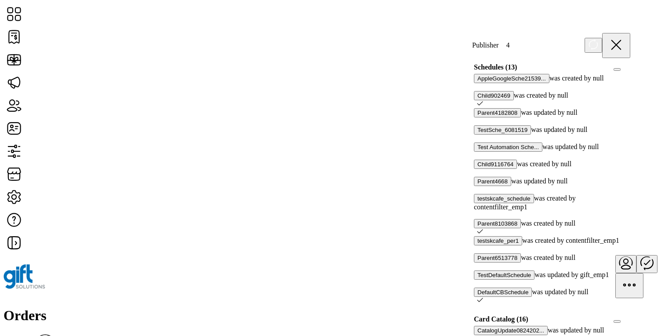
scroll to position [331, 0]
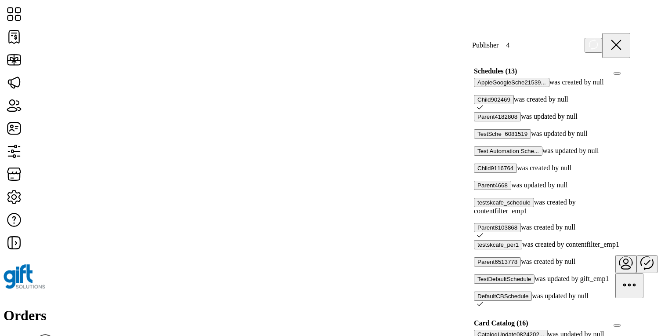
click at [630, 75] on div at bounding box center [630, 71] width 0 height 8
click at [624, 73] on icon at bounding box center [627, 70] width 6 height 6
click at [630, 75] on div at bounding box center [630, 71] width 0 height 8
click at [624, 73] on icon at bounding box center [627, 70] width 6 height 6
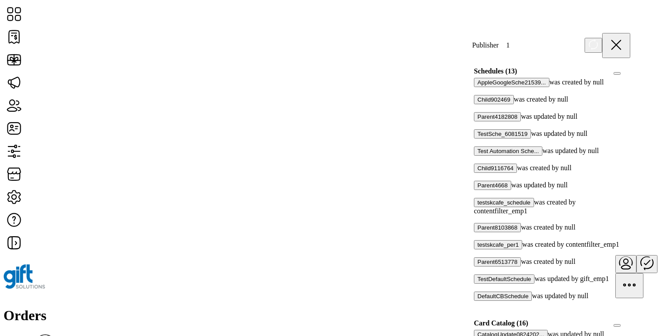
click at [630, 75] on div at bounding box center [630, 71] width 0 height 8
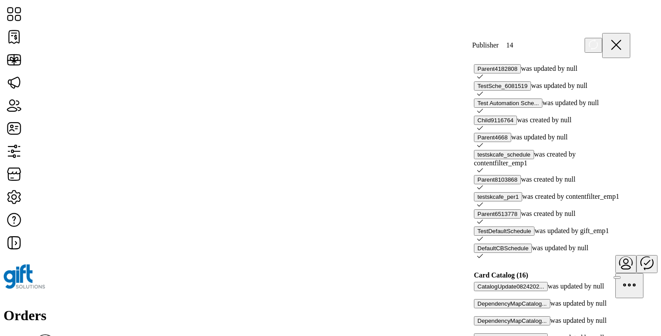
scroll to position [318, 0]
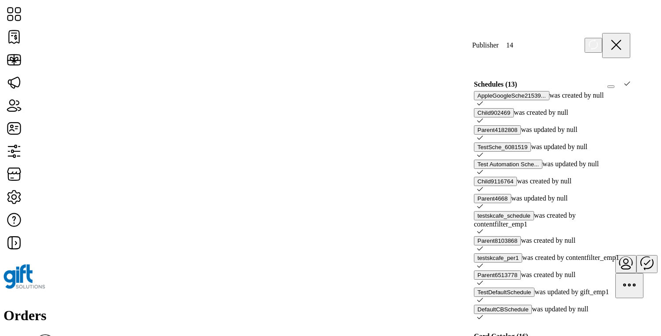
click at [624, 87] on icon at bounding box center [627, 83] width 6 height 6
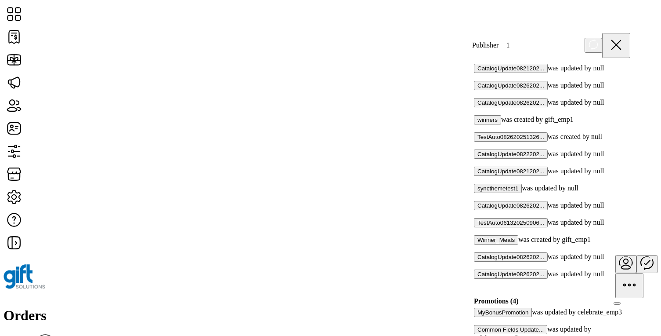
scroll to position [708, 0]
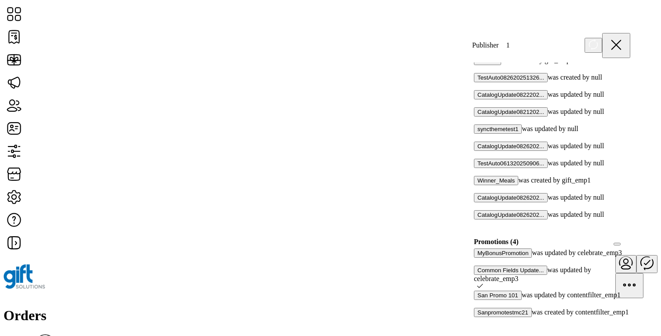
click at [483, 282] on icon at bounding box center [480, 285] width 6 height 6
click at [477, 282] on div at bounding box center [477, 286] width 0 height 8
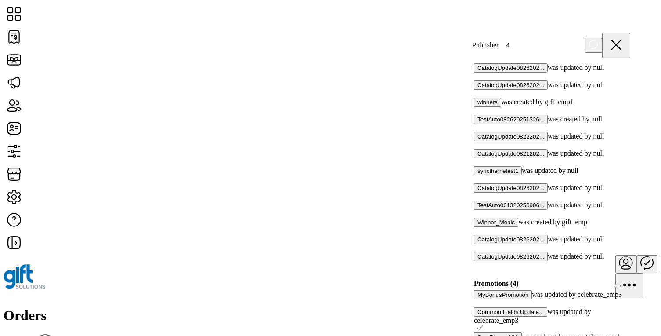
scroll to position [690, 0]
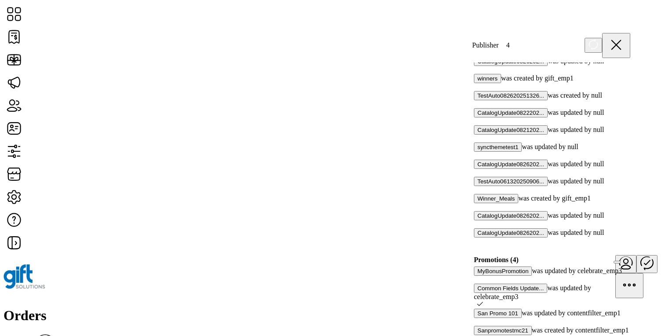
click at [483, 300] on icon at bounding box center [480, 303] width 6 height 6
click at [477, 300] on div at bounding box center [477, 304] width 0 height 8
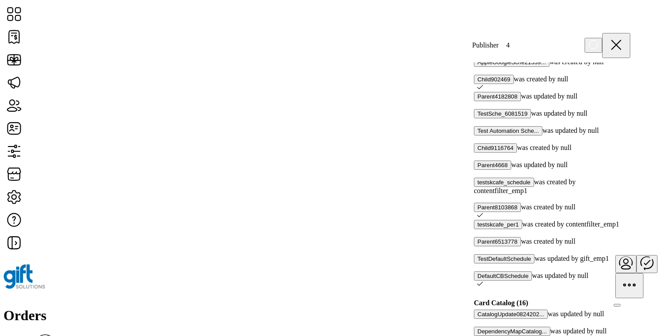
scroll to position [337, 0]
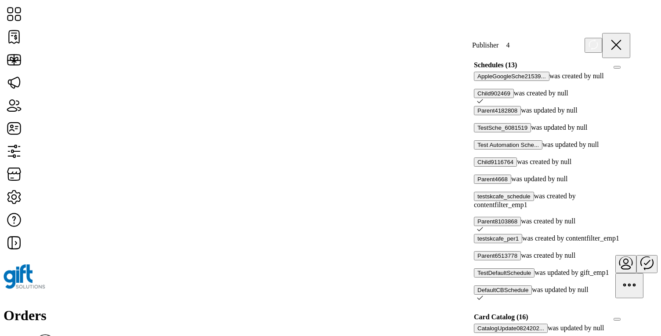
click at [630, 69] on div at bounding box center [630, 65] width 0 height 8
click at [599, 42] on icon at bounding box center [593, 44] width 11 height 11
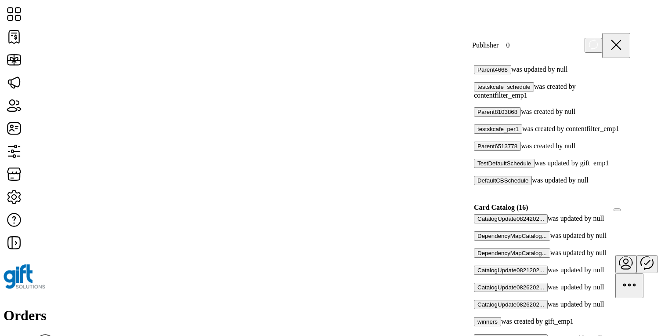
scroll to position [716, 0]
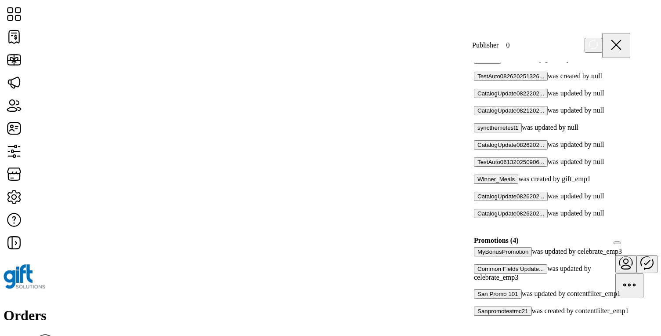
click at [477, 281] on div at bounding box center [477, 285] width 0 height 8
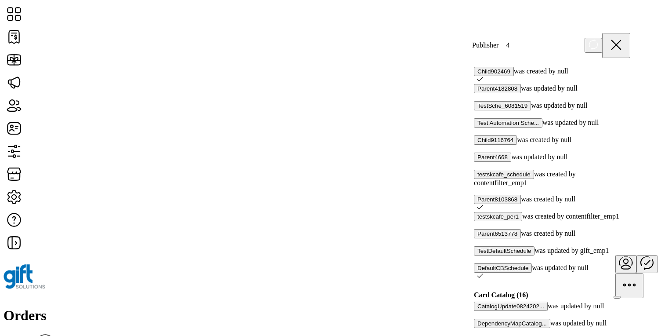
scroll to position [355, 0]
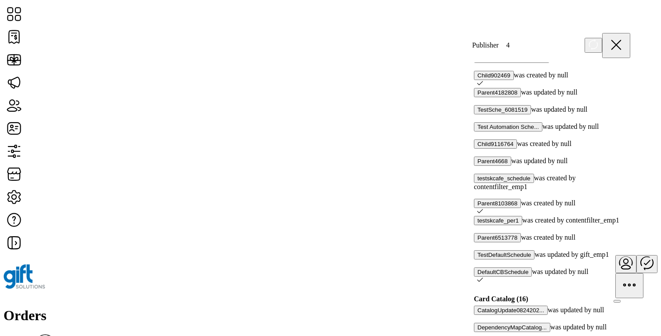
click at [630, 51] on div at bounding box center [630, 47] width 0 height 8
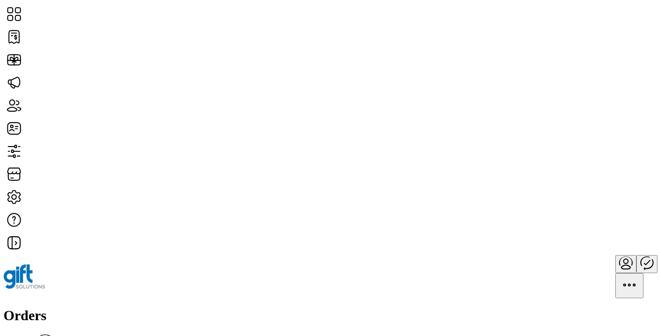
click at [636, 252] on icon "Publisher Panel" at bounding box center [646, 262] width 21 height 21
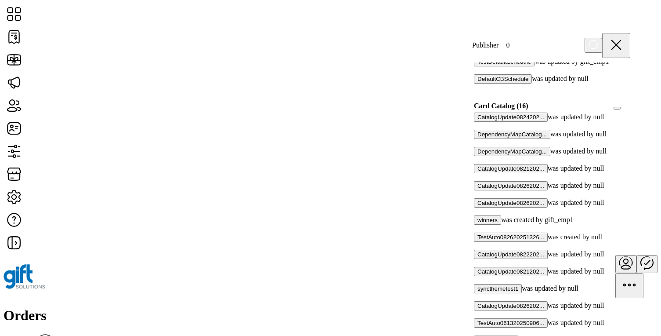
scroll to position [716, 0]
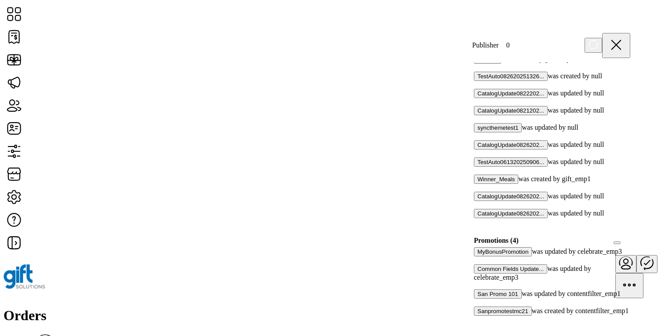
click at [477, 281] on div at bounding box center [477, 285] width 0 height 8
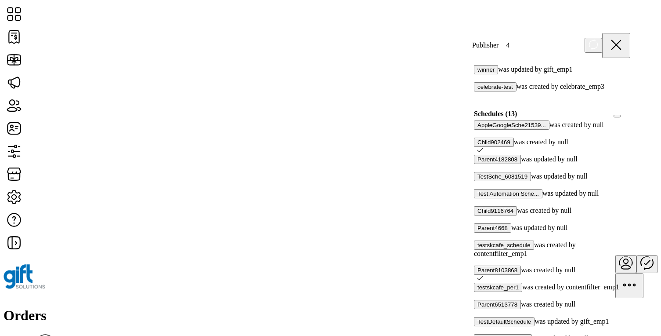
scroll to position [288, 0]
click at [630, 119] on div at bounding box center [630, 115] width 0 height 8
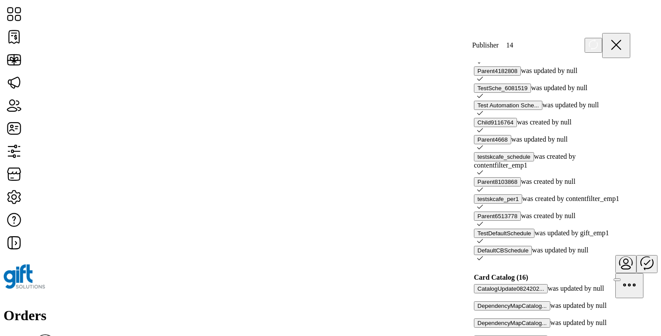
scroll to position [341, 0]
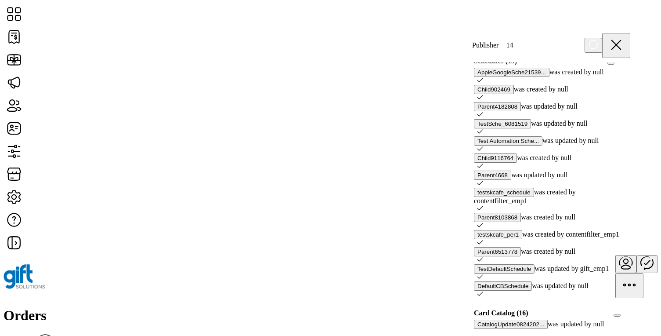
click at [624, 63] on icon at bounding box center [627, 60] width 6 height 6
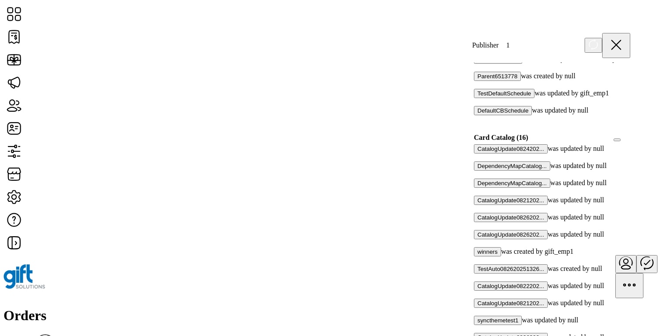
scroll to position [519, 0]
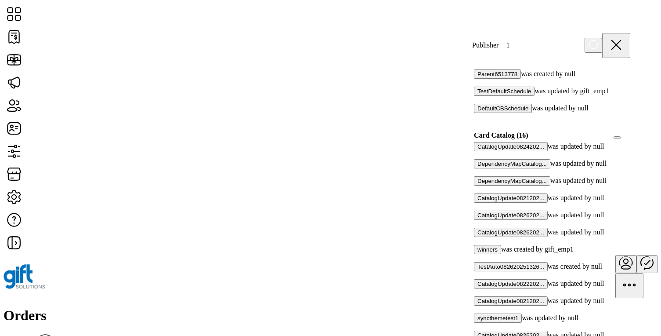
click at [621, 43] on icon at bounding box center [616, 44] width 9 height 9
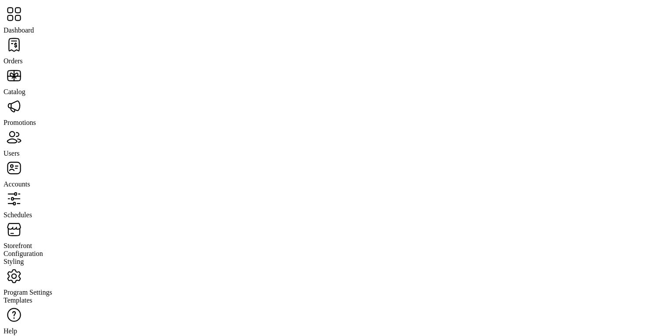
click at [25, 88] on span "Catalog" at bounding box center [15, 91] width 22 height 7
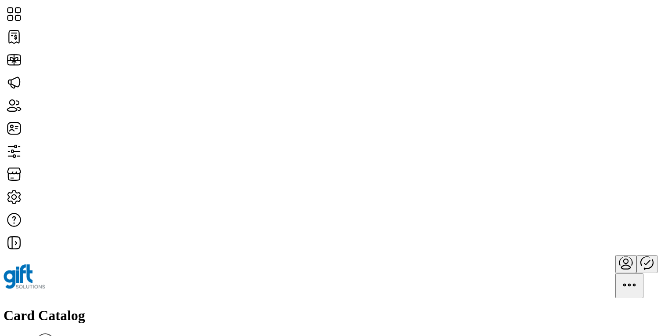
click at [244, 307] on div "Card Catalog Filter Add New Card" at bounding box center [331, 336] width 654 height 58
click at [592, 177] on span "View Details" at bounding box center [574, 173] width 36 height 7
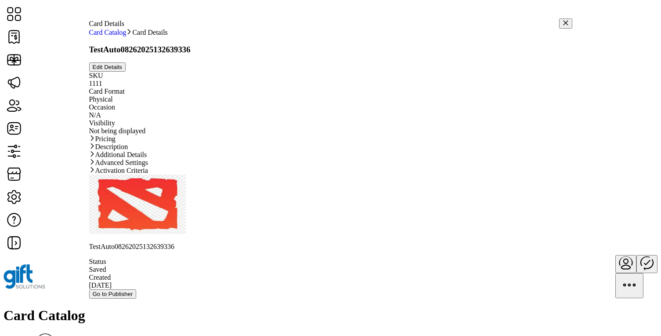
click at [133, 290] on span "Go to Publisher" at bounding box center [113, 293] width 40 height 7
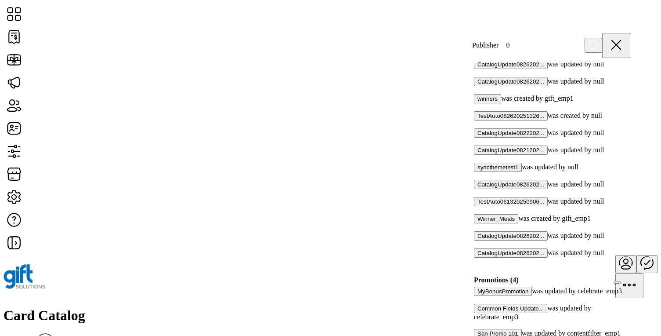
scroll to position [716, 0]
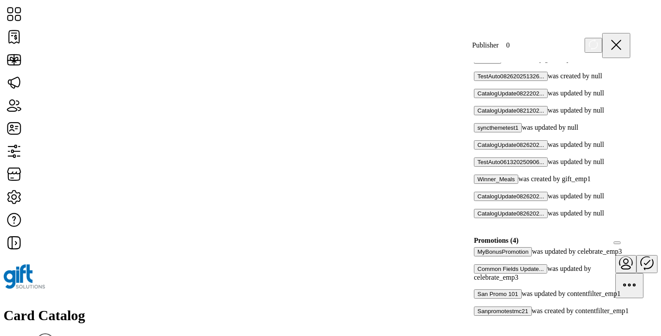
click at [477, 281] on div at bounding box center [477, 285] width 0 height 8
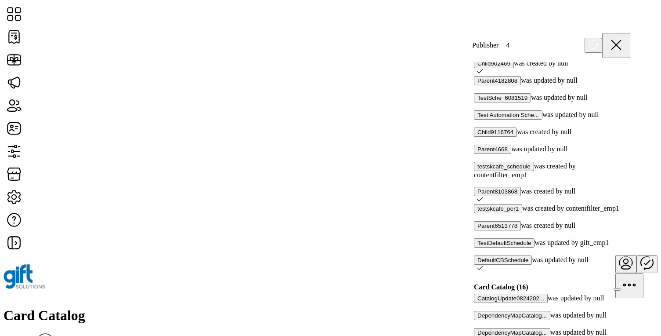
scroll to position [332, 0]
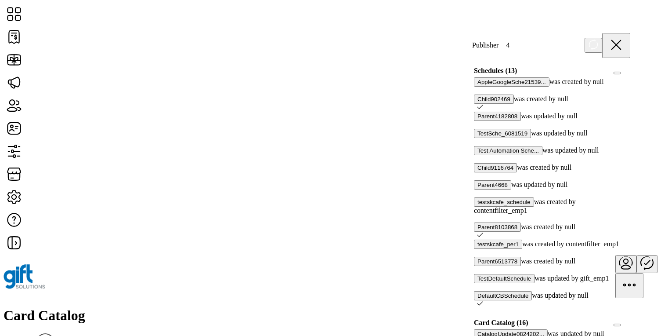
click at [630, 75] on div at bounding box center [630, 71] width 0 height 8
click at [624, 73] on icon at bounding box center [627, 70] width 6 height 6
click at [624, 44] on icon at bounding box center [616, 44] width 21 height 21
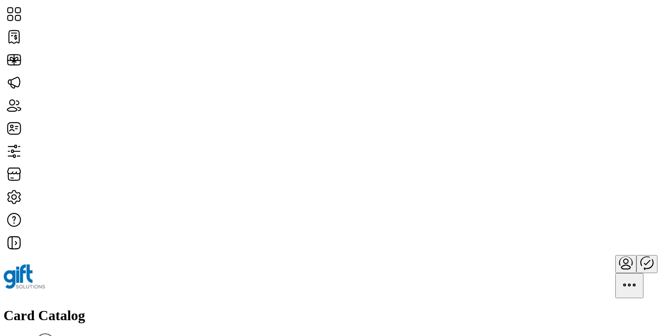
click at [163, 307] on h1 "Card Catalog" at bounding box center [331, 315] width 654 height 16
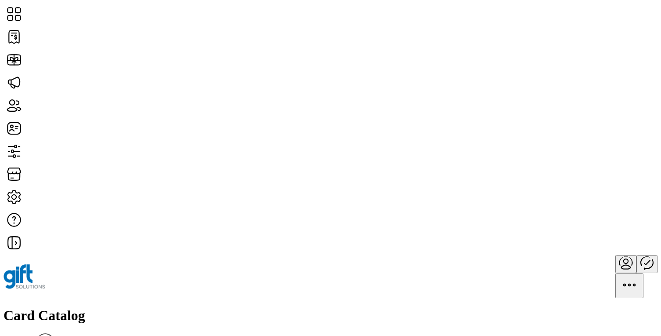
click at [163, 307] on h1 "Card Catalog" at bounding box center [331, 315] width 654 height 16
click at [80, 307] on h1 "Card Catalog" at bounding box center [331, 315] width 654 height 16
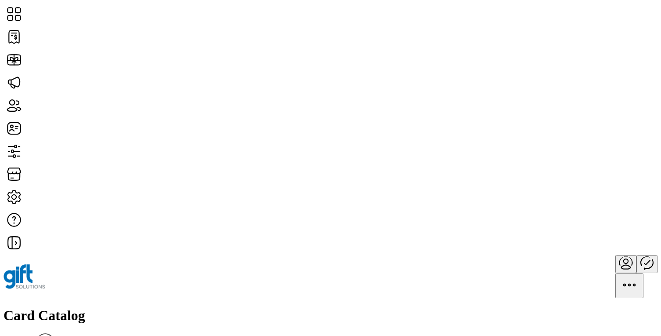
click at [80, 307] on h1 "Card Catalog" at bounding box center [331, 315] width 654 height 16
click at [184, 307] on h1 "Card Catalog" at bounding box center [331, 315] width 654 height 16
click at [219, 307] on div "Card Catalog Filter Add New Card" at bounding box center [331, 336] width 654 height 58
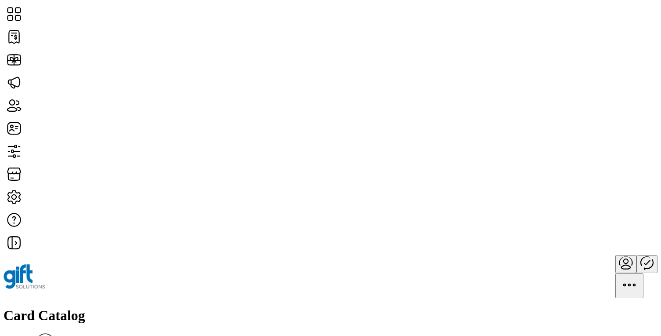
click at [182, 307] on h1 "Card Catalog" at bounding box center [331, 315] width 654 height 16
click at [218, 307] on div "Card Catalog Filter Add New Card" at bounding box center [331, 336] width 654 height 58
click at [175, 307] on h1 "Card Catalog" at bounding box center [331, 315] width 654 height 16
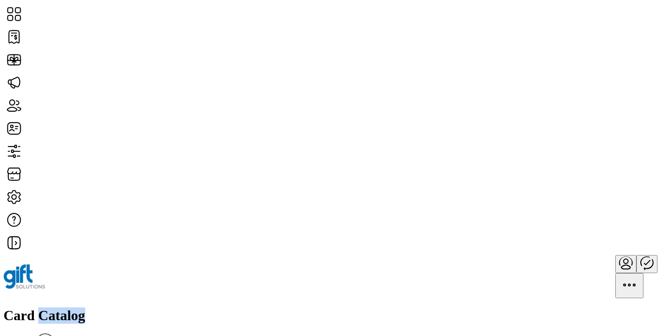
click at [175, 307] on h1 "Card Catalog" at bounding box center [331, 315] width 654 height 16
click at [260, 307] on div "Card Catalog Filter Add New Card" at bounding box center [331, 336] width 654 height 58
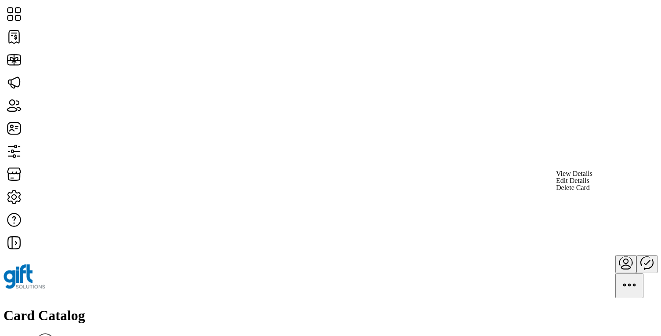
click at [592, 177] on span "View Details" at bounding box center [574, 173] width 36 height 7
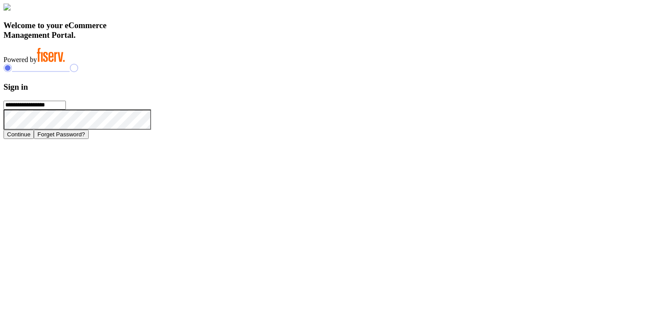
click at [247, 40] on h3 "Welcome to your eCommerce Management Portal." at bounding box center [331, 30] width 654 height 19
click at [244, 40] on h3 "Welcome to your eCommerce Management Portal." at bounding box center [331, 30] width 654 height 19
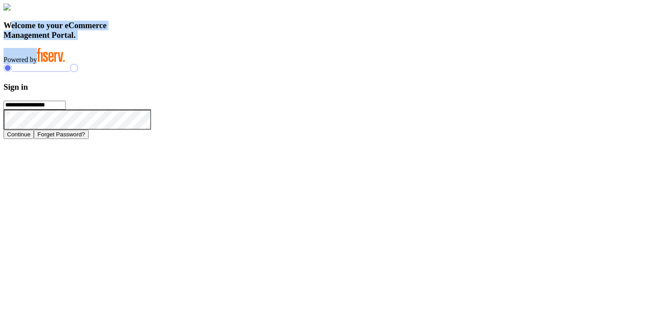
drag, startPoint x: 108, startPoint y: 220, endPoint x: 280, endPoint y: 294, distance: 186.9
click at [280, 64] on div "Welcome to your eCommerce Management Portal. Powered by" at bounding box center [331, 34] width 654 height 60
